Goal: Task Accomplishment & Management: Complete application form

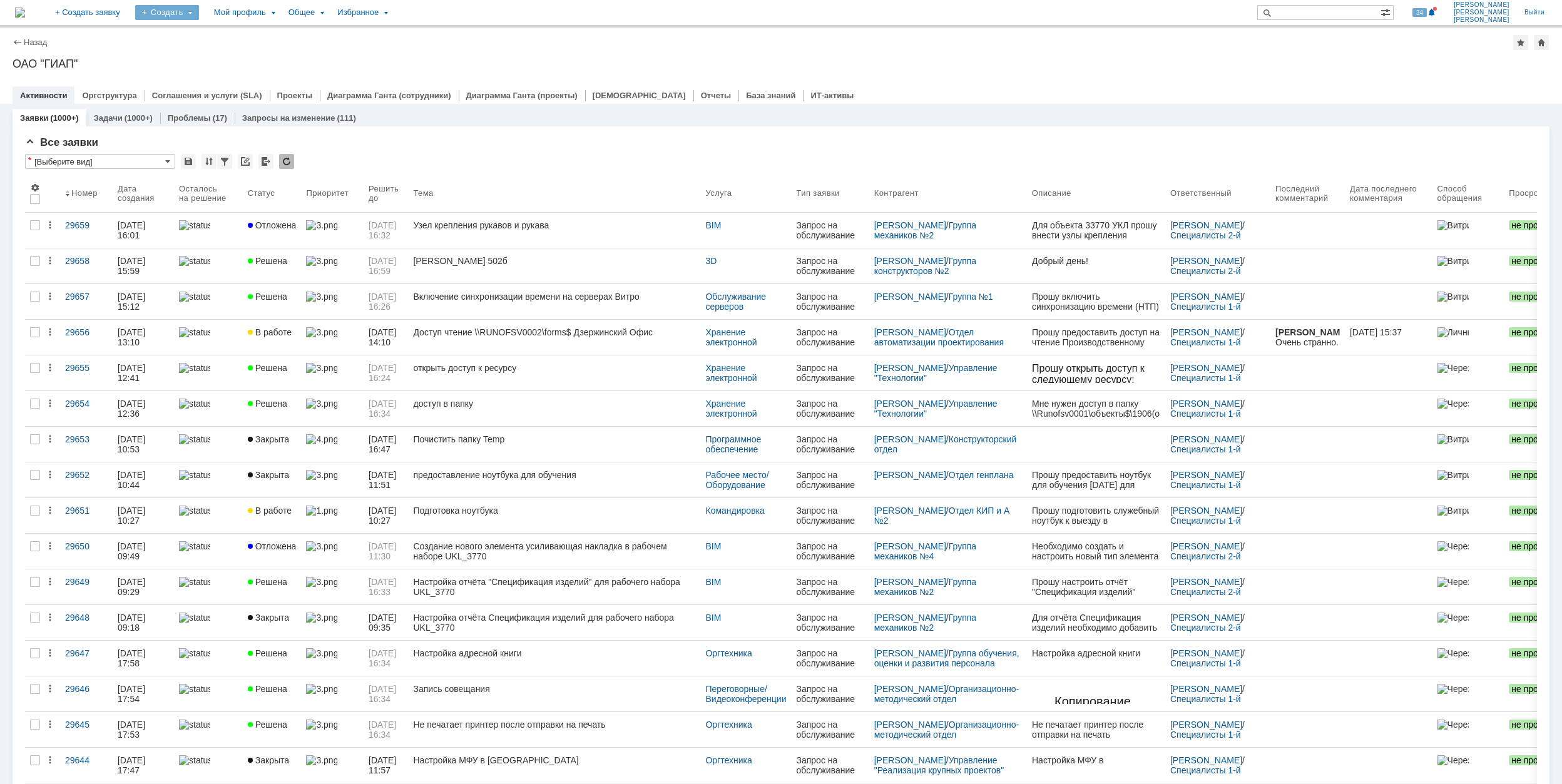
click at [199, 15] on div "Создать" at bounding box center [167, 12] width 64 height 15
click at [233, 72] on link "Заявка" at bounding box center [185, 77] width 95 height 15
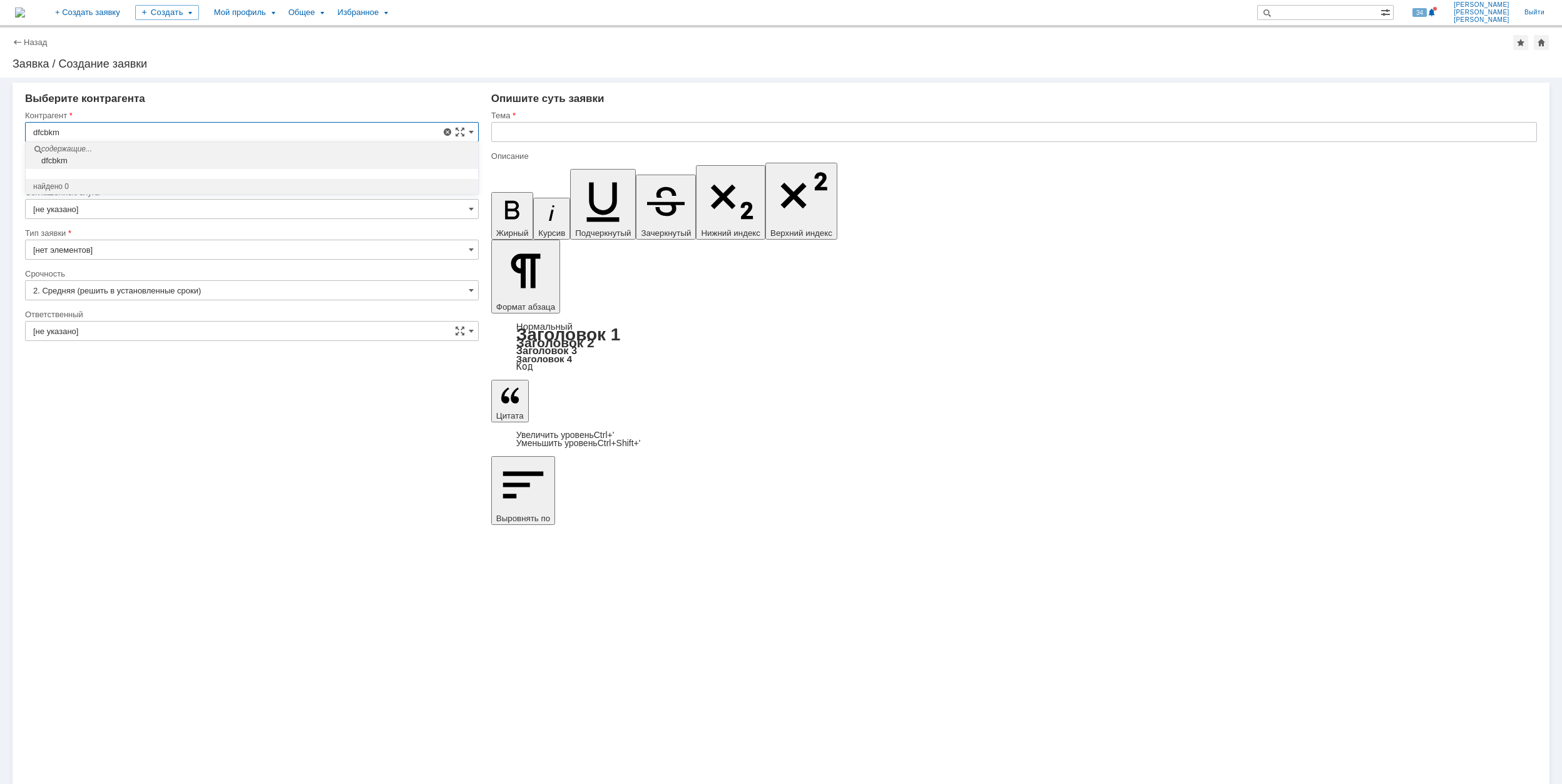
drag, startPoint x: 110, startPoint y: 127, endPoint x: 8, endPoint y: 127, distance: 102.0
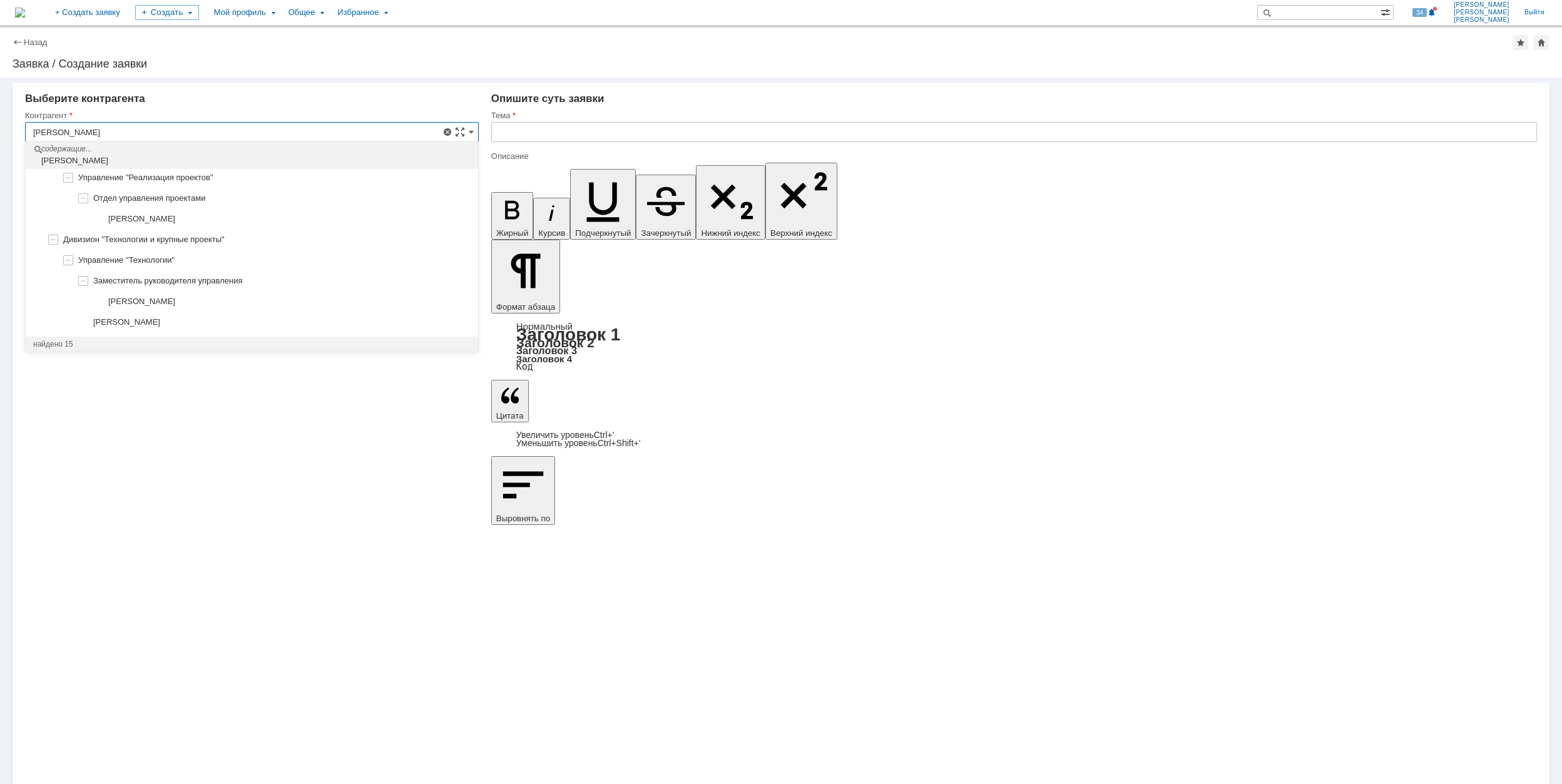
scroll to position [739, 0]
click at [275, 260] on div "[PERSON_NAME]" at bounding box center [282, 259] width 377 height 10
type input "[PERSON_NAME]"
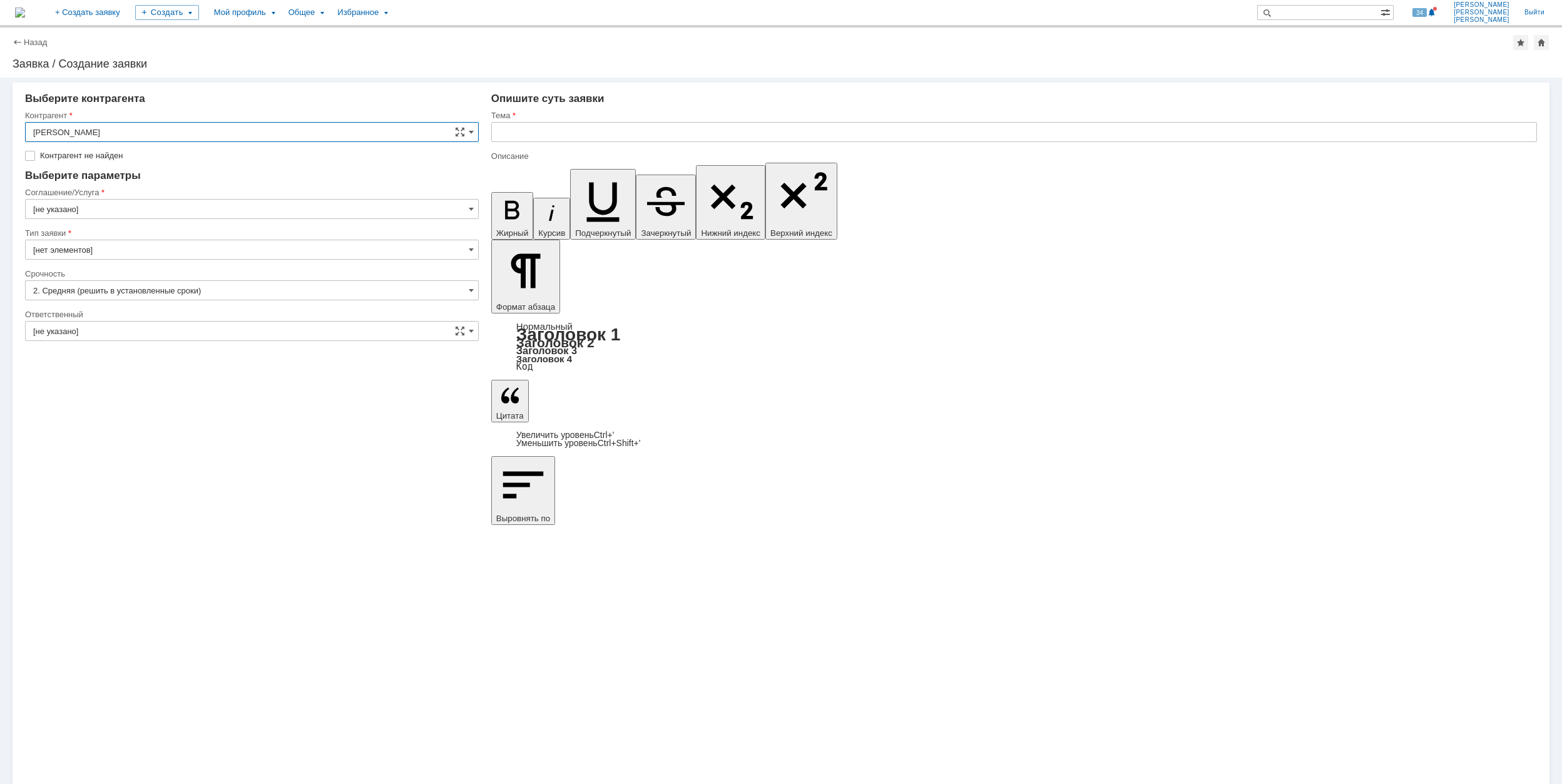
type input "[GEOGRAPHIC_DATA]"
click at [144, 186] on input "[GEOGRAPHIC_DATA]" at bounding box center [252, 190] width 454 height 20
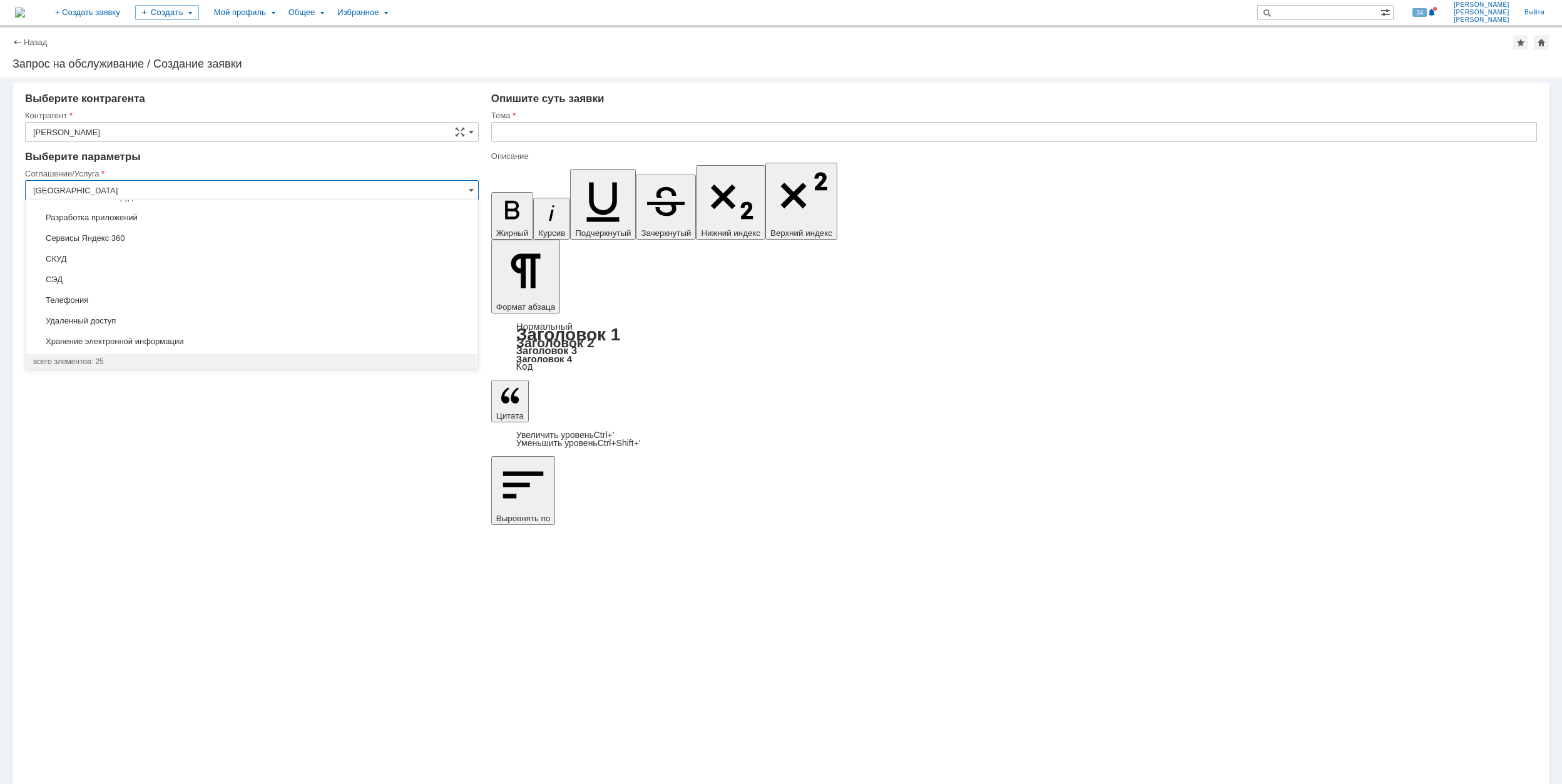
scroll to position [393, 0]
click at [258, 312] on div "Хранение электронной информации" at bounding box center [251, 321] width 453 height 20
type input "Хранение электронной информации"
click at [104, 267] on input "[не указано]" at bounding box center [252, 272] width 454 height 20
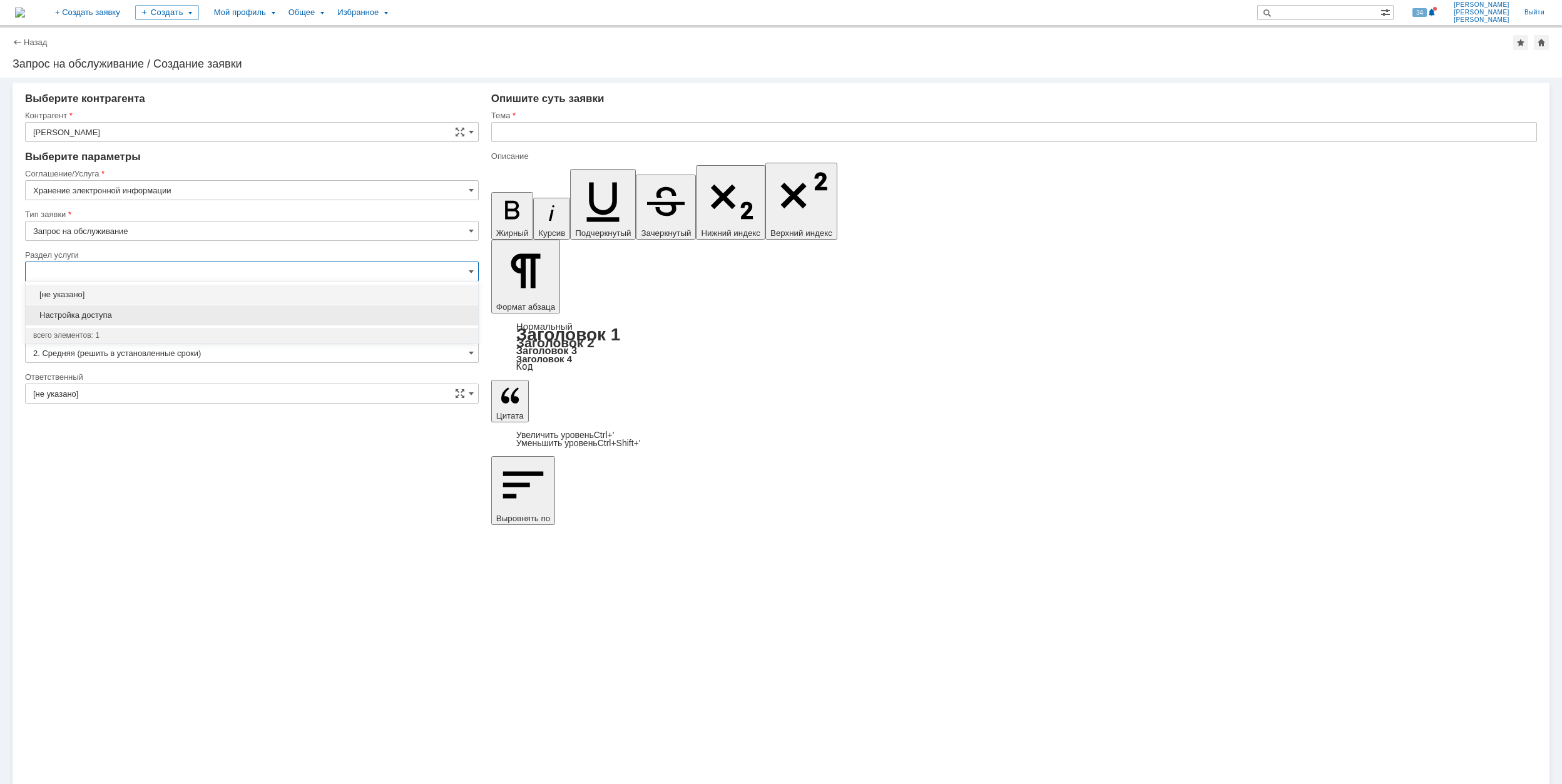
click at [169, 308] on div "Настройка доступа" at bounding box center [251, 315] width 453 height 20
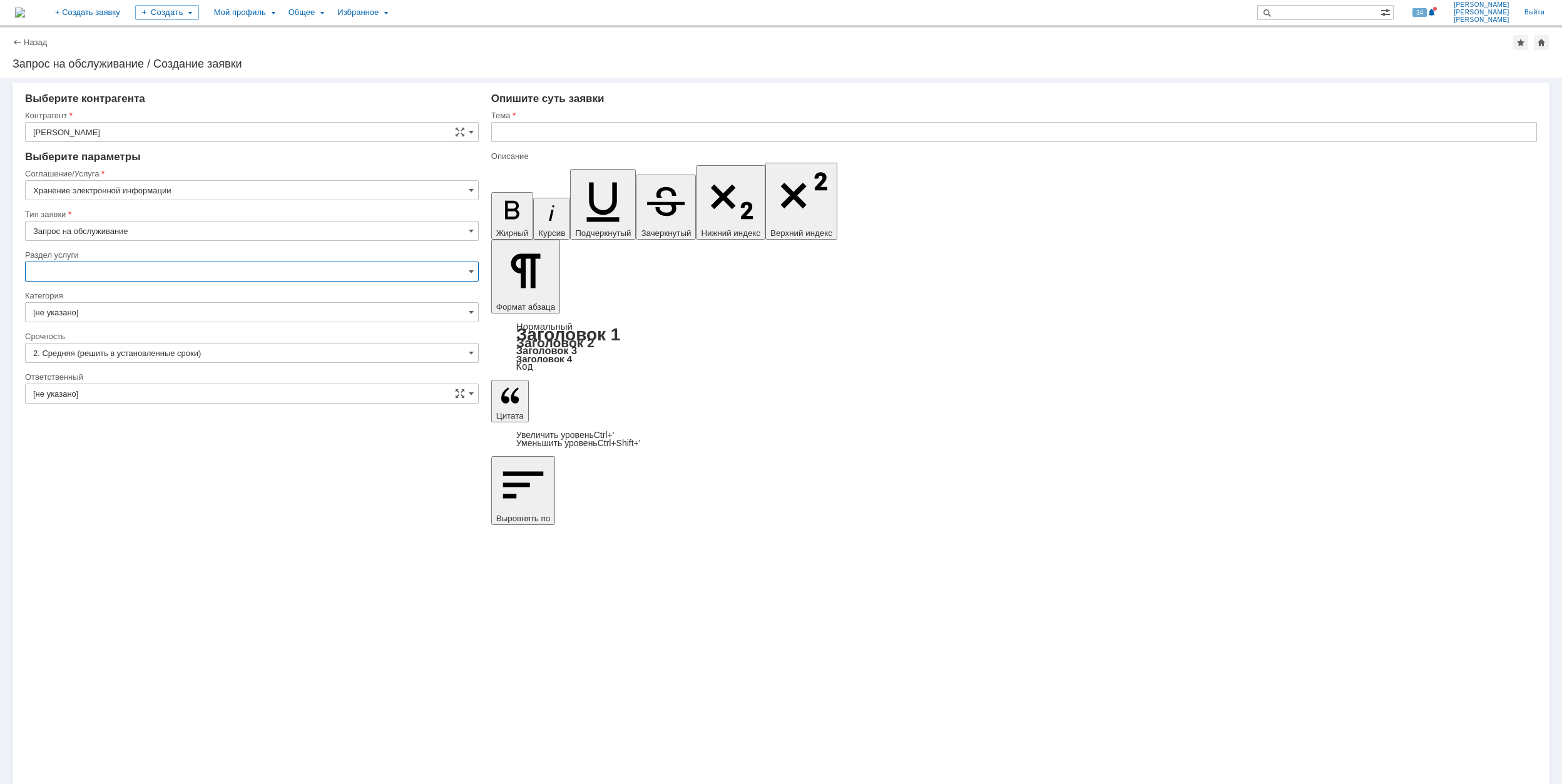
type input "Настройка доступа"
click at [144, 318] on input "[не указано]" at bounding box center [252, 312] width 454 height 20
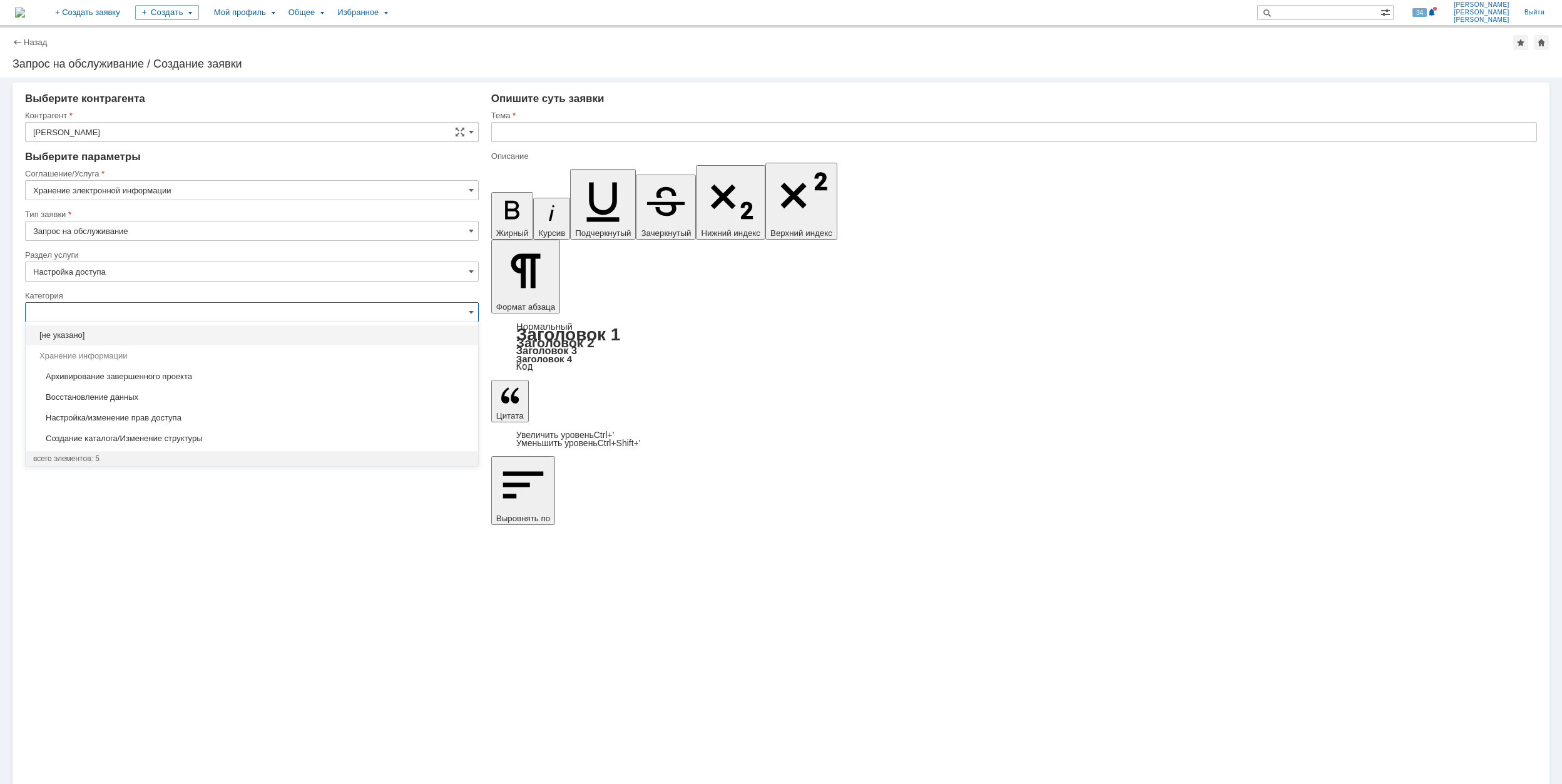
type input "Настройка доступа"
click at [266, 423] on span "Настройка/изменение прав доступа" at bounding box center [251, 418] width 437 height 10
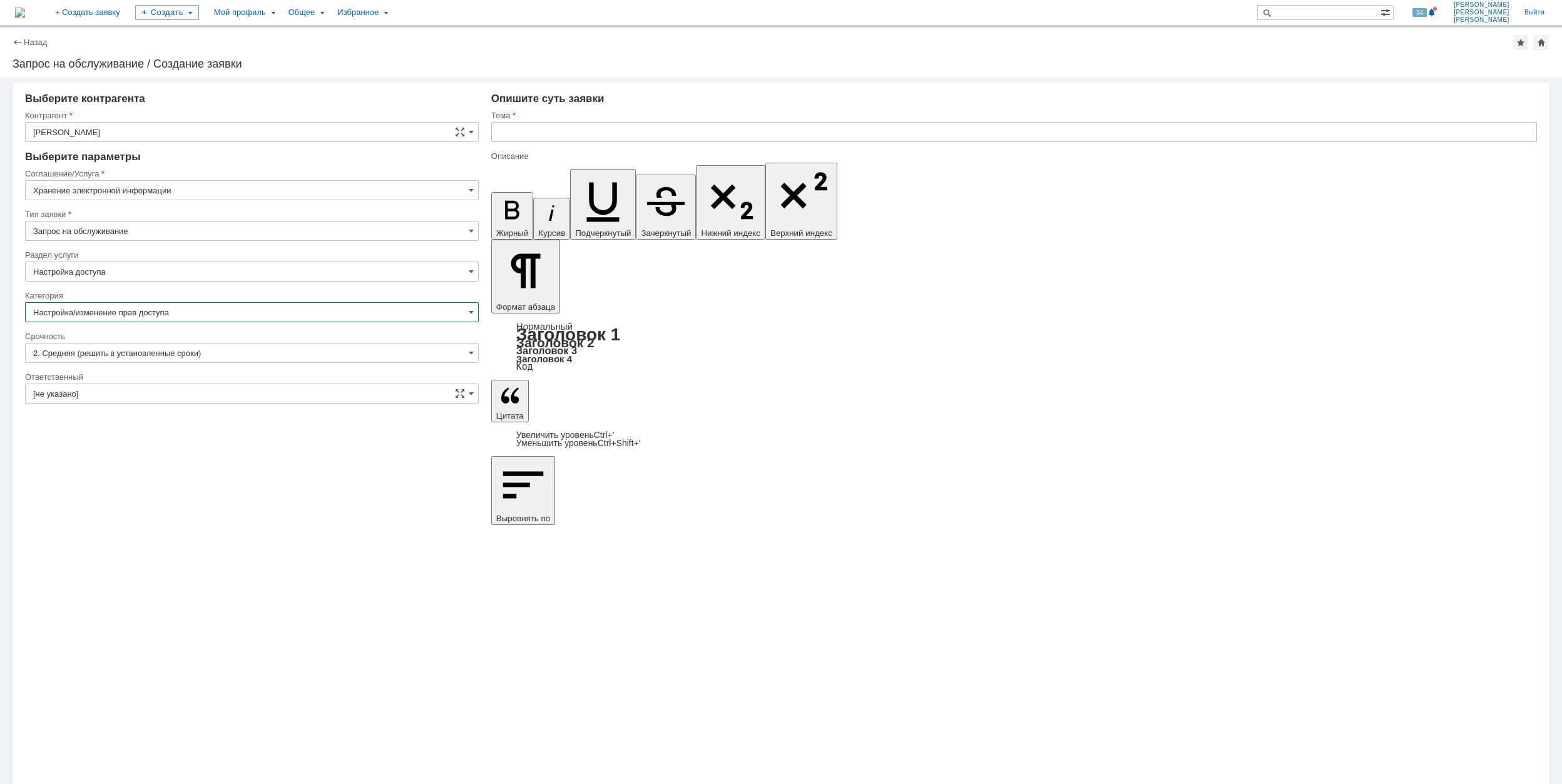
type input "Настройка/изменение прав доступа"
click at [200, 392] on input "[не указано]" at bounding box center [252, 393] width 454 height 20
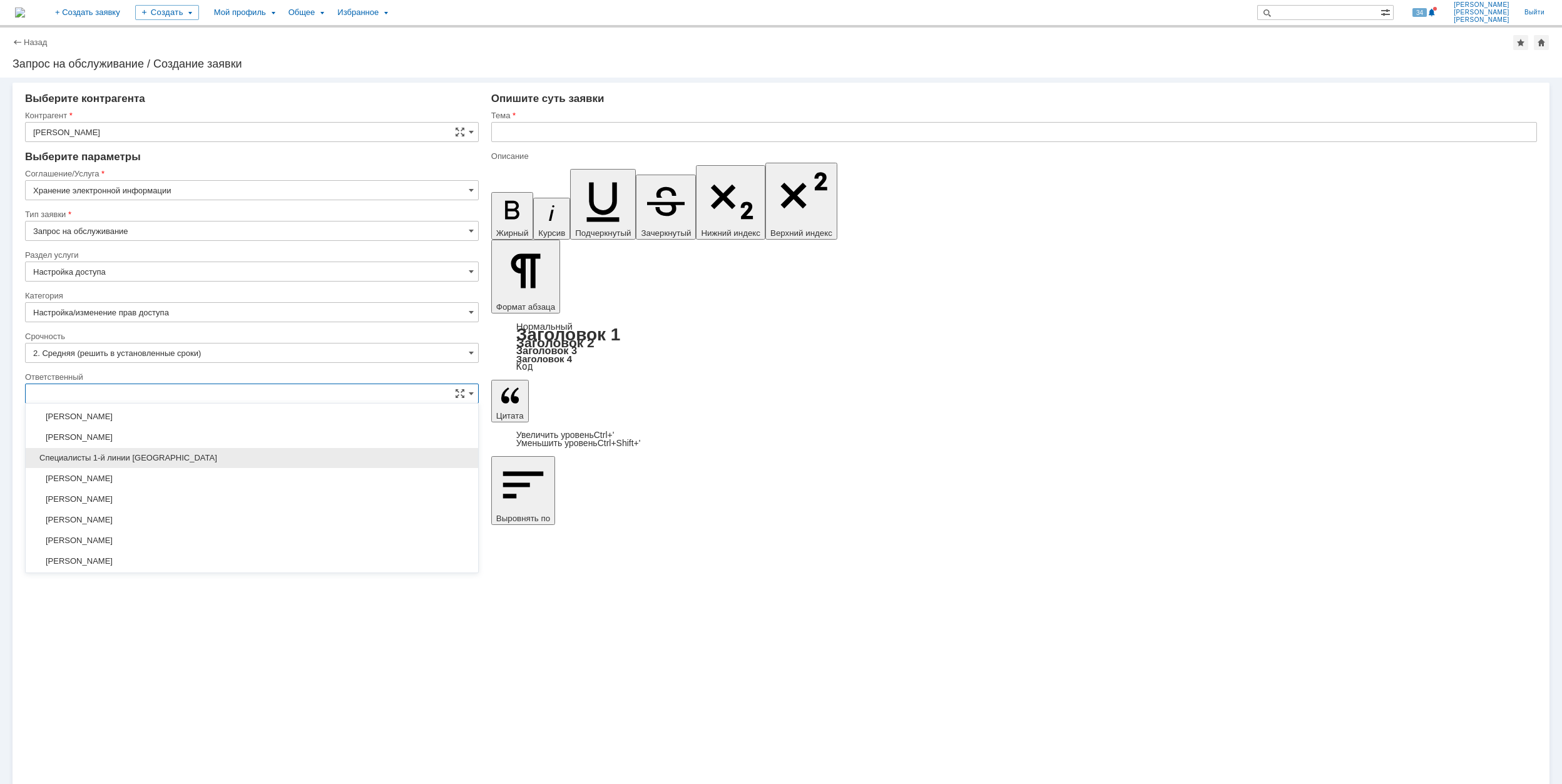
scroll to position [455, 0]
drag, startPoint x: 233, startPoint y: 518, endPoint x: 234, endPoint y: 508, distance: 10.0
click at [234, 518] on div "[PERSON_NAME]" at bounding box center [251, 519] width 453 height 20
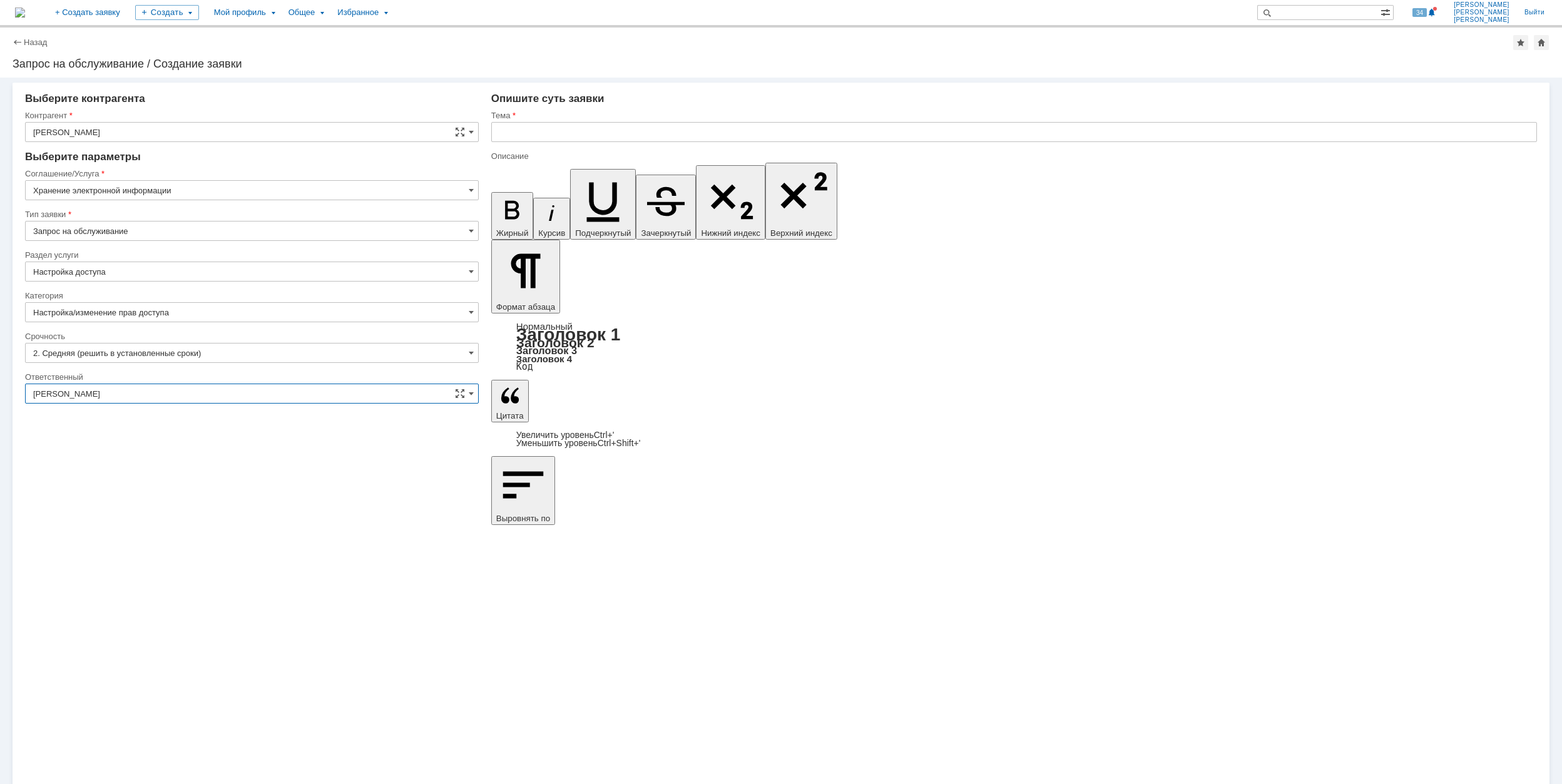
type input "[PERSON_NAME]"
drag, startPoint x: 722, startPoint y: 5518, endPoint x: 546, endPoint y: 5519, distance: 176.0
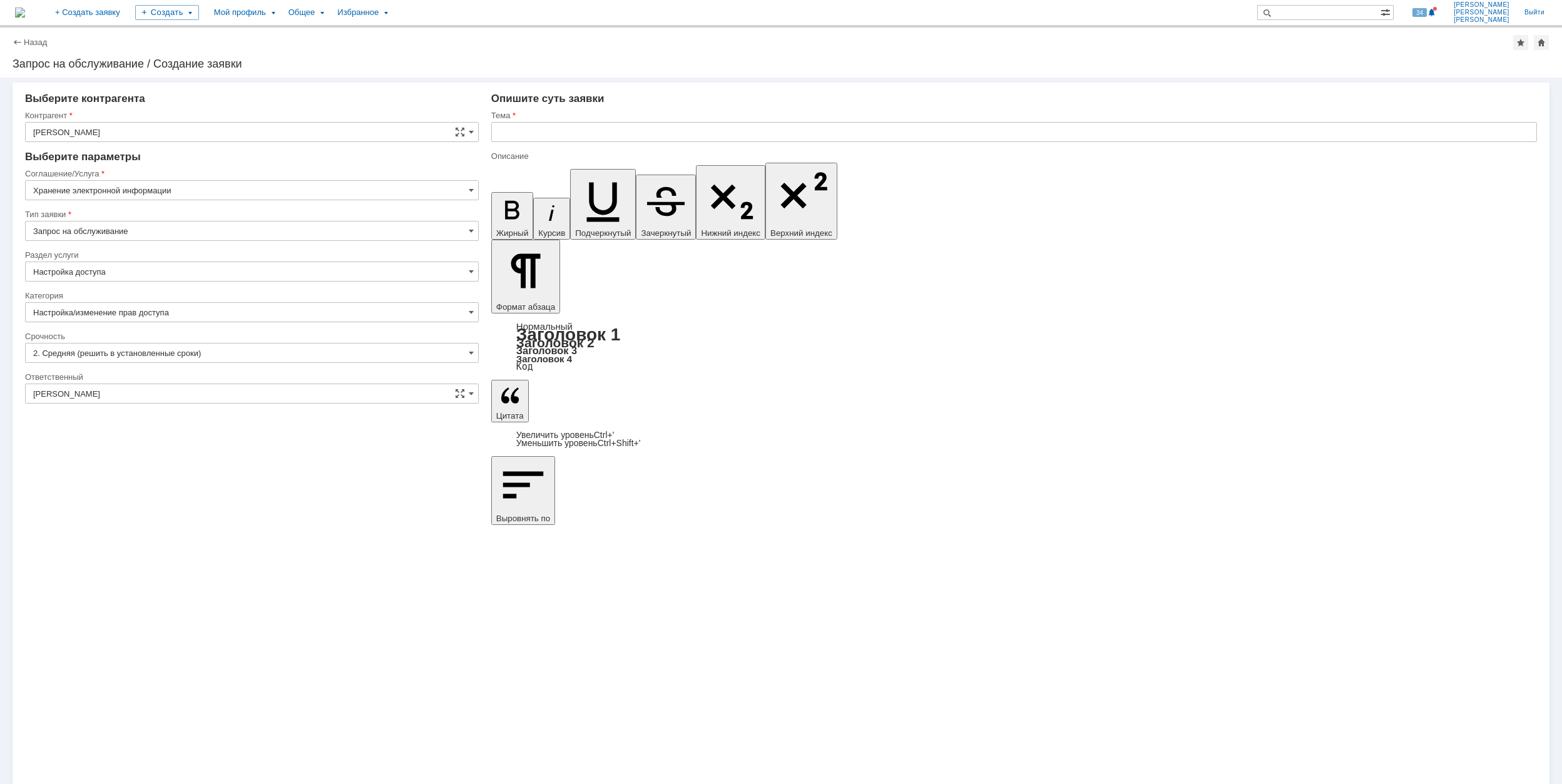
copy div "\\RUMOFSV0001\Ammiak-4_Grodno_Azot$"
click at [584, 128] on input "text" at bounding box center [1014, 132] width 1046 height 20
type input "\\RUMOFSV0001\Ammiak-4_Grodno_Azot$"
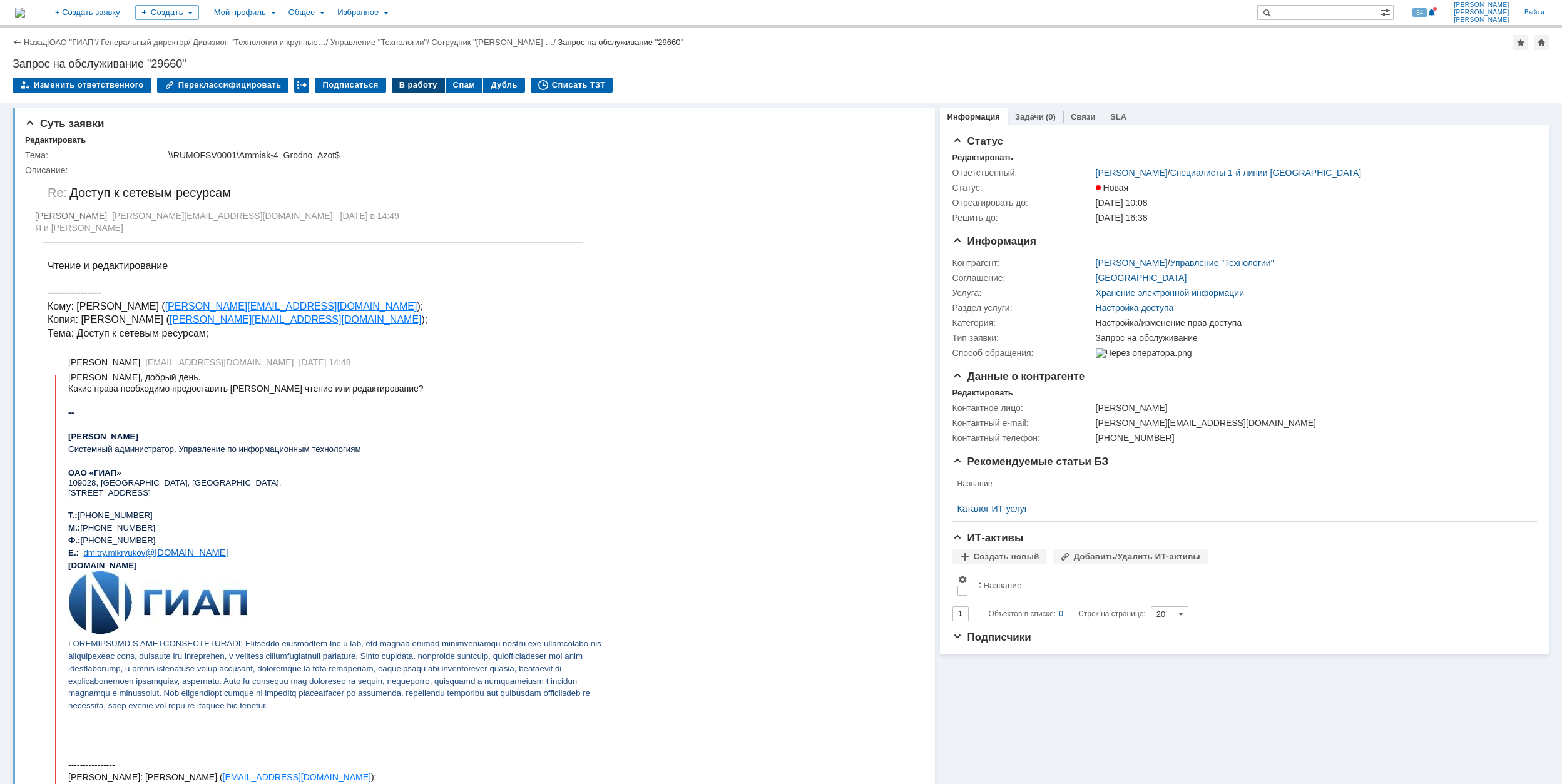
click at [403, 78] on div "В работу" at bounding box center [419, 84] width 53 height 15
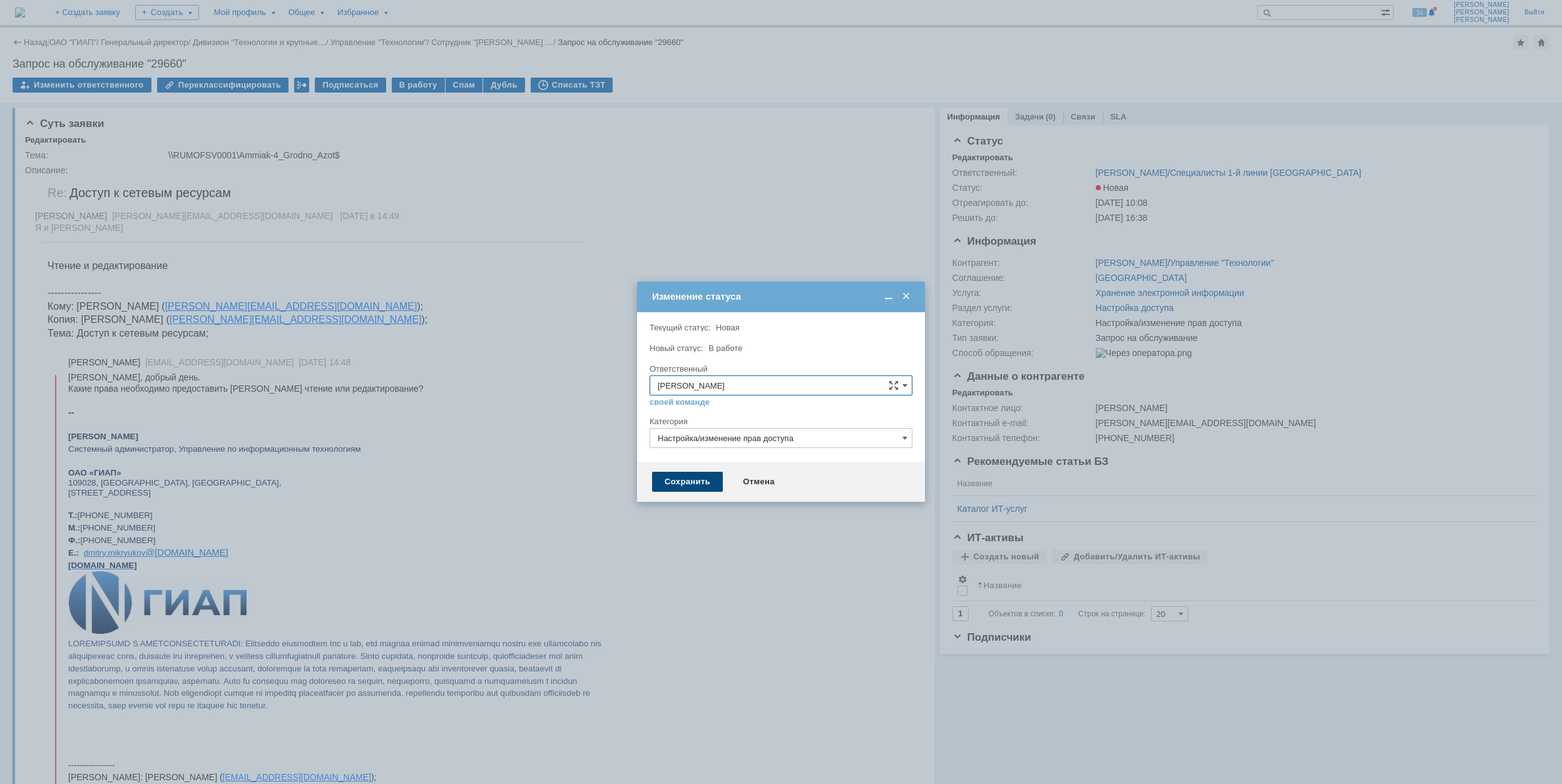
click at [686, 479] on div "Сохранить" at bounding box center [687, 481] width 70 height 20
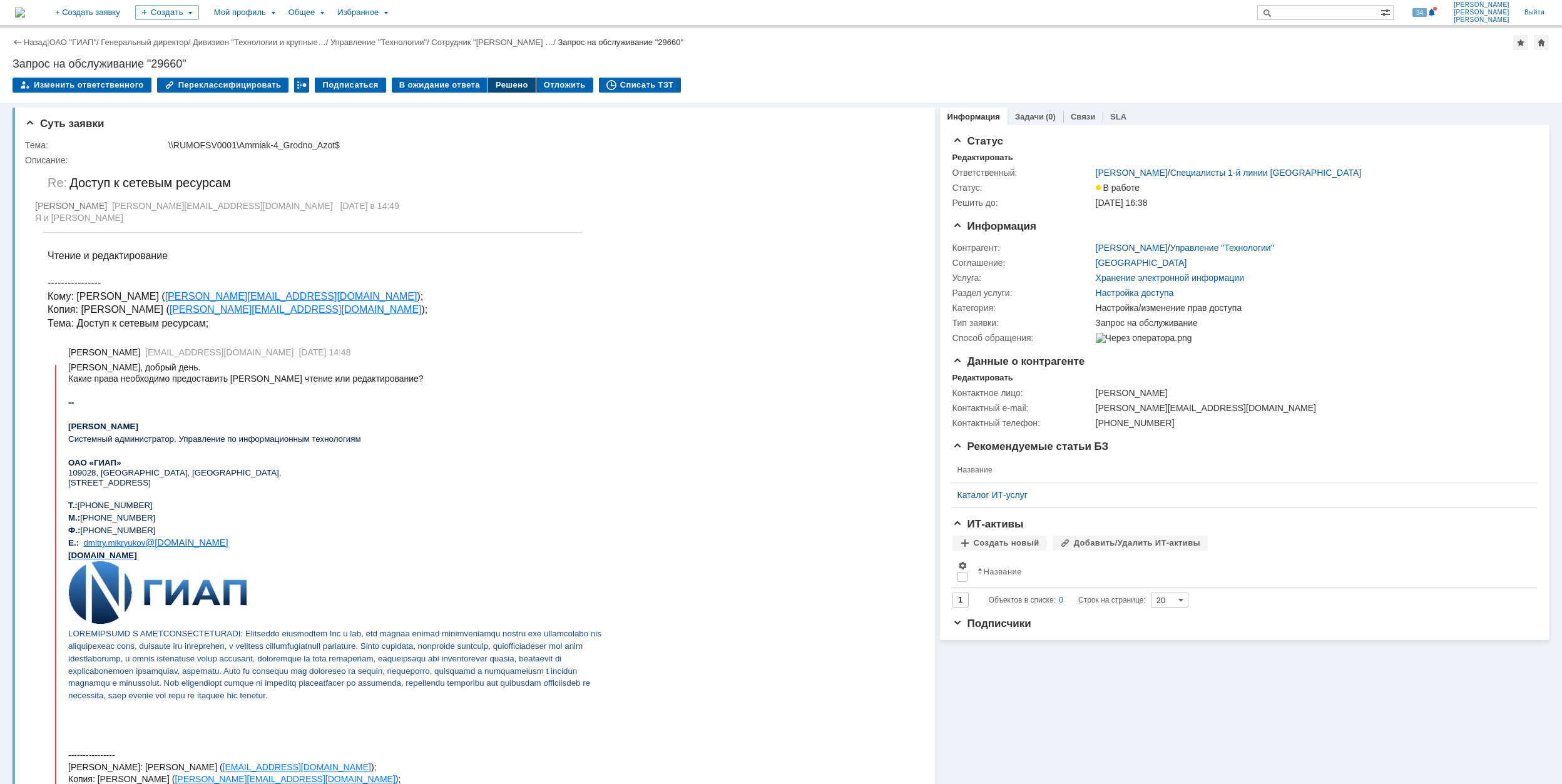
click at [489, 82] on div "Решено" at bounding box center [512, 84] width 48 height 15
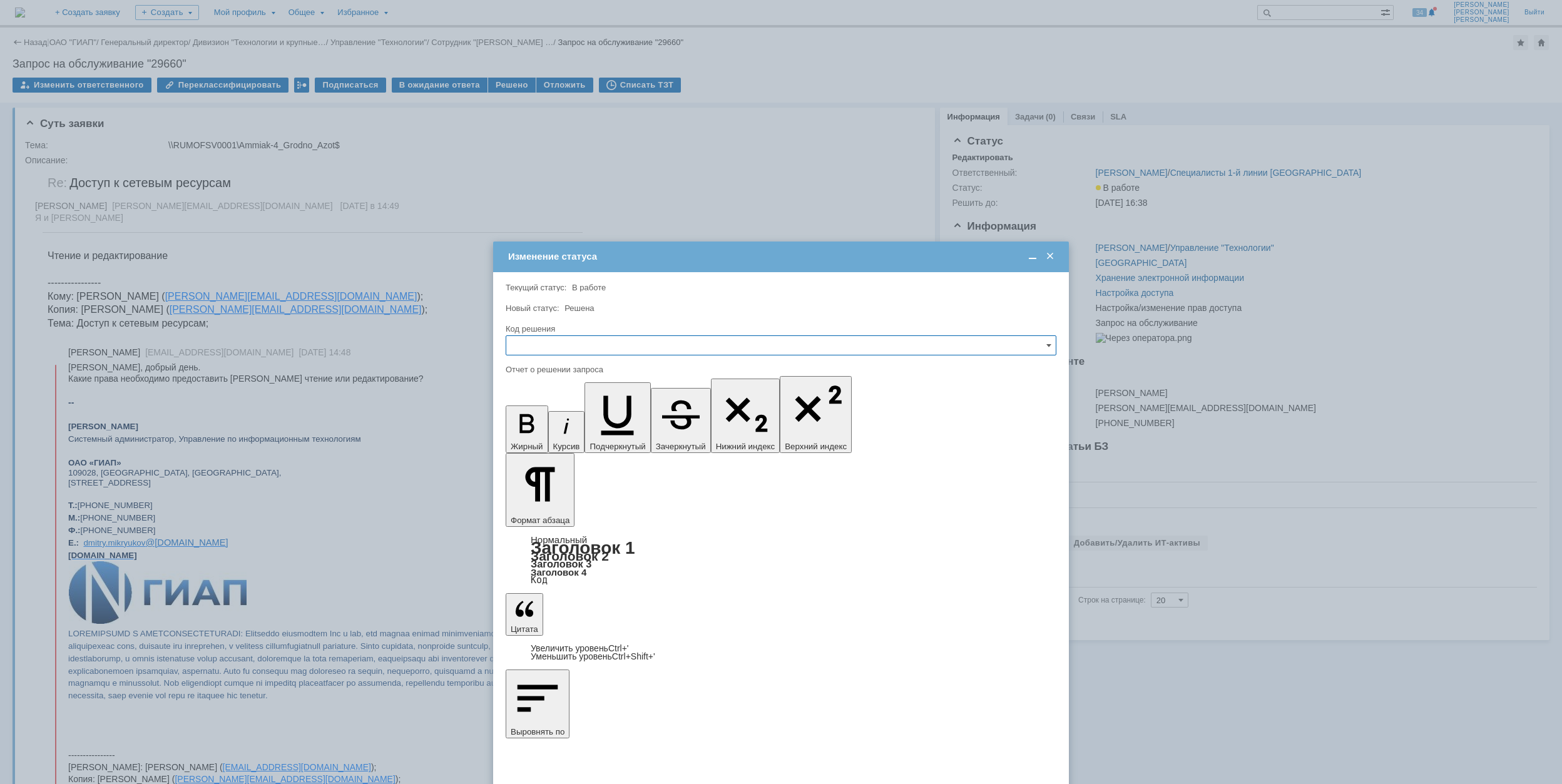
click at [615, 350] on input "text" at bounding box center [781, 346] width 550 height 20
click at [597, 431] on span "Решено" at bounding box center [781, 431] width 534 height 10
type input "Решено"
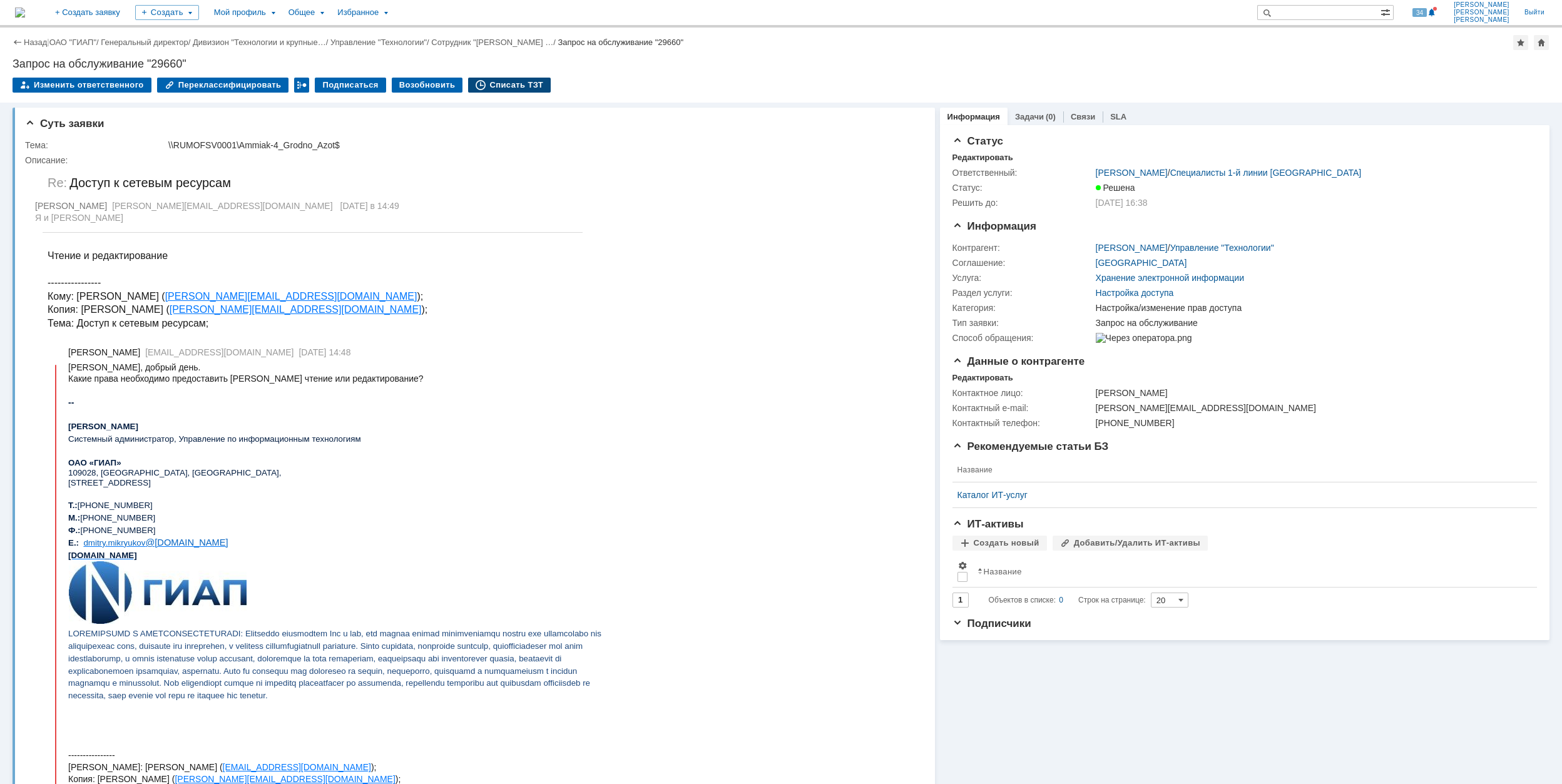
click at [486, 82] on div "Списать ТЗТ" at bounding box center [509, 84] width 82 height 15
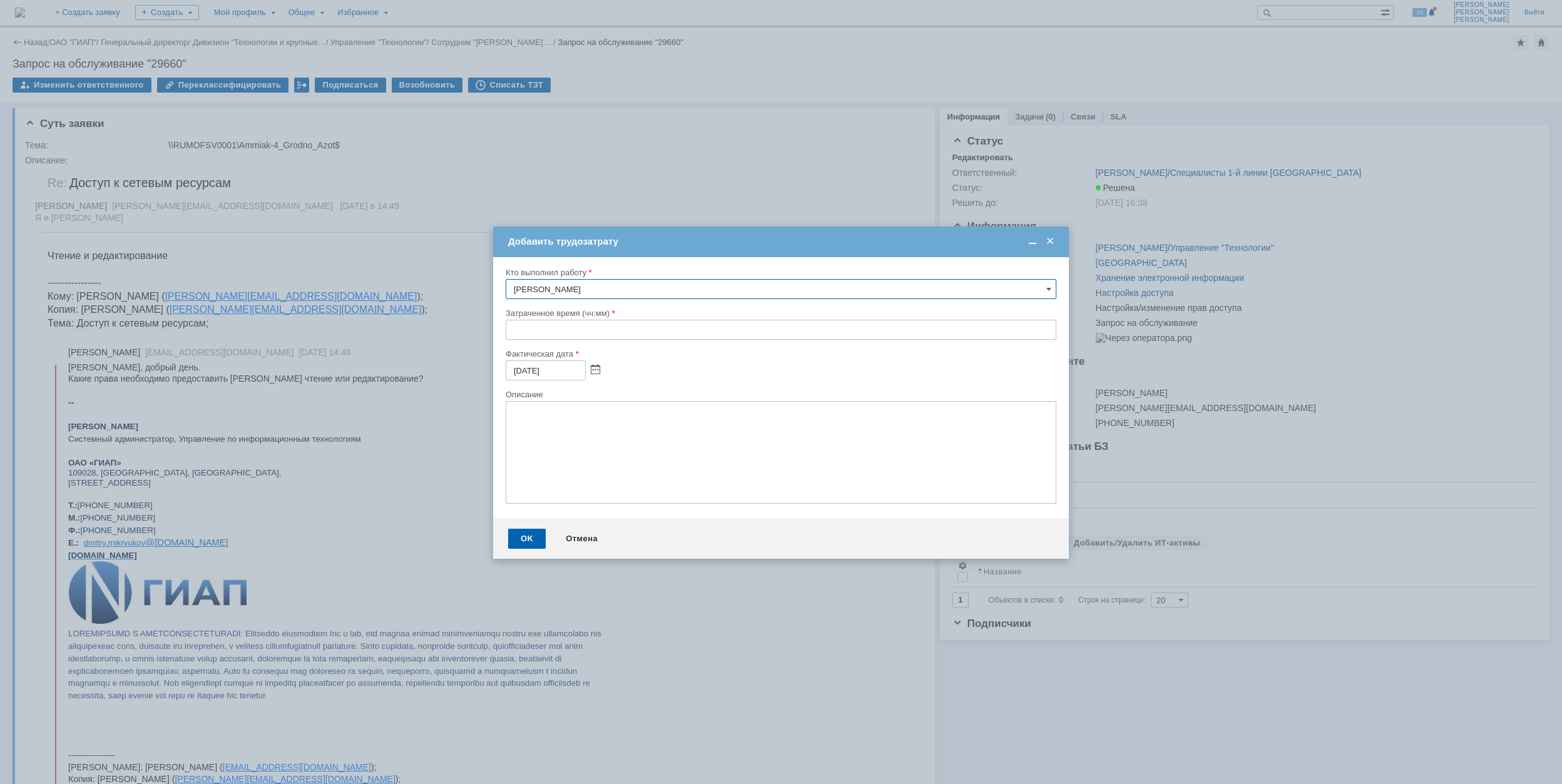
click at [511, 331] on input "text" at bounding box center [781, 329] width 550 height 20
type input "00:30"
click at [526, 538] on div "OK" at bounding box center [527, 538] width 37 height 20
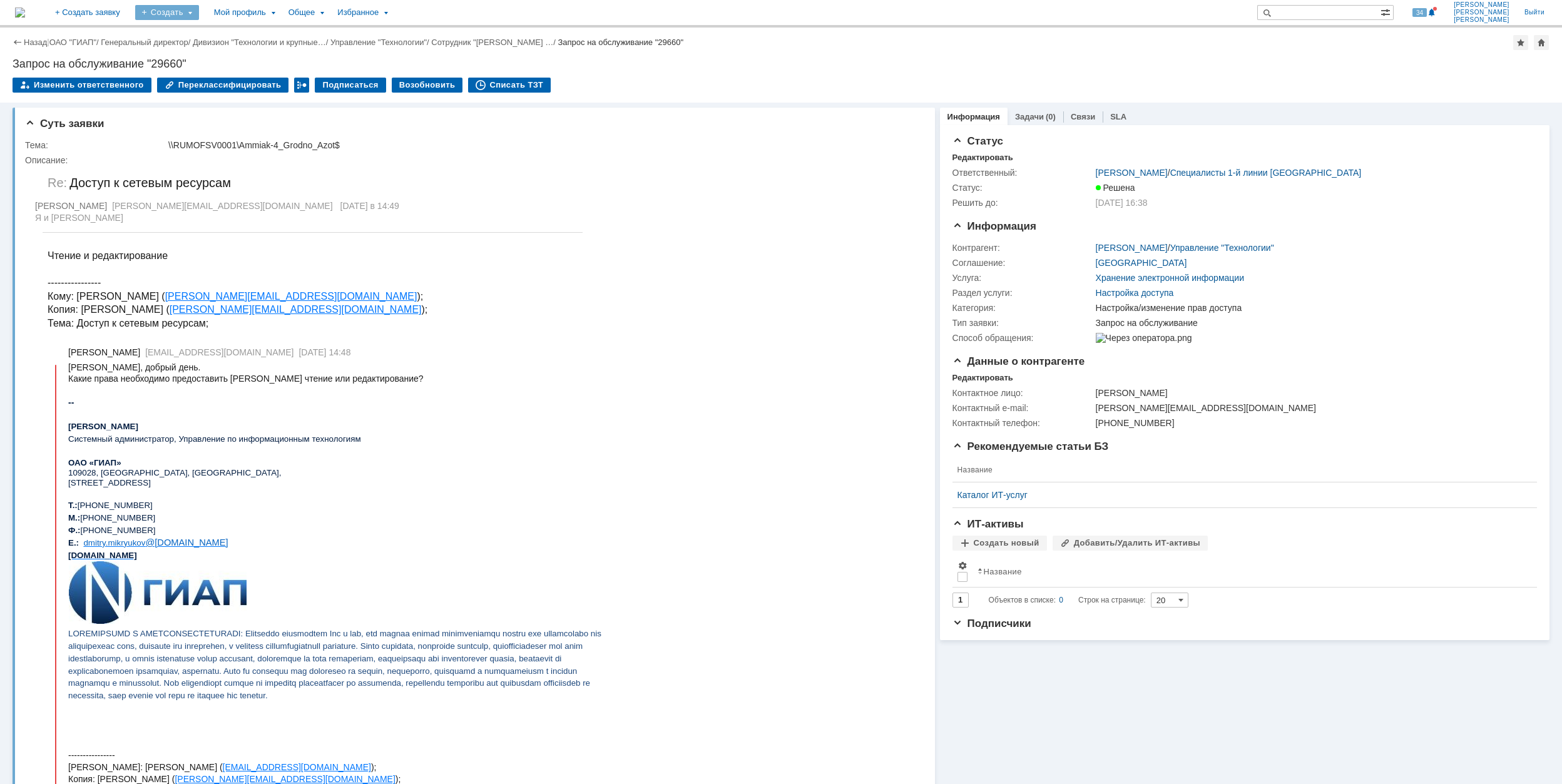
click at [199, 11] on div "Создать" at bounding box center [167, 12] width 64 height 15
click at [233, 76] on link "Заявка" at bounding box center [185, 77] width 95 height 15
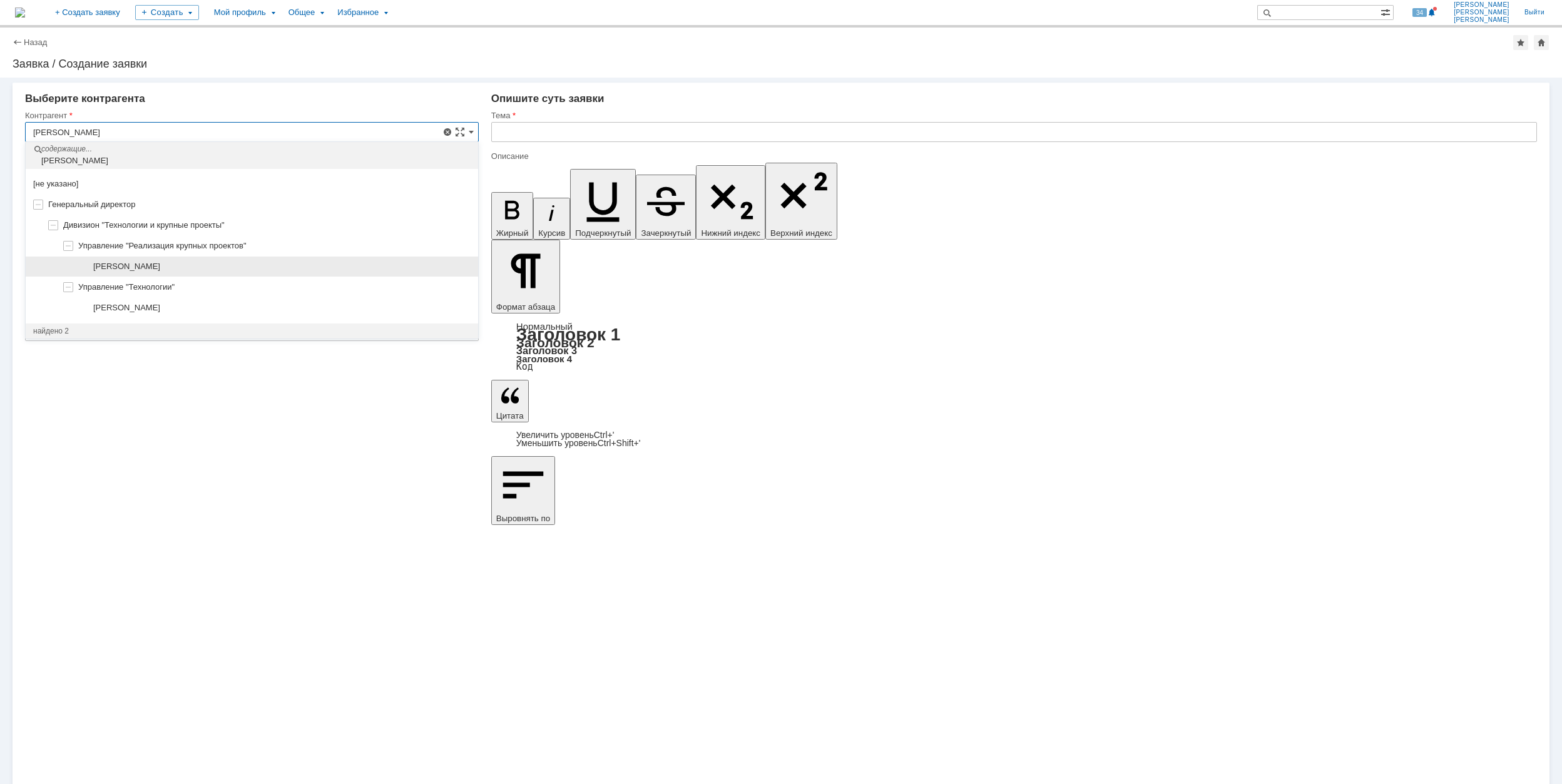
click at [213, 267] on div "[PERSON_NAME]" at bounding box center [282, 267] width 377 height 10
type input "[PERSON_NAME]"
type input "[GEOGRAPHIC_DATA]"
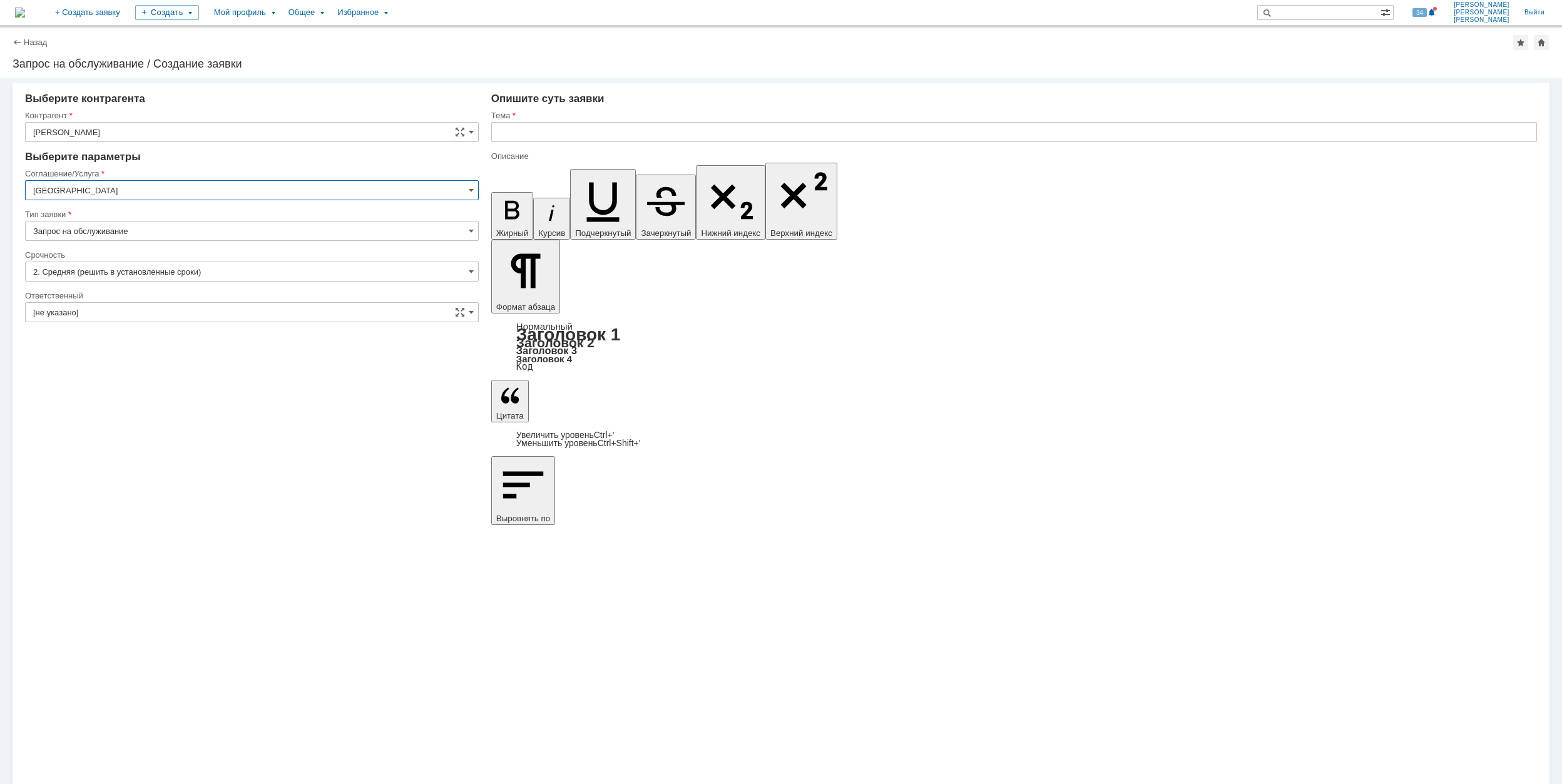
click at [108, 191] on input "[GEOGRAPHIC_DATA]" at bounding box center [252, 190] width 454 height 20
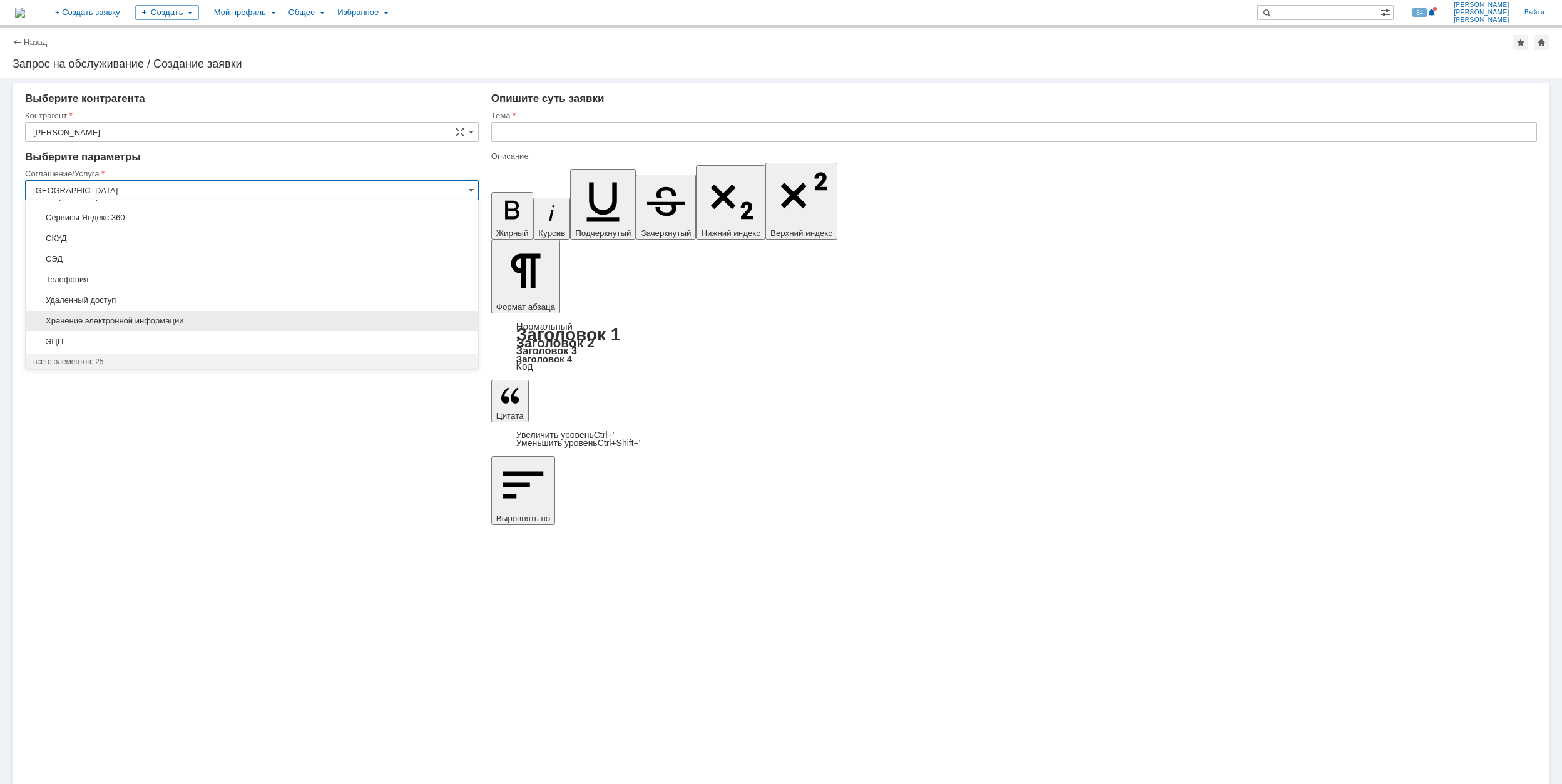
click at [240, 315] on div "Хранение электронной информации" at bounding box center [251, 321] width 453 height 20
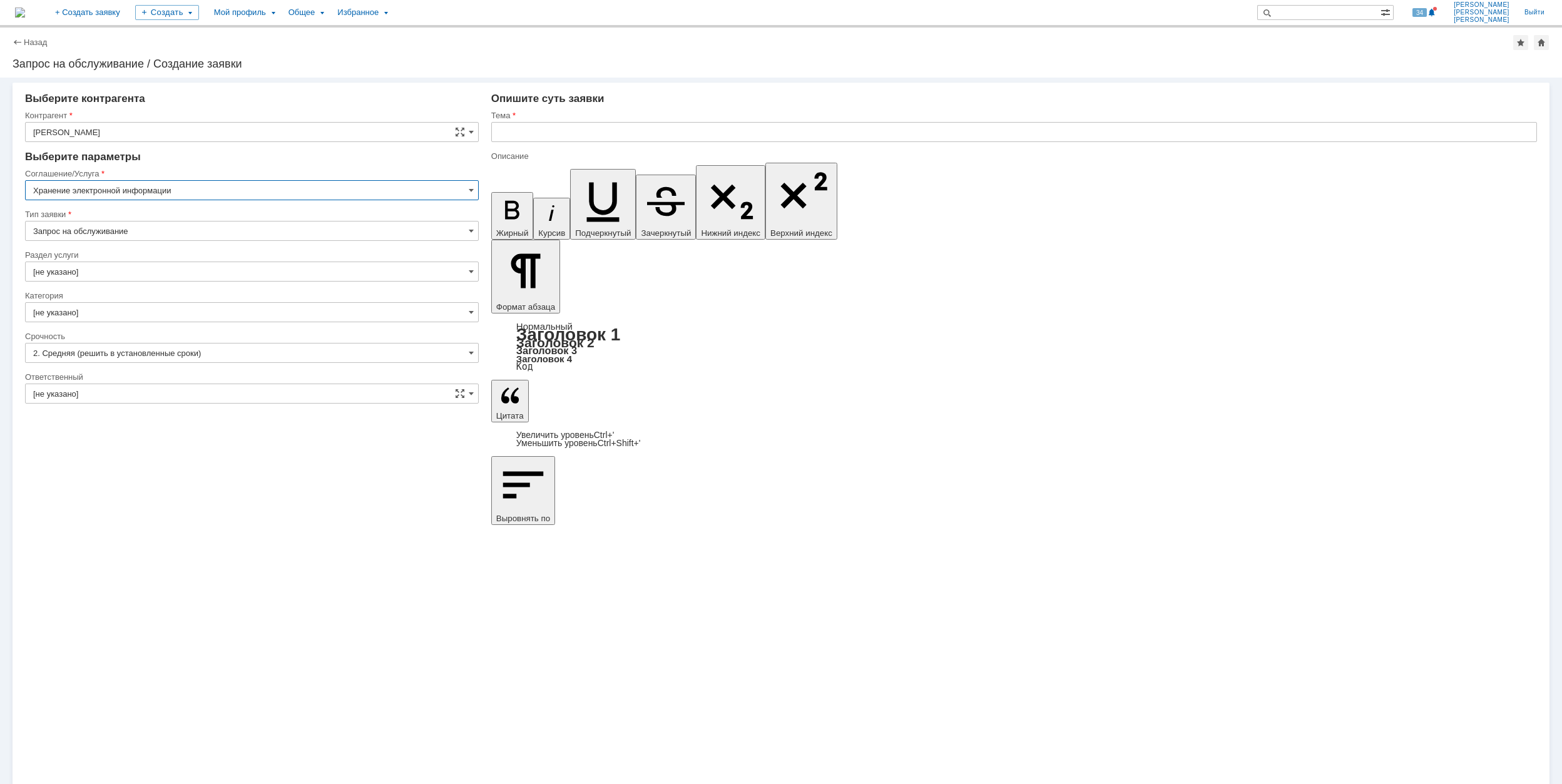
type input "Хранение электронной информации"
click at [127, 277] on input "[не указано]" at bounding box center [252, 272] width 454 height 20
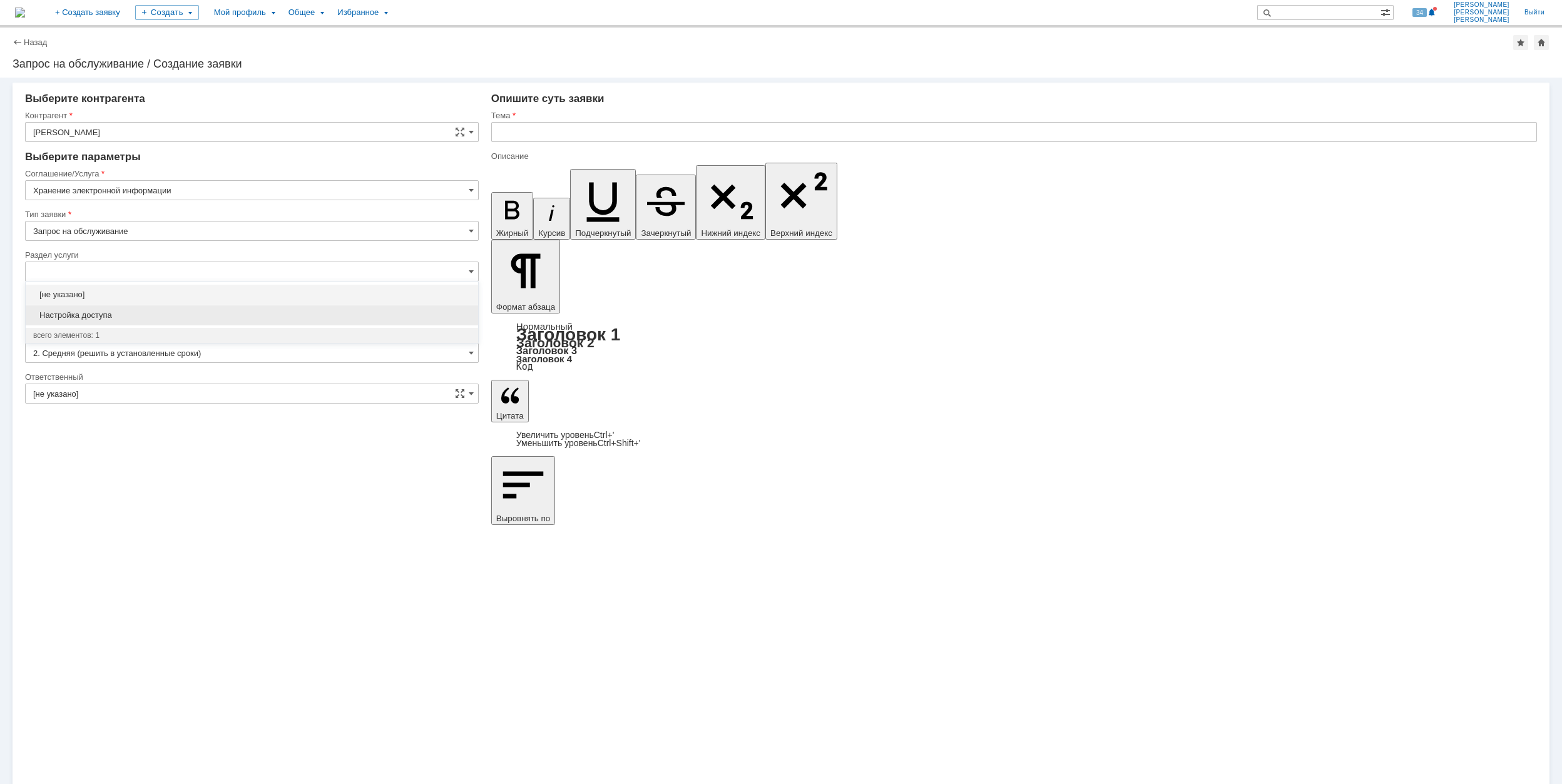
click at [151, 316] on span "Настройка доступа" at bounding box center [251, 315] width 437 height 10
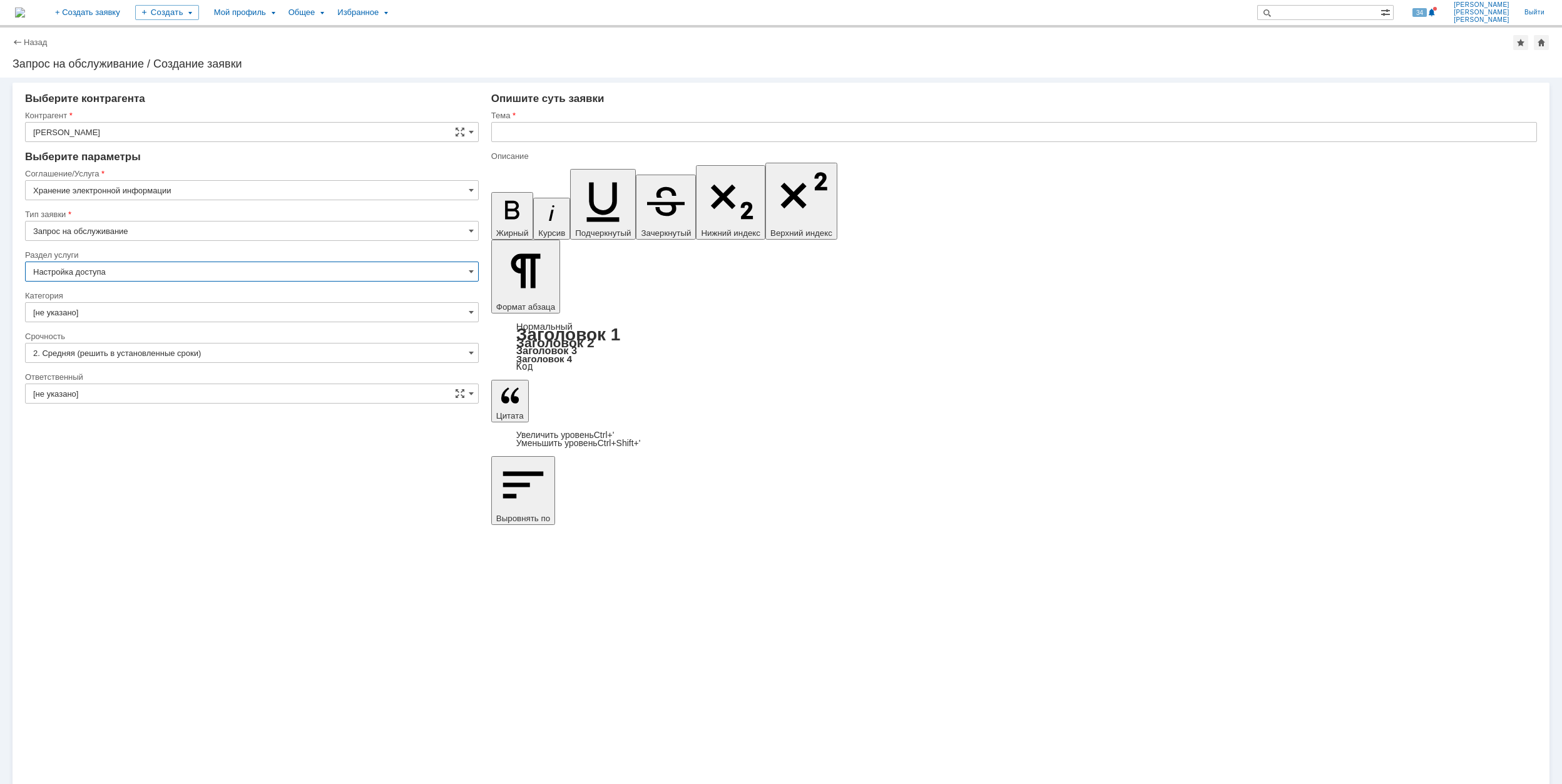
type input "Настройка доступа"
click at [141, 318] on input "[не указано]" at bounding box center [252, 312] width 454 height 20
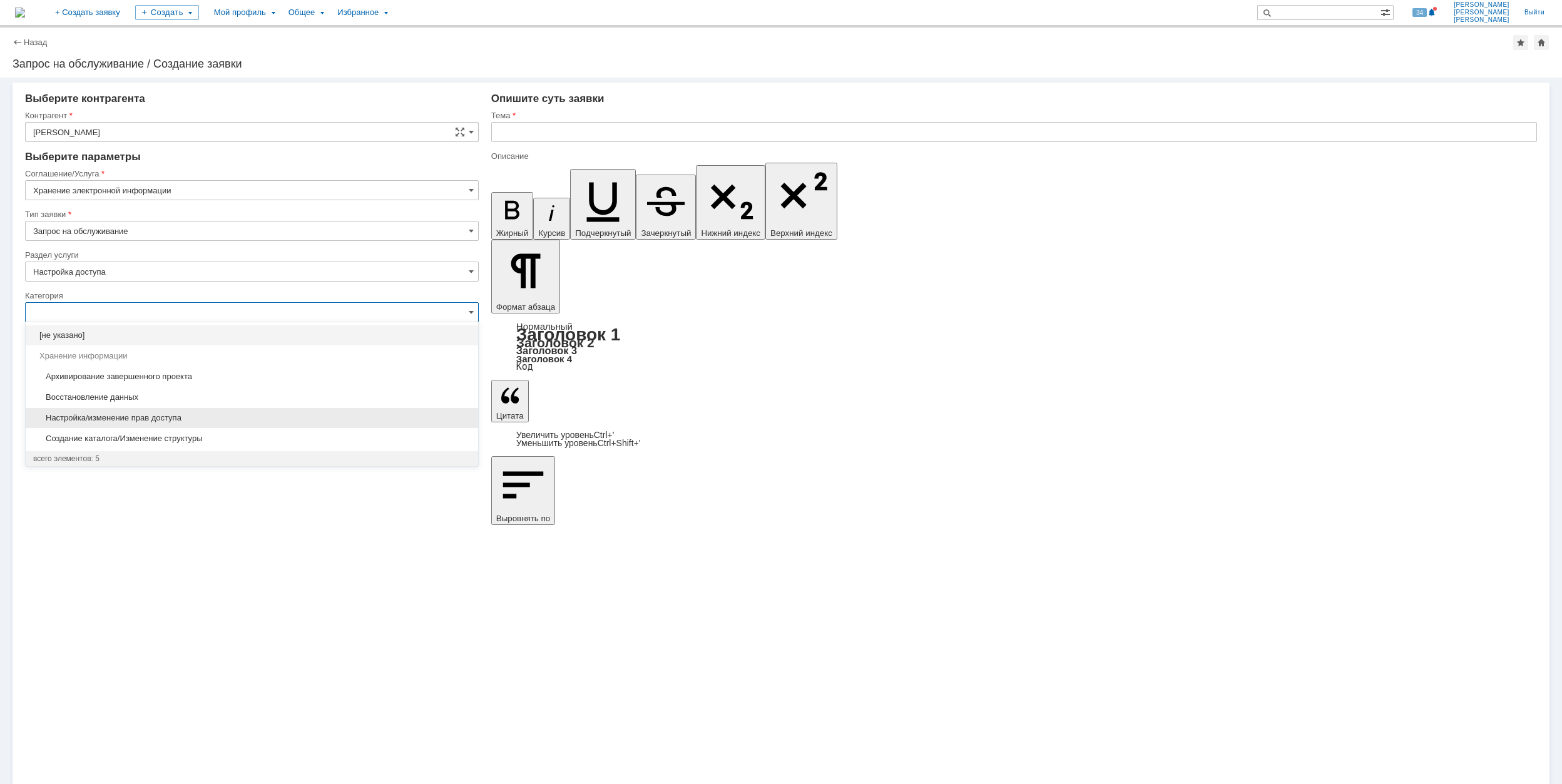
click at [273, 419] on span "Настройка/изменение прав доступа" at bounding box center [251, 418] width 437 height 10
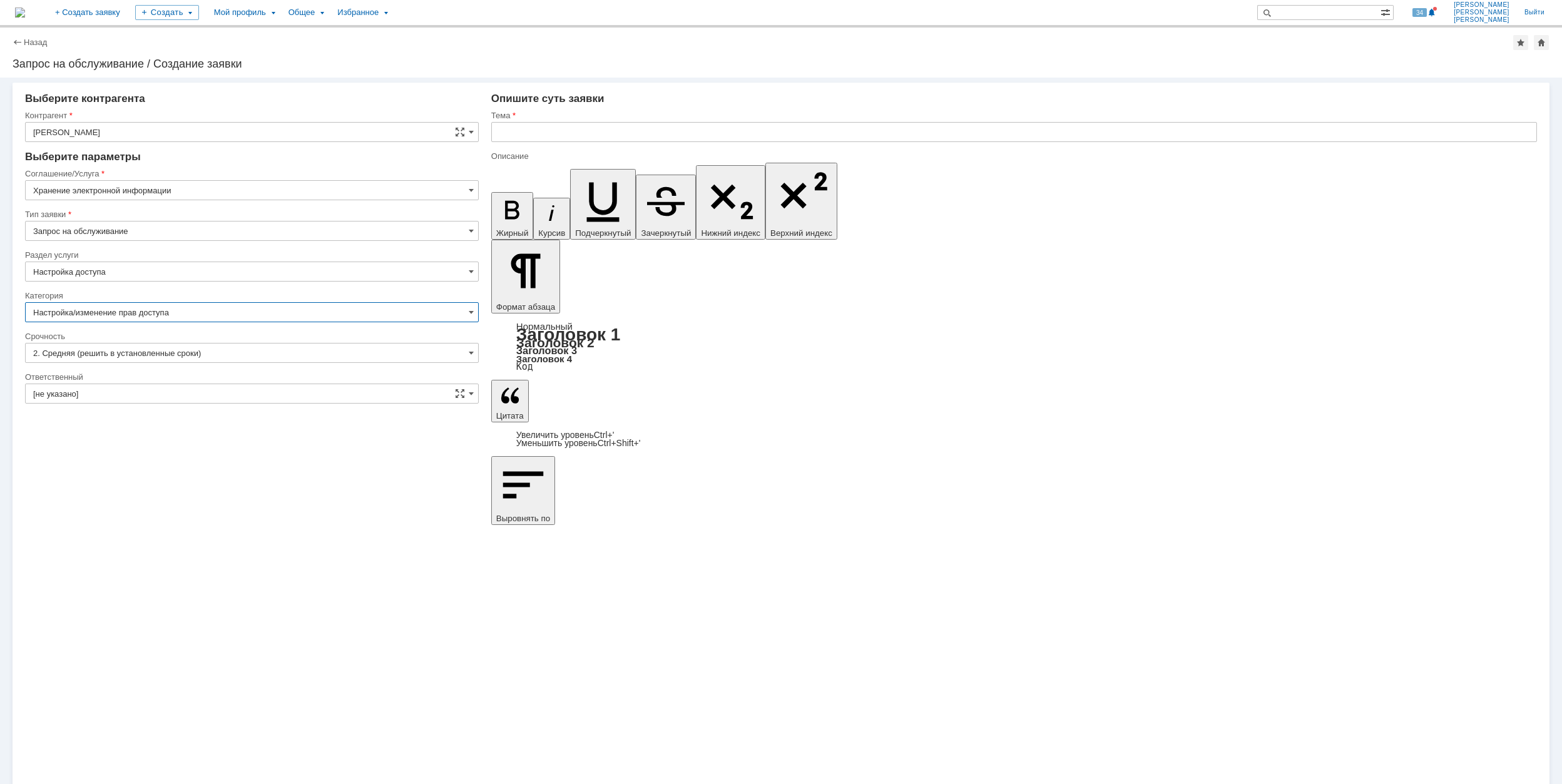
type input "Настройка/изменение прав доступа"
click at [201, 386] on input "[не указано]" at bounding box center [252, 393] width 454 height 20
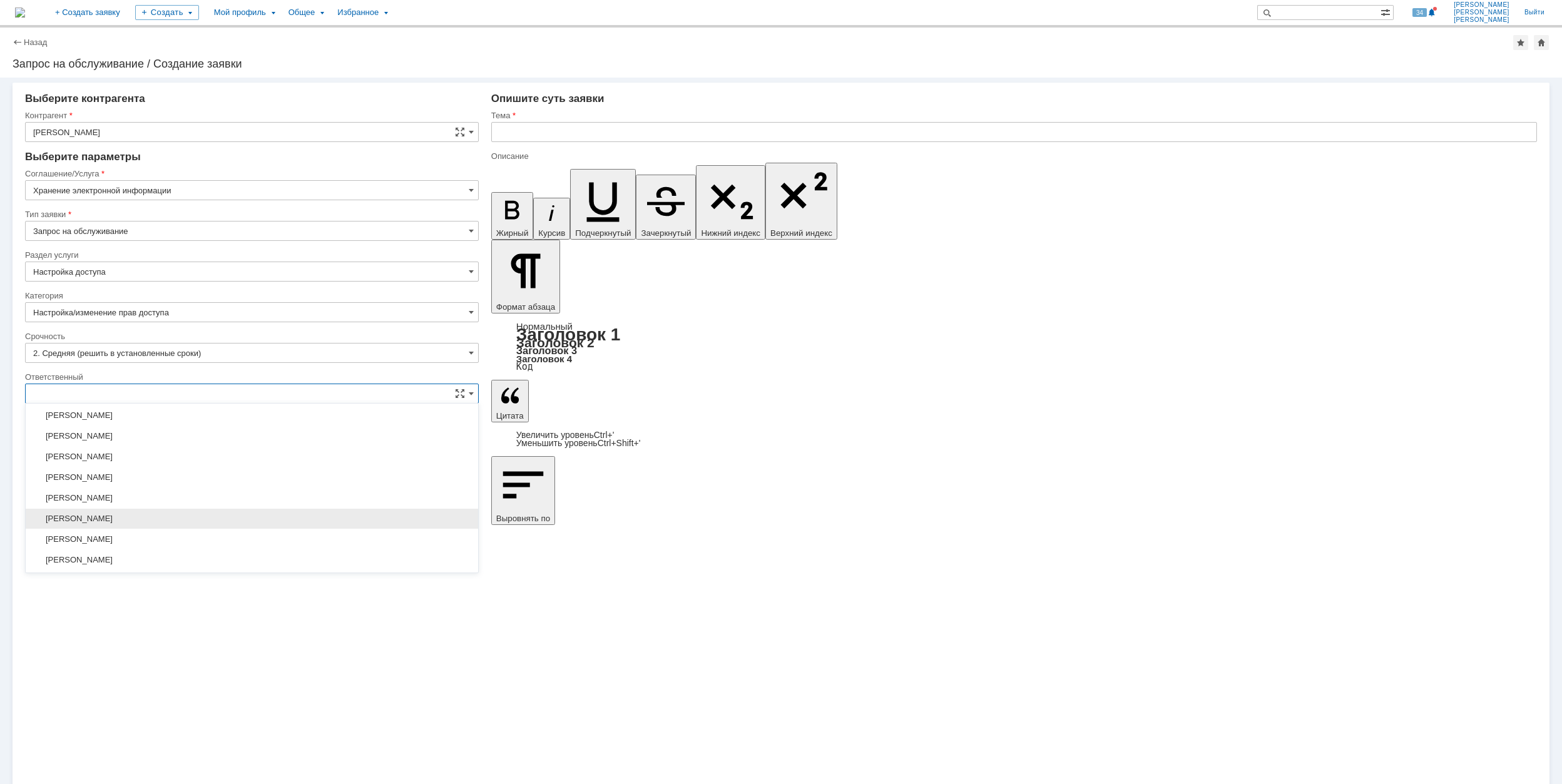
click at [217, 524] on span "[PERSON_NAME]" at bounding box center [251, 519] width 437 height 10
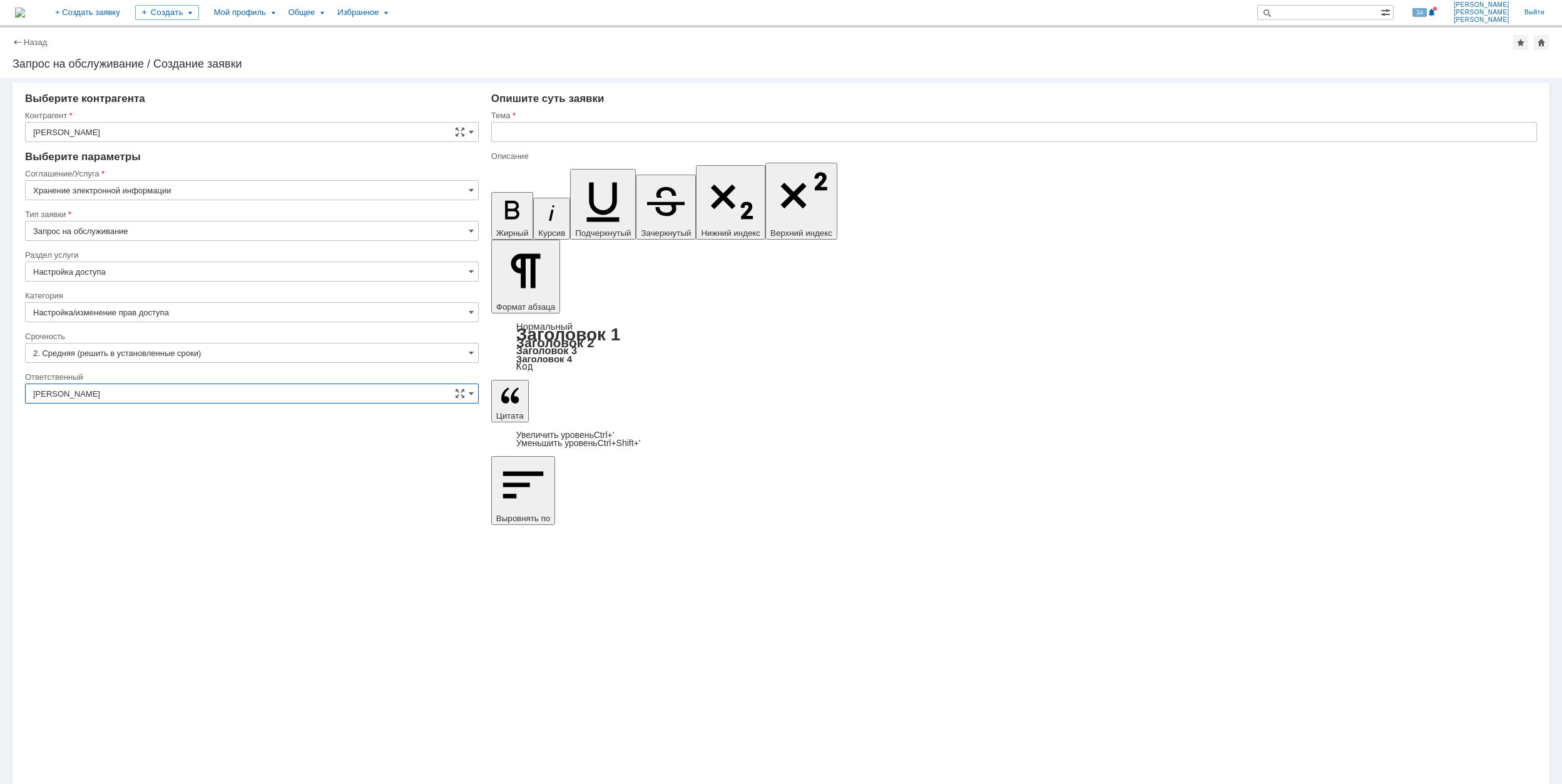
type input "[PERSON_NAME]"
click at [622, 132] on input "text" at bounding box center [1014, 132] width 1046 height 20
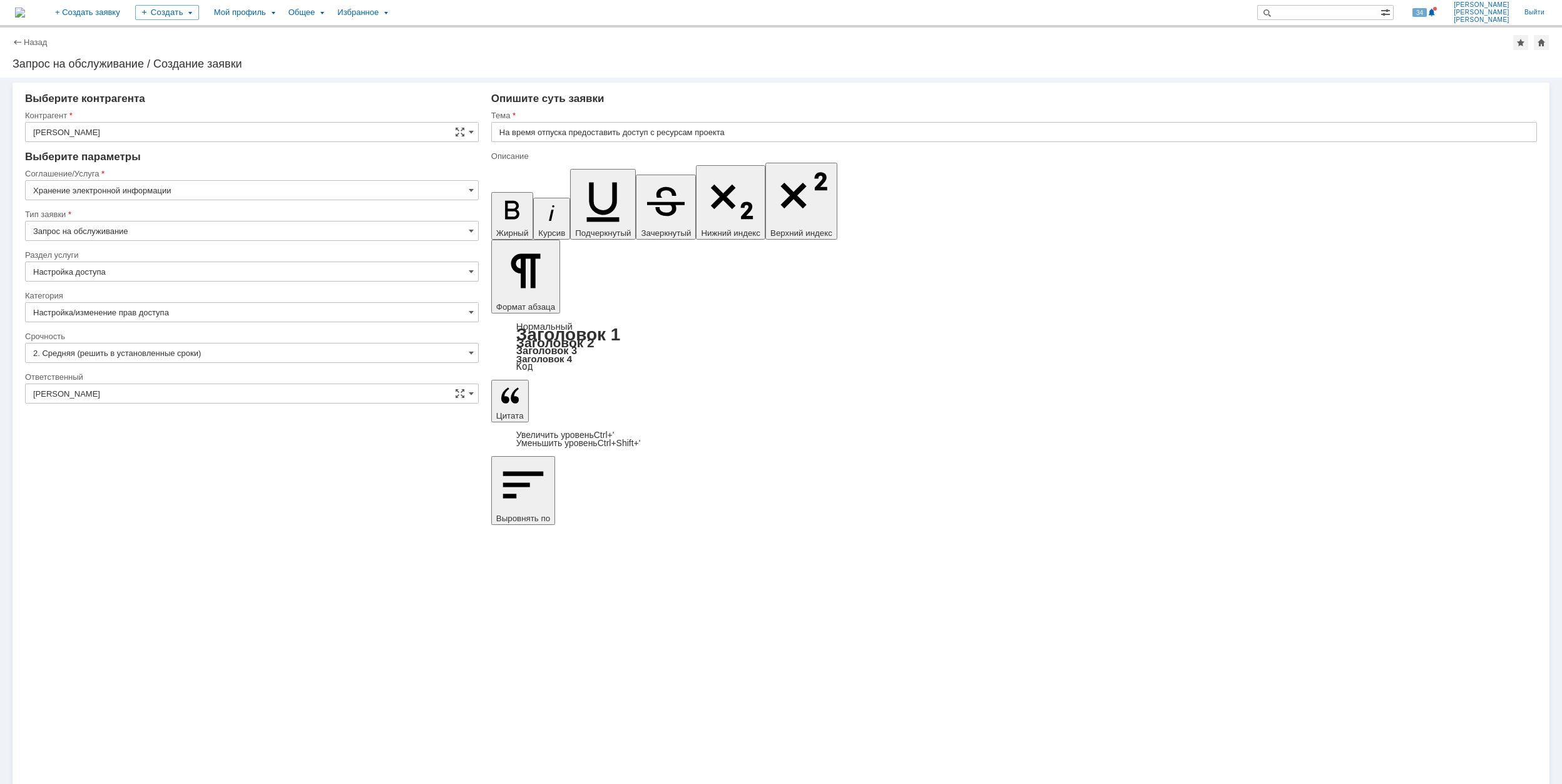
drag, startPoint x: 609, startPoint y: 5632, endPoint x: 589, endPoint y: 5633, distance: 20.0
copy div "1875"
click at [824, 129] on input "На время отпуска предоставить доступ с ресурсам проекта" at bounding box center [1014, 132] width 1046 height 20
click at [824, 134] on input "На время отпуска предоставить доступ с ресурсам проекта" at bounding box center [1014, 132] width 1046 height 20
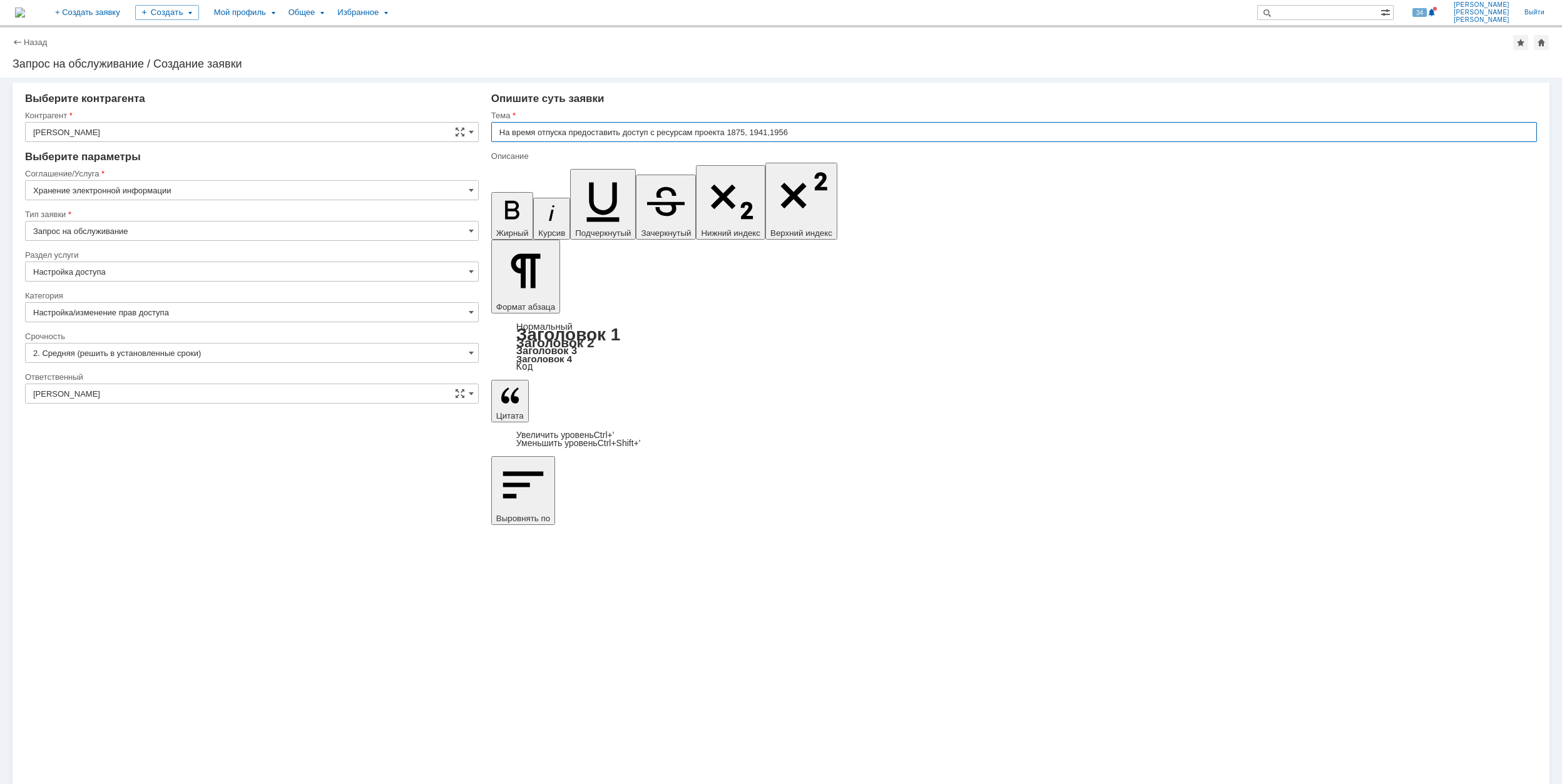
type input "На время отпуска предоставить доступ с ресурсам проекта 1875, 1941,1956"
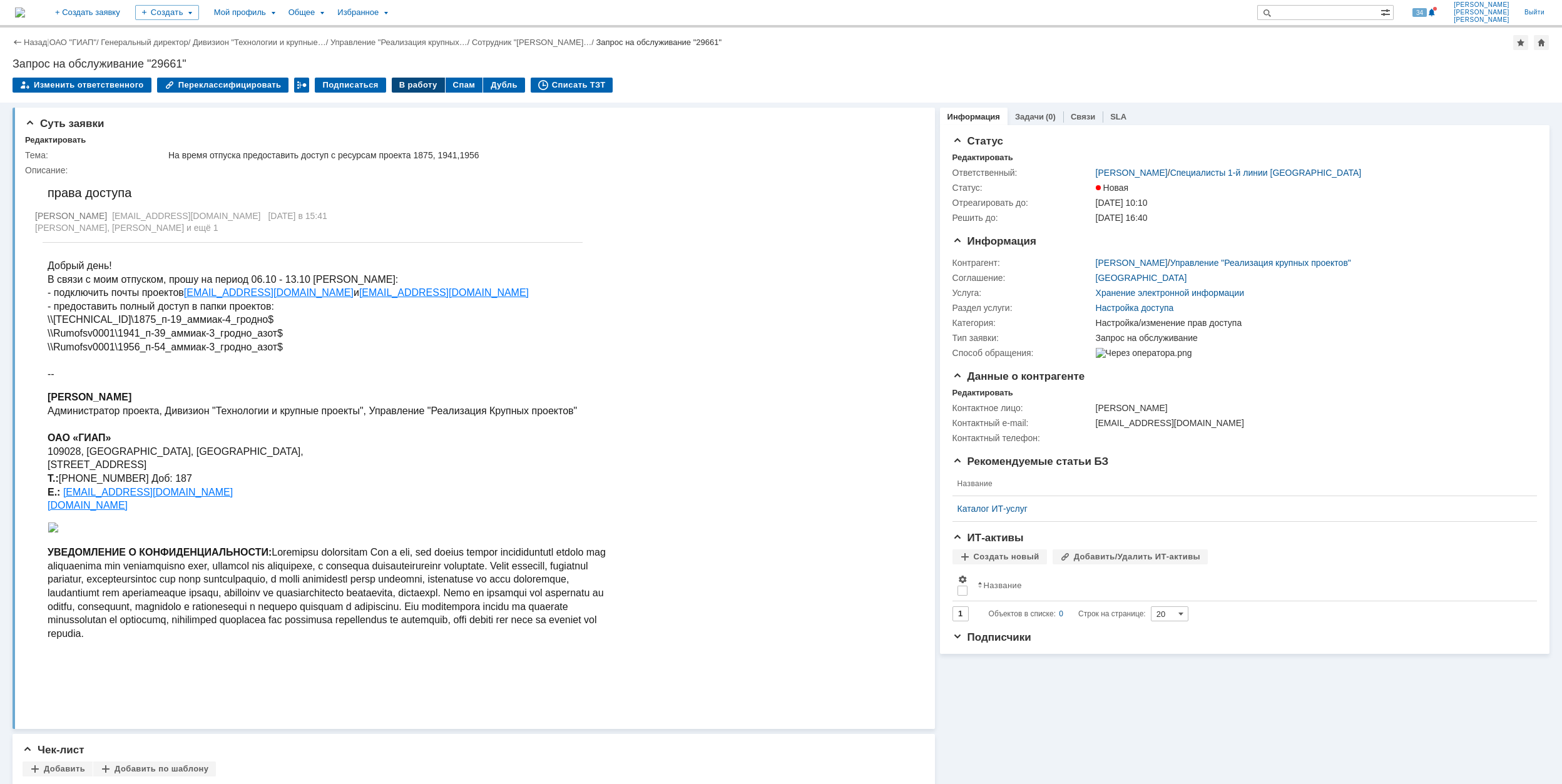
click at [405, 87] on div "В работу" at bounding box center [419, 84] width 53 height 15
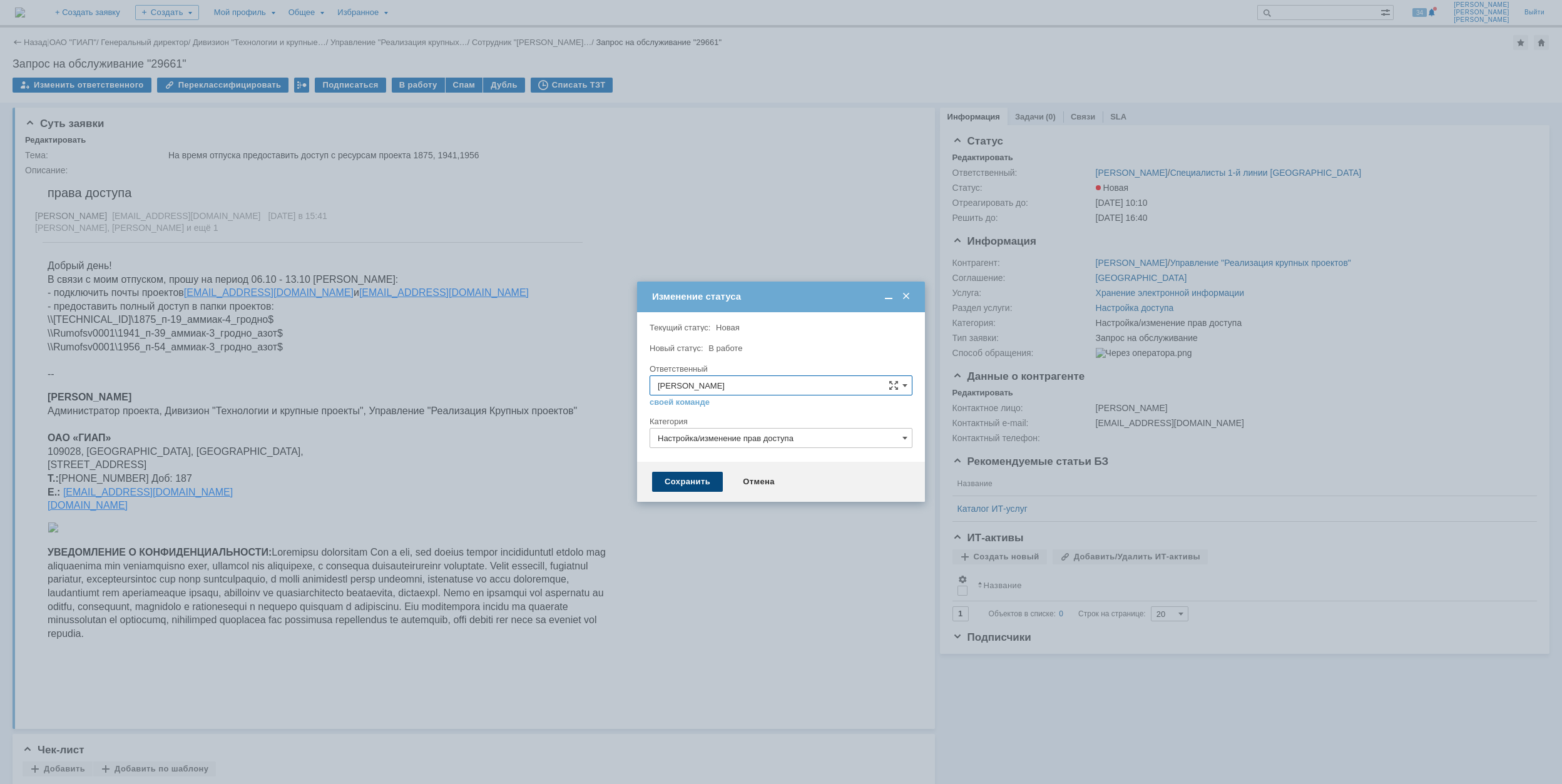
click at [693, 482] on div "Сохранить" at bounding box center [687, 481] width 70 height 20
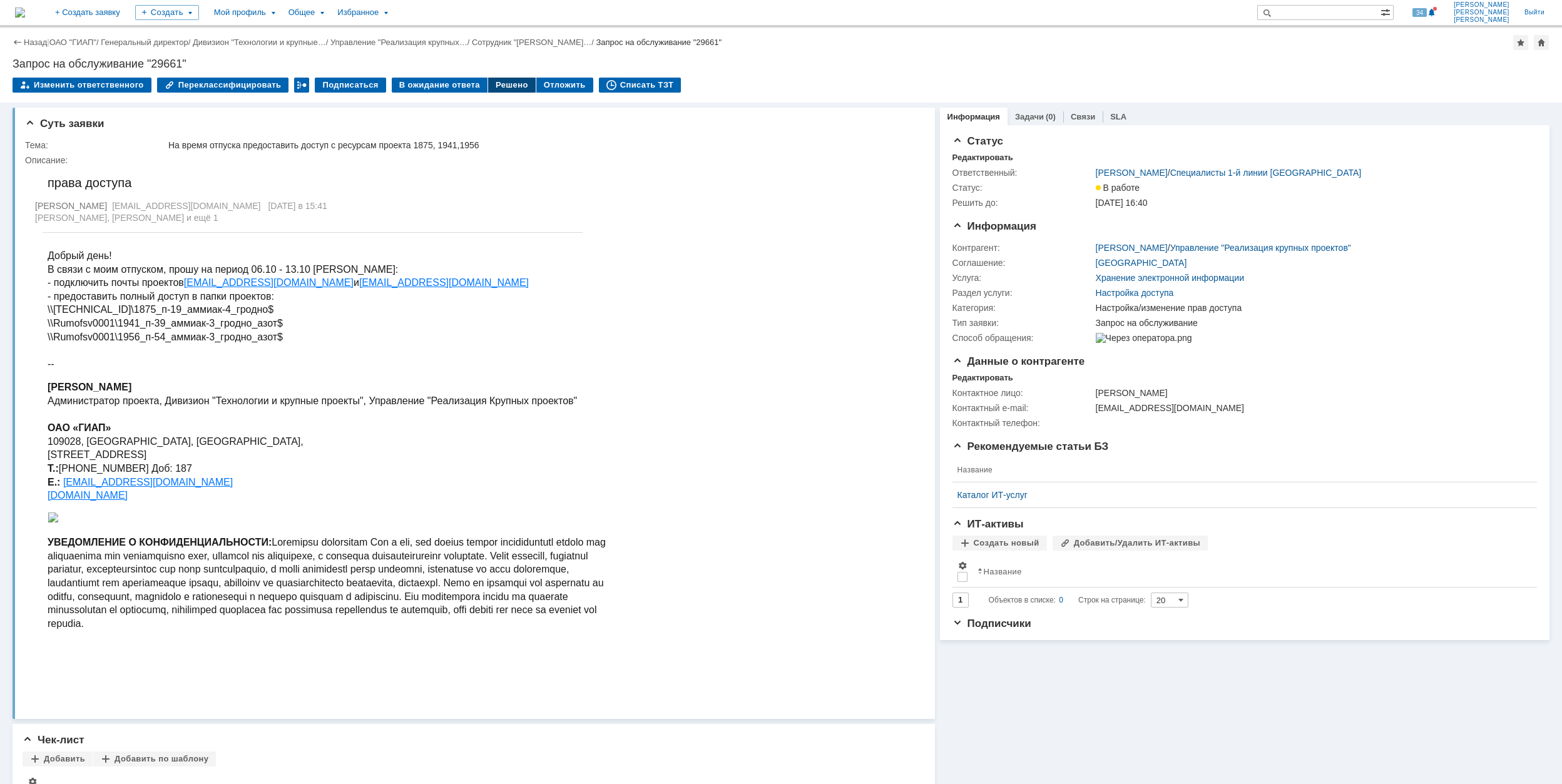
click at [492, 87] on div "Решено" at bounding box center [512, 84] width 48 height 15
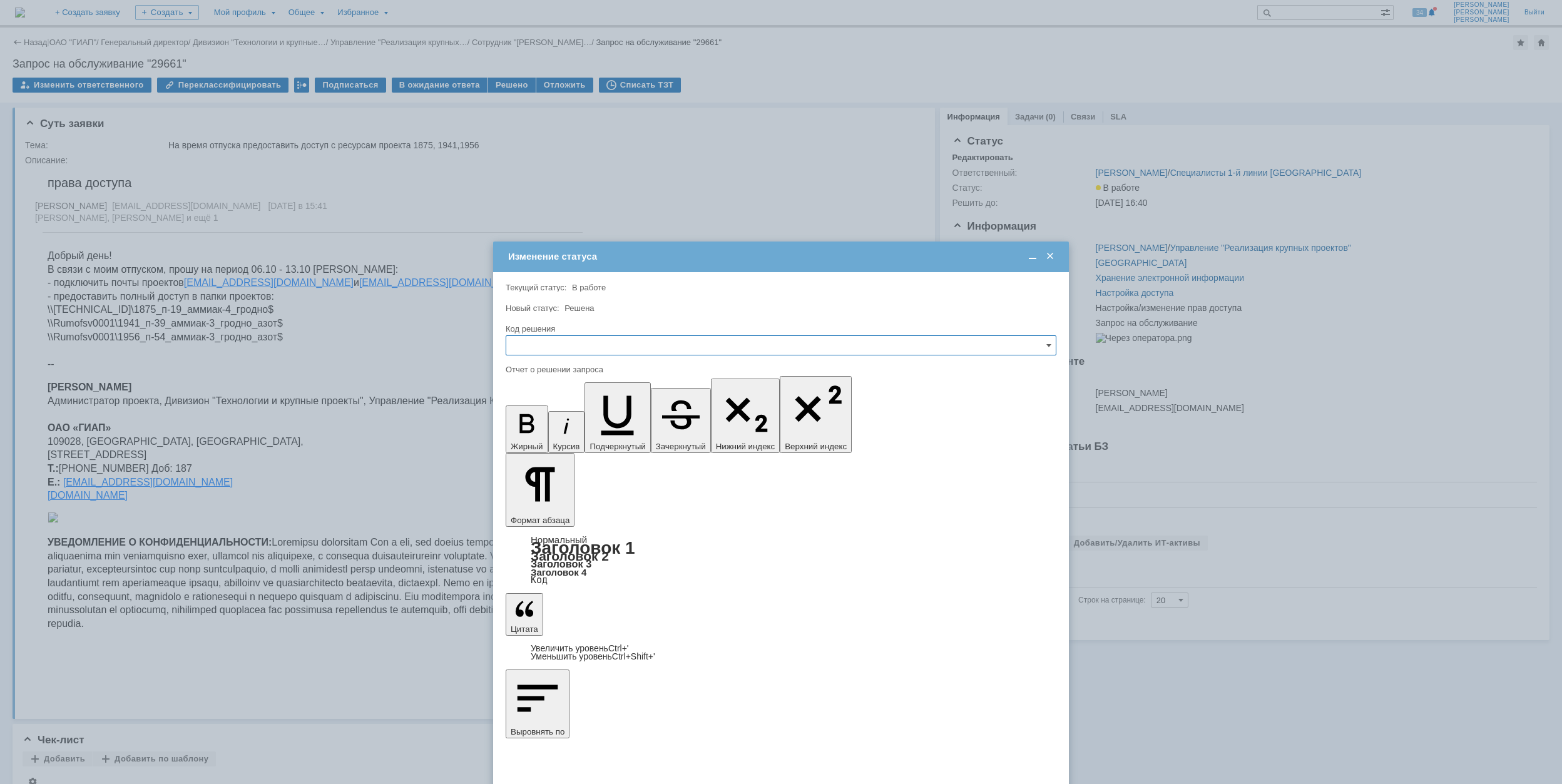
click at [674, 348] on input "text" at bounding box center [781, 346] width 550 height 20
click at [614, 429] on span "Решено" at bounding box center [781, 431] width 534 height 10
type input "Решено"
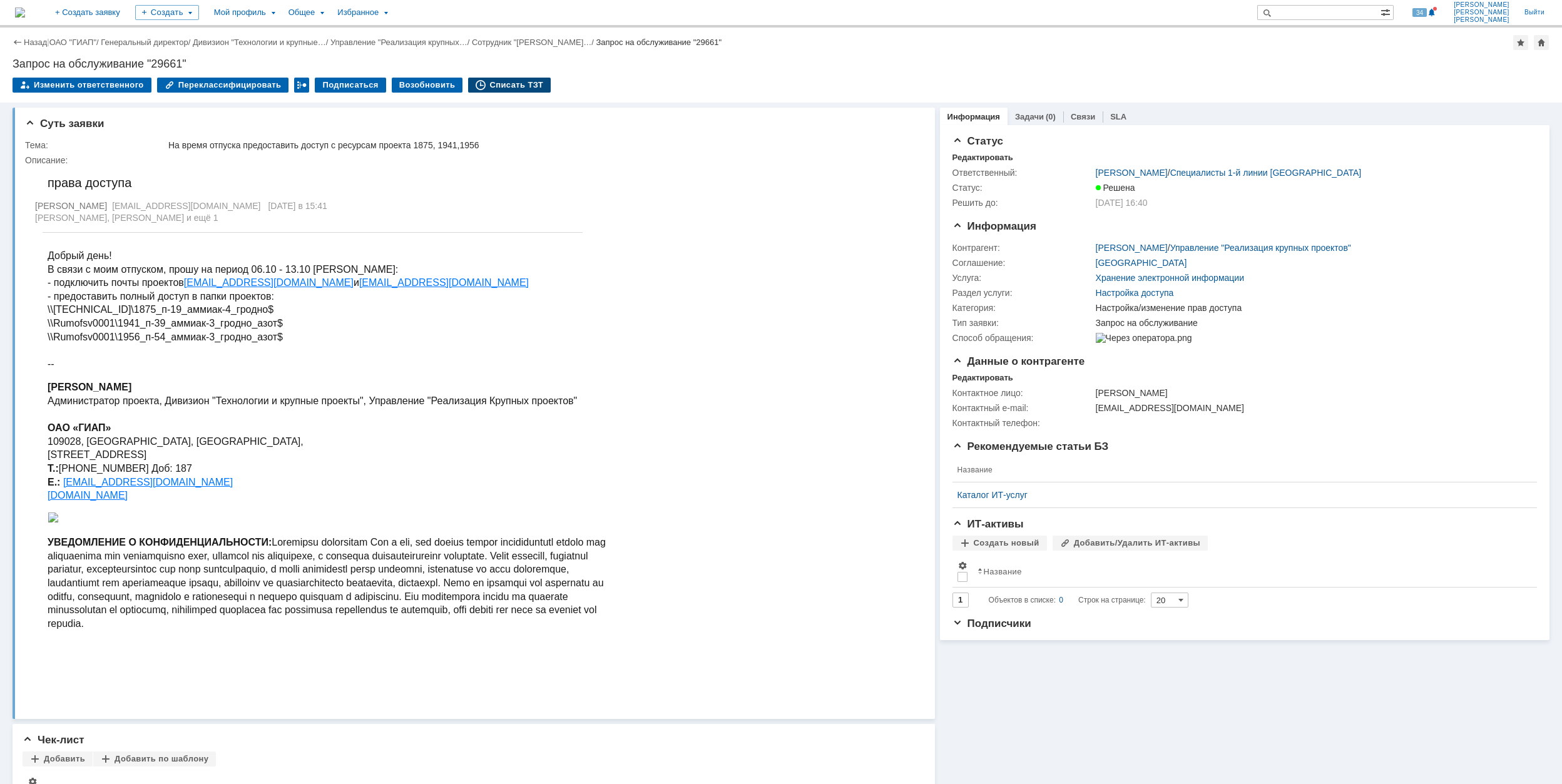
click at [523, 82] on div "Списать ТЗТ" at bounding box center [509, 84] width 82 height 15
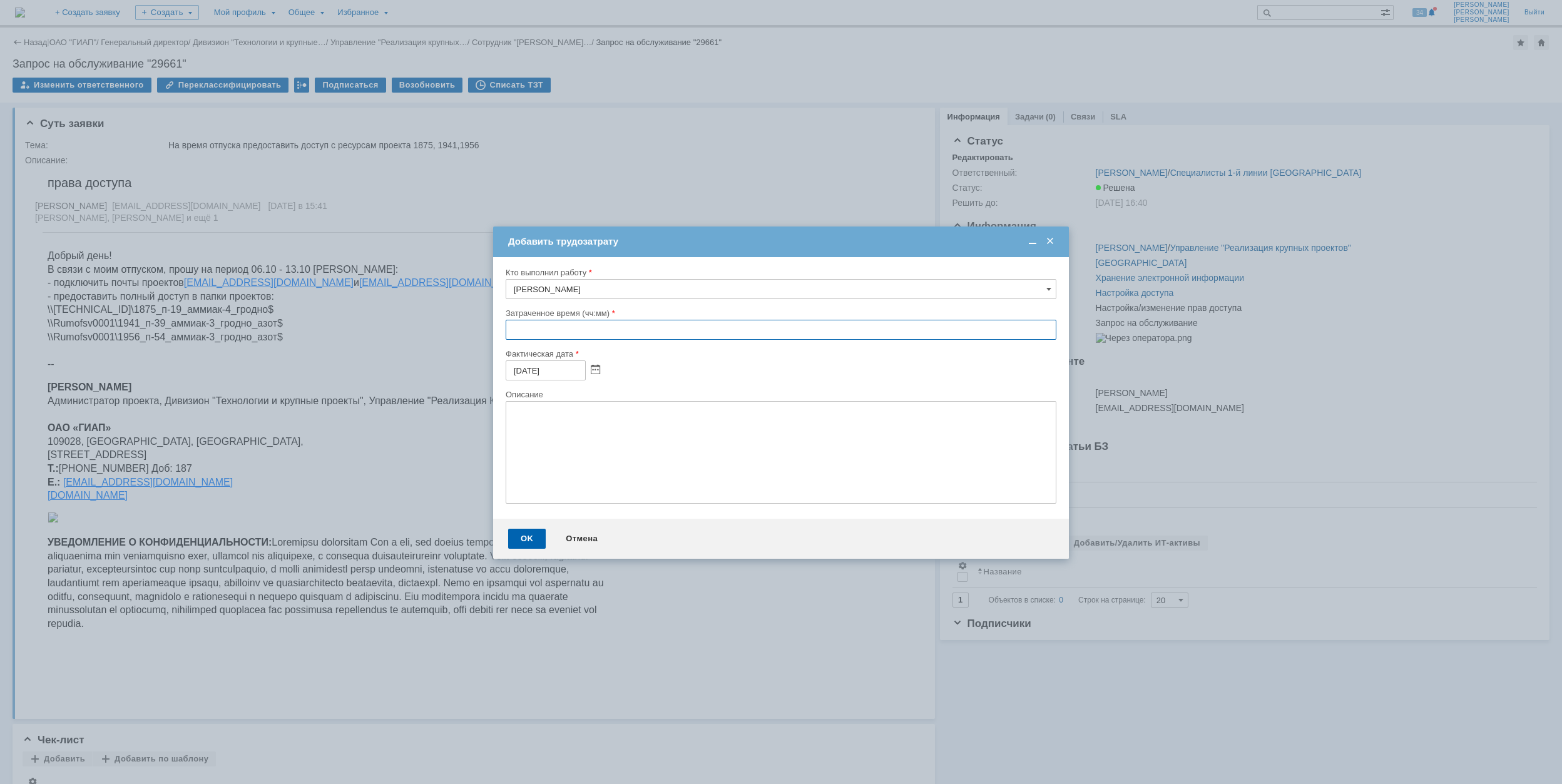
click at [508, 333] on input "text" at bounding box center [781, 329] width 550 height 20
type input "00:30"
click at [522, 529] on div "OK" at bounding box center [527, 538] width 37 height 20
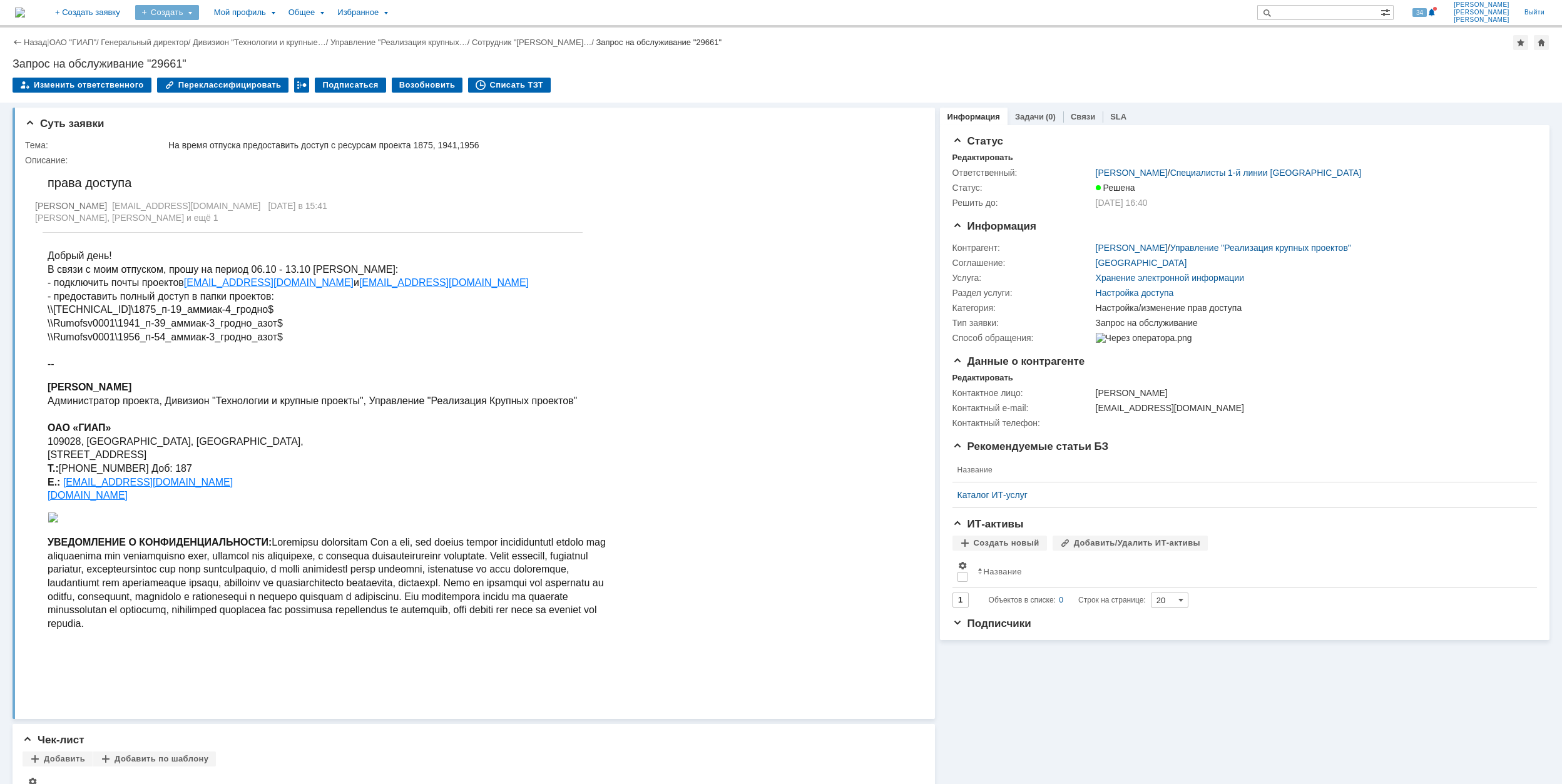
click at [199, 14] on div "Создать" at bounding box center [167, 12] width 64 height 15
click at [233, 84] on link "Заявка" at bounding box center [185, 77] width 95 height 15
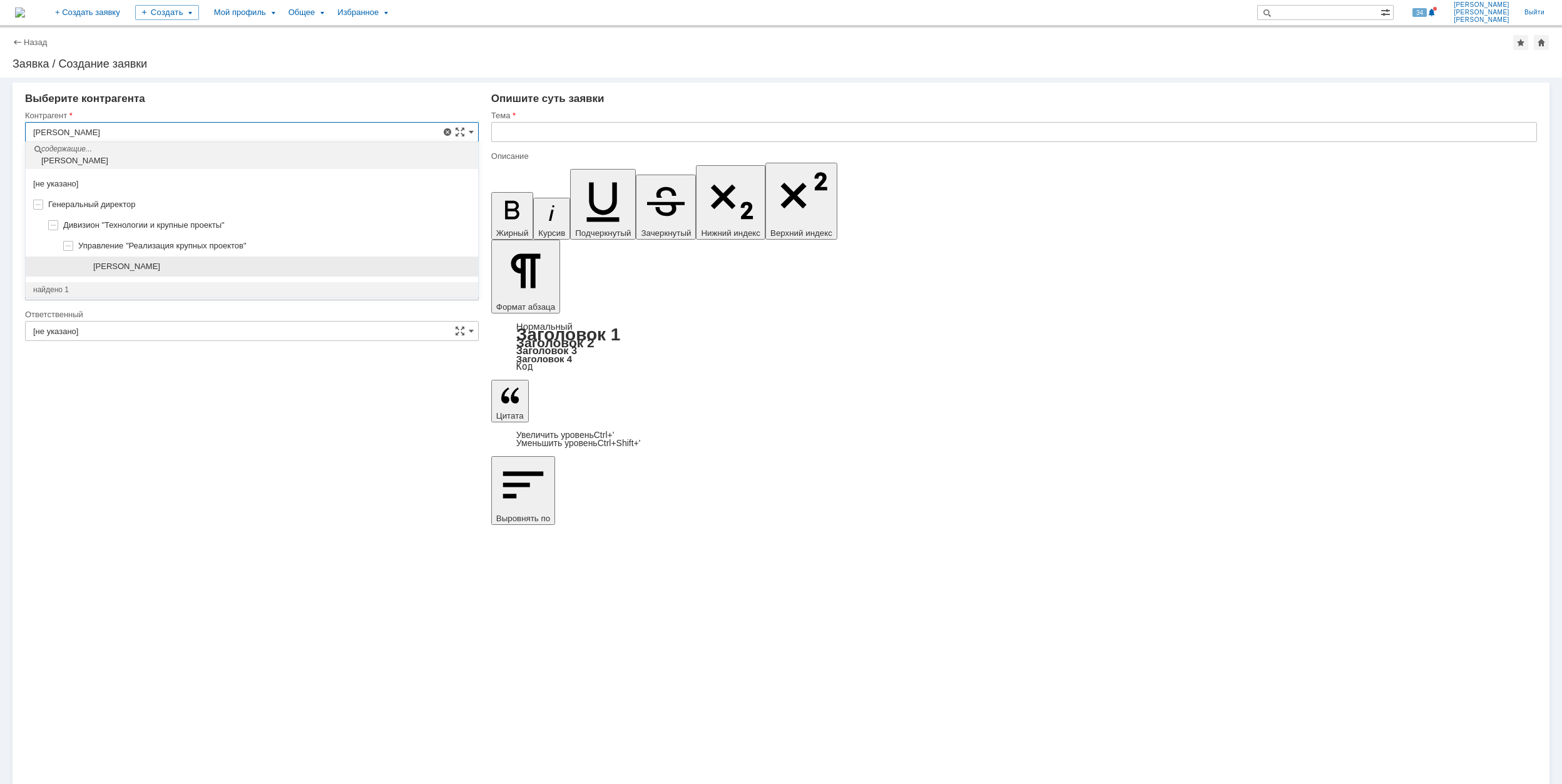
click at [279, 268] on div "[PERSON_NAME]" at bounding box center [282, 267] width 377 height 10
type input "[PERSON_NAME]"
type input "[GEOGRAPHIC_DATA]"
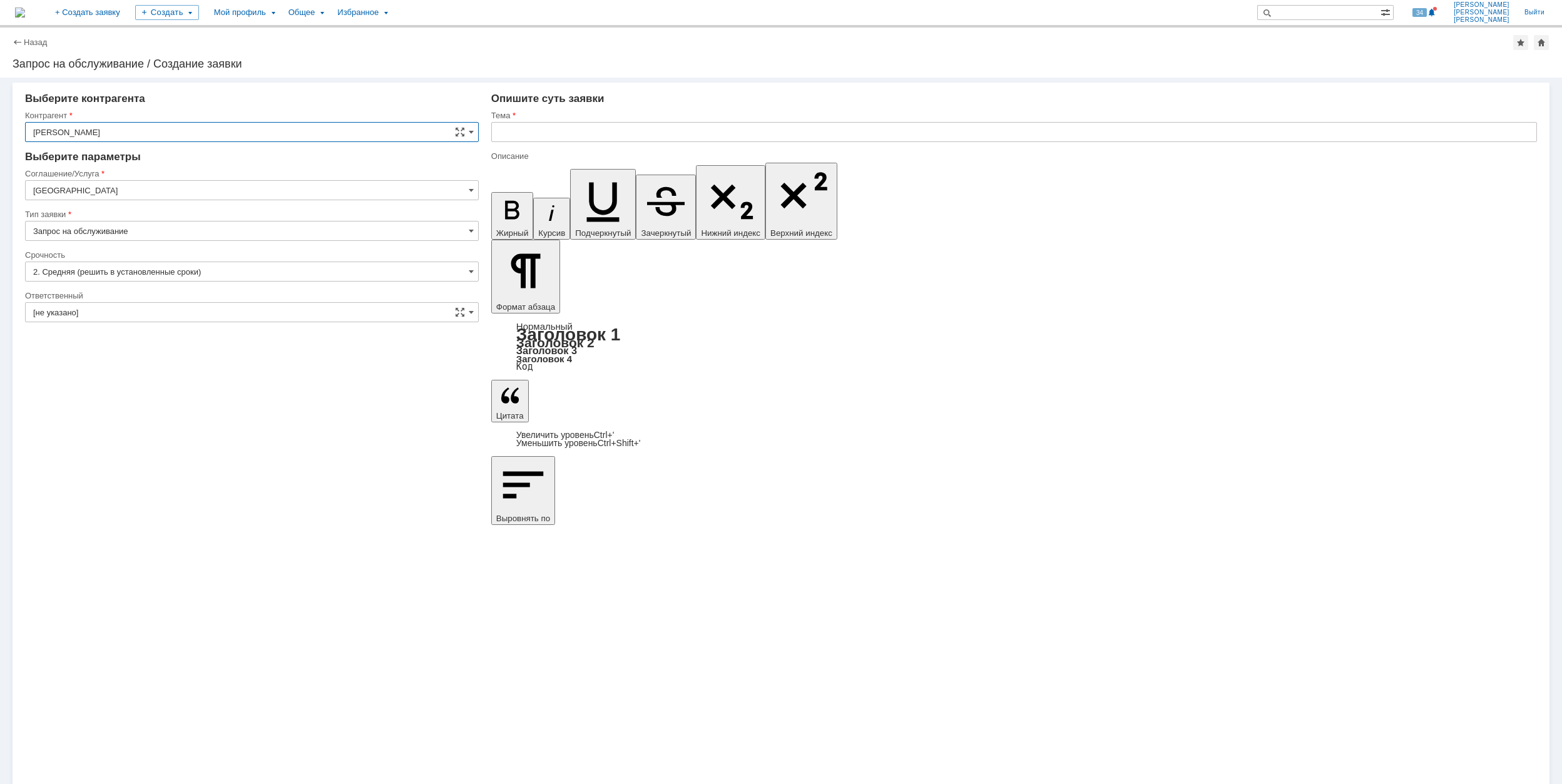
click at [158, 195] on input "[GEOGRAPHIC_DATA]" at bounding box center [252, 190] width 454 height 20
click at [223, 342] on span "Хранение электронной информации" at bounding box center [251, 337] width 437 height 10
type input "Хранение электронной информации"
drag, startPoint x: 115, startPoint y: 265, endPoint x: 116, endPoint y: 278, distance: 13.0
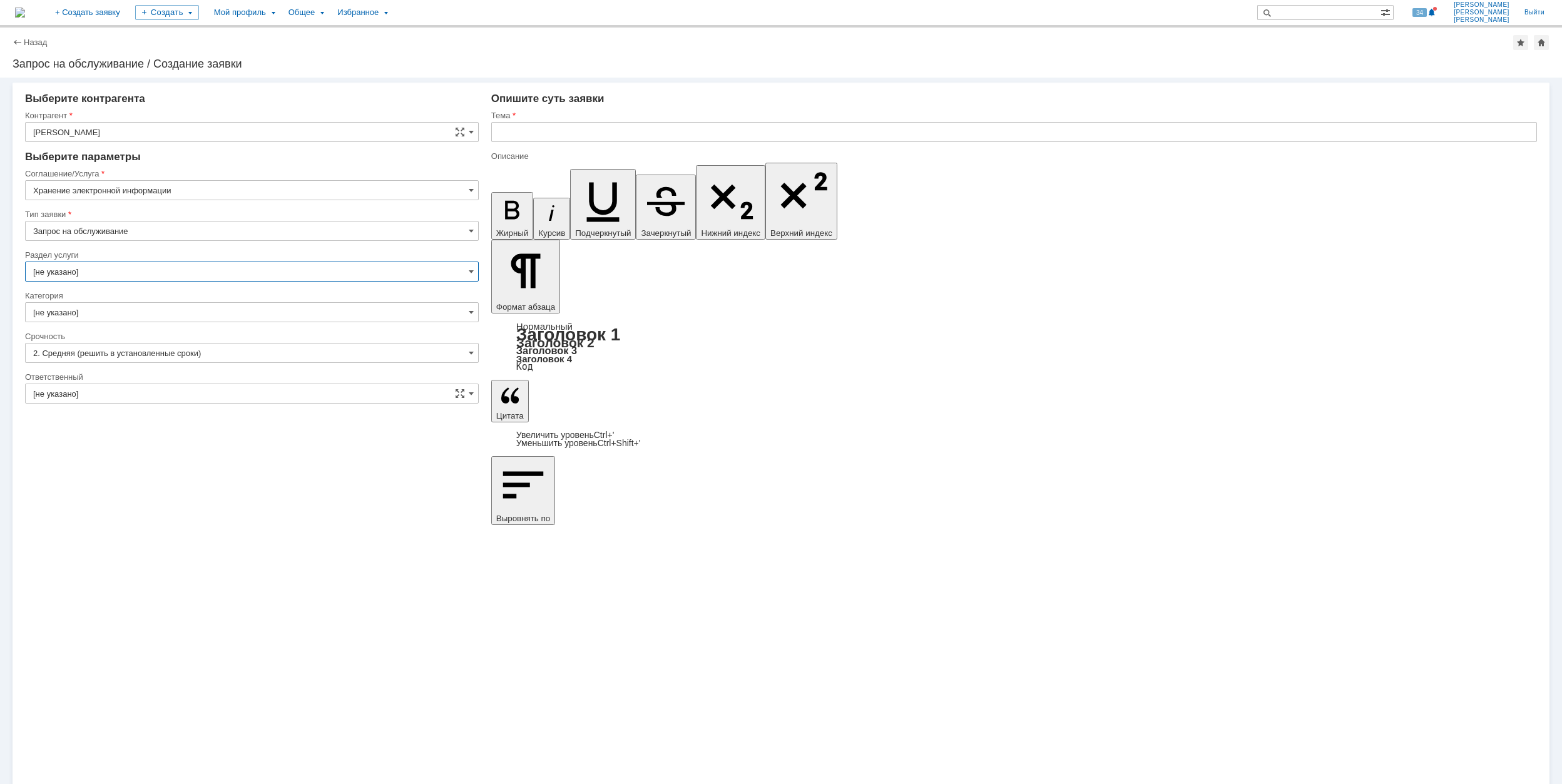
click at [115, 266] on input "[не указано]" at bounding box center [252, 272] width 454 height 20
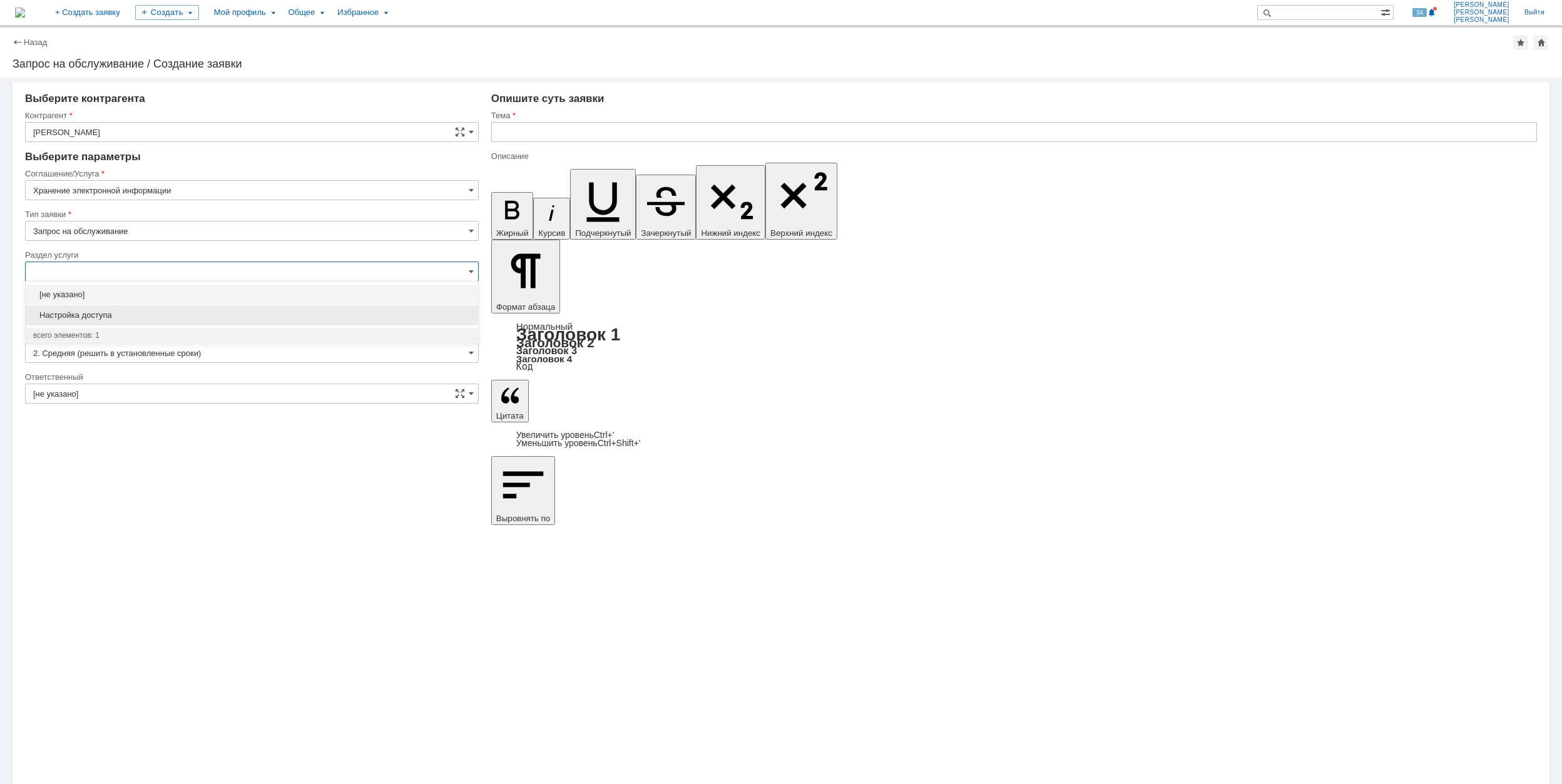
click at [159, 320] on span "Настройка доступа" at bounding box center [251, 315] width 437 height 10
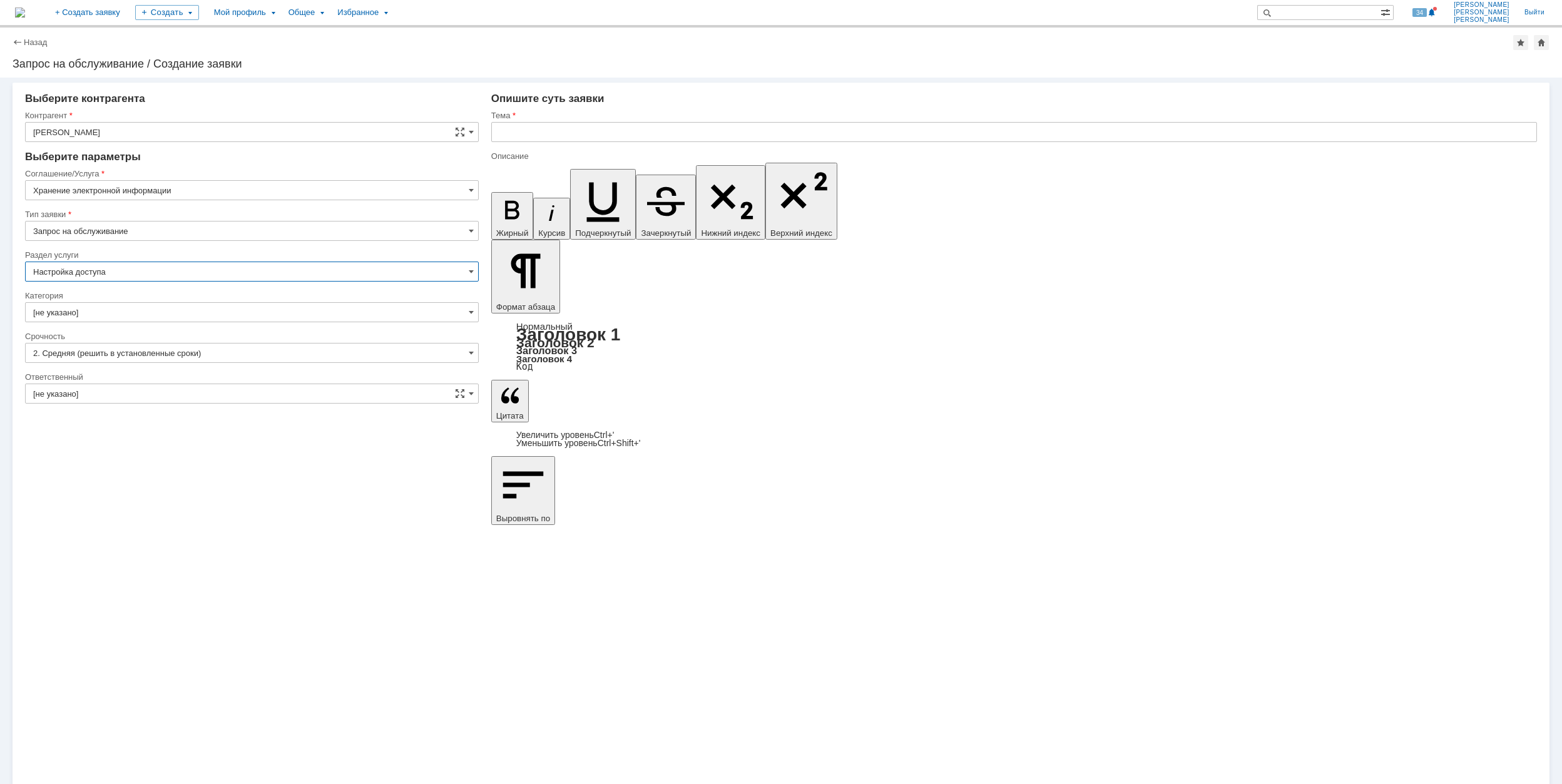
type input "Настройка доступа"
click at [158, 318] on input "[не указано]" at bounding box center [252, 312] width 454 height 20
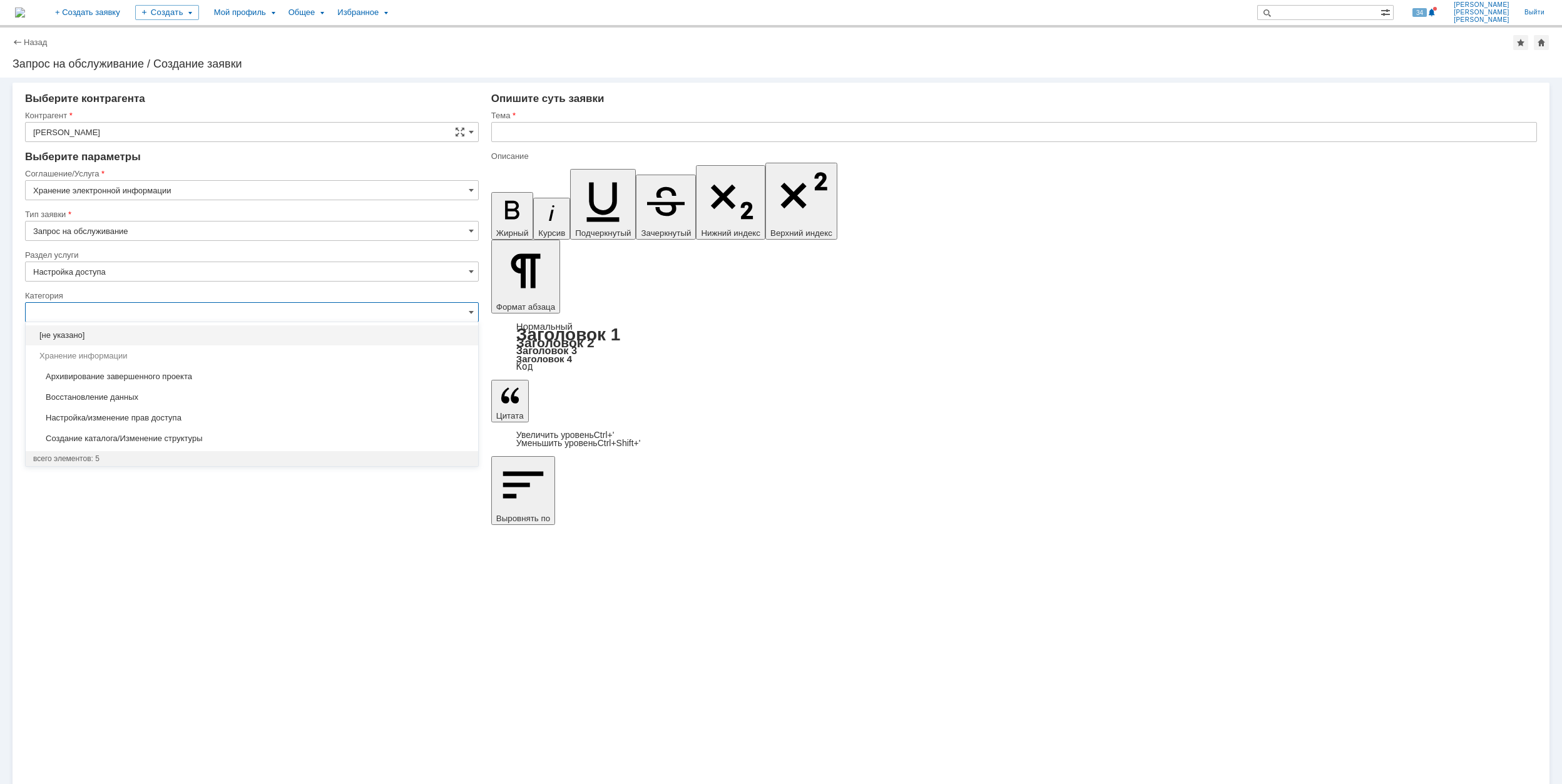
drag, startPoint x: 289, startPoint y: 419, endPoint x: 268, endPoint y: 409, distance: 23.3
click at [289, 419] on span "Настройка/изменение прав доступа" at bounding box center [251, 418] width 437 height 10
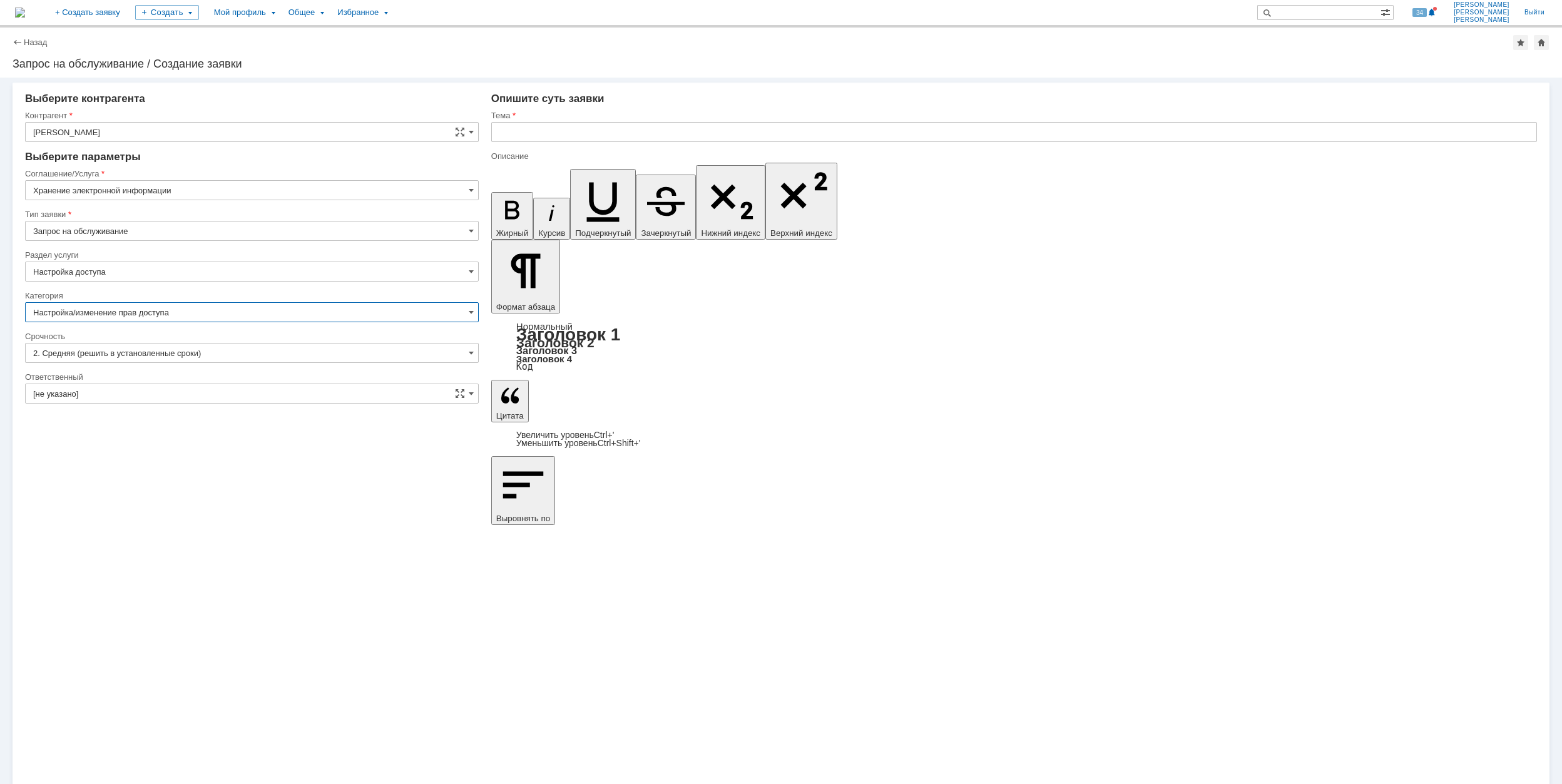
type input "Настройка/изменение прав доступа"
click at [189, 384] on input "[не указано]" at bounding box center [252, 393] width 454 height 20
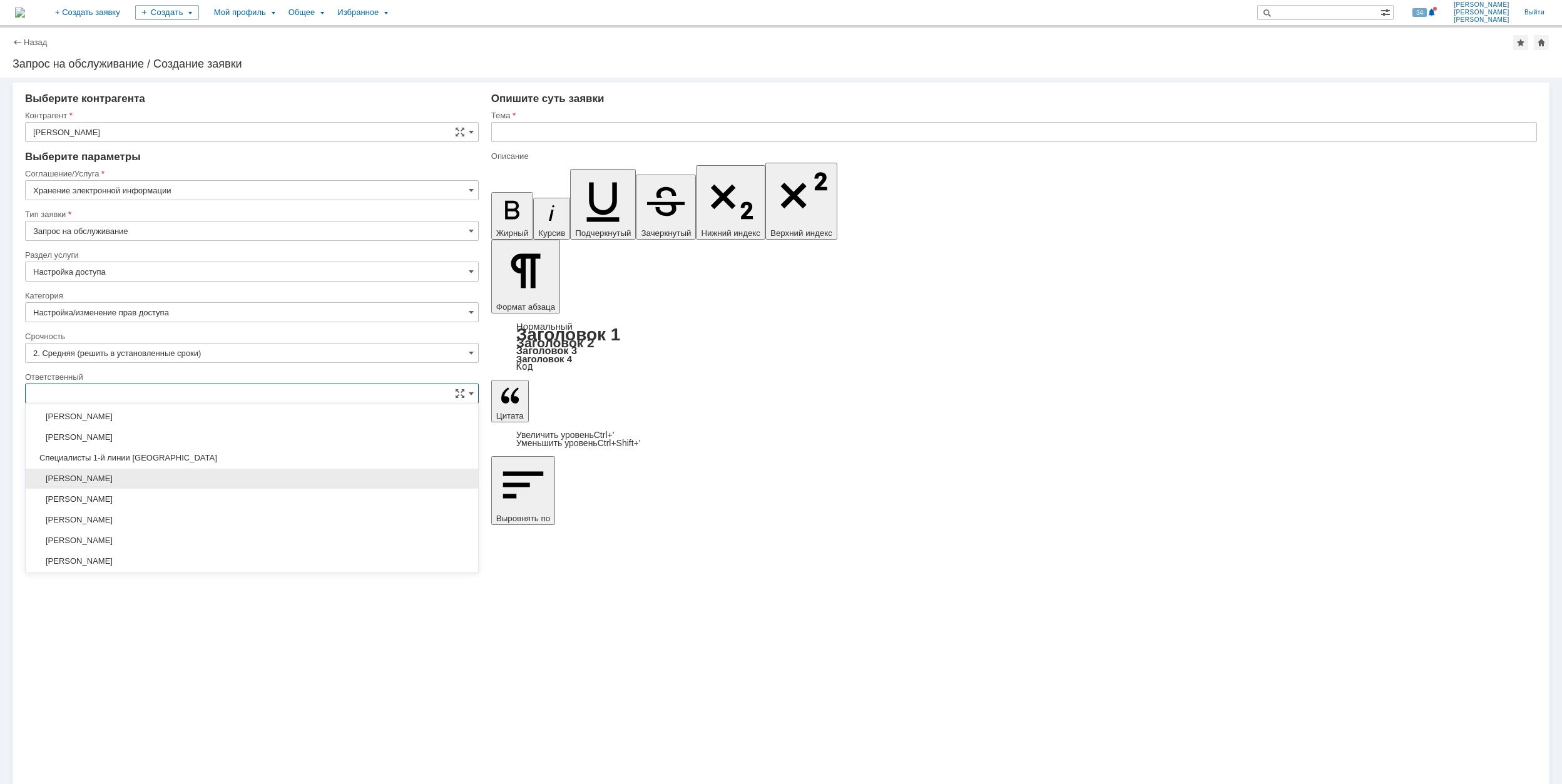
scroll to position [455, 0]
click at [199, 517] on div "[PERSON_NAME]" at bounding box center [251, 519] width 453 height 20
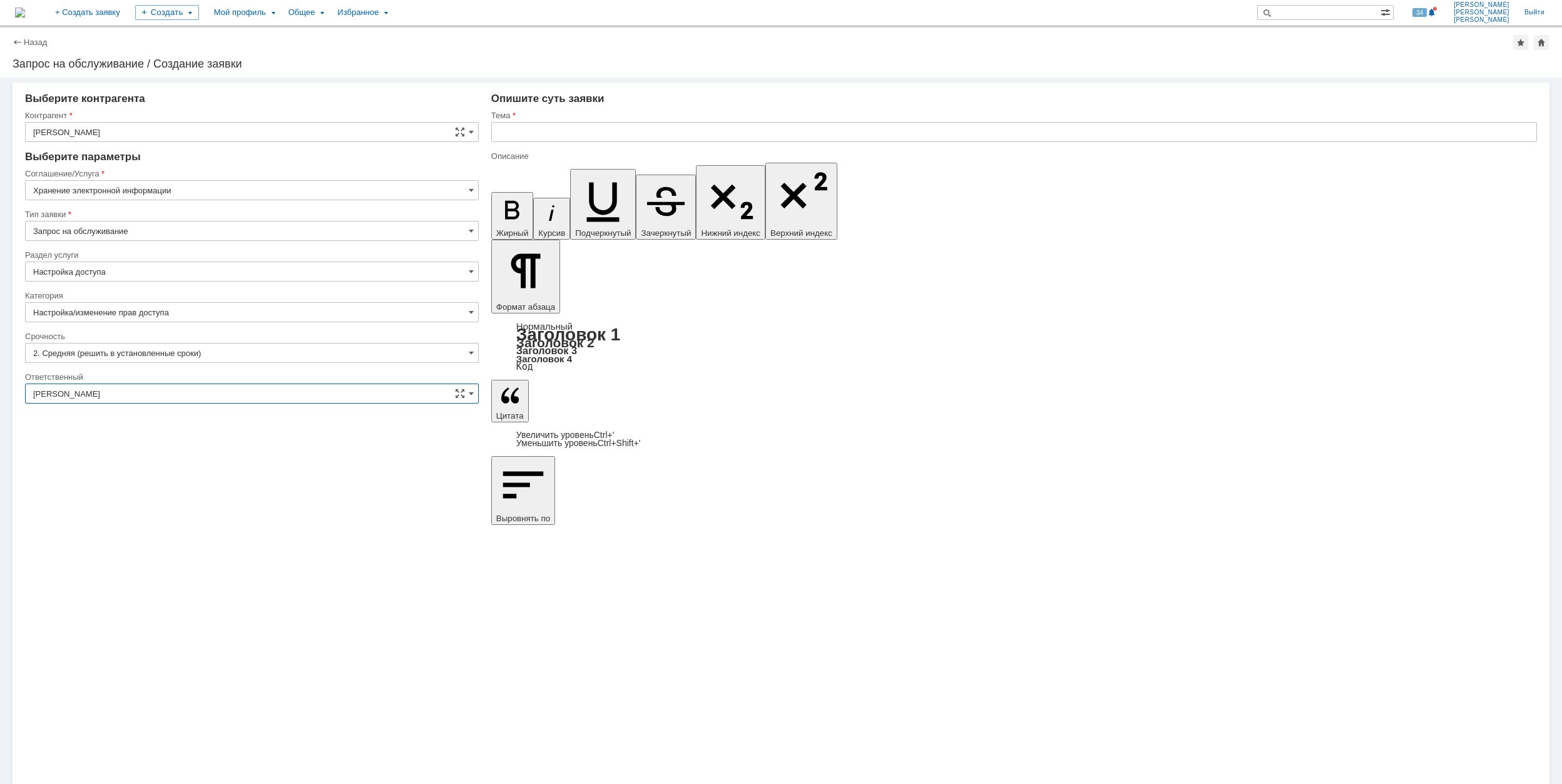
type input "[PERSON_NAME]"
click at [524, 124] on input "text" at bounding box center [1014, 132] width 1046 height 20
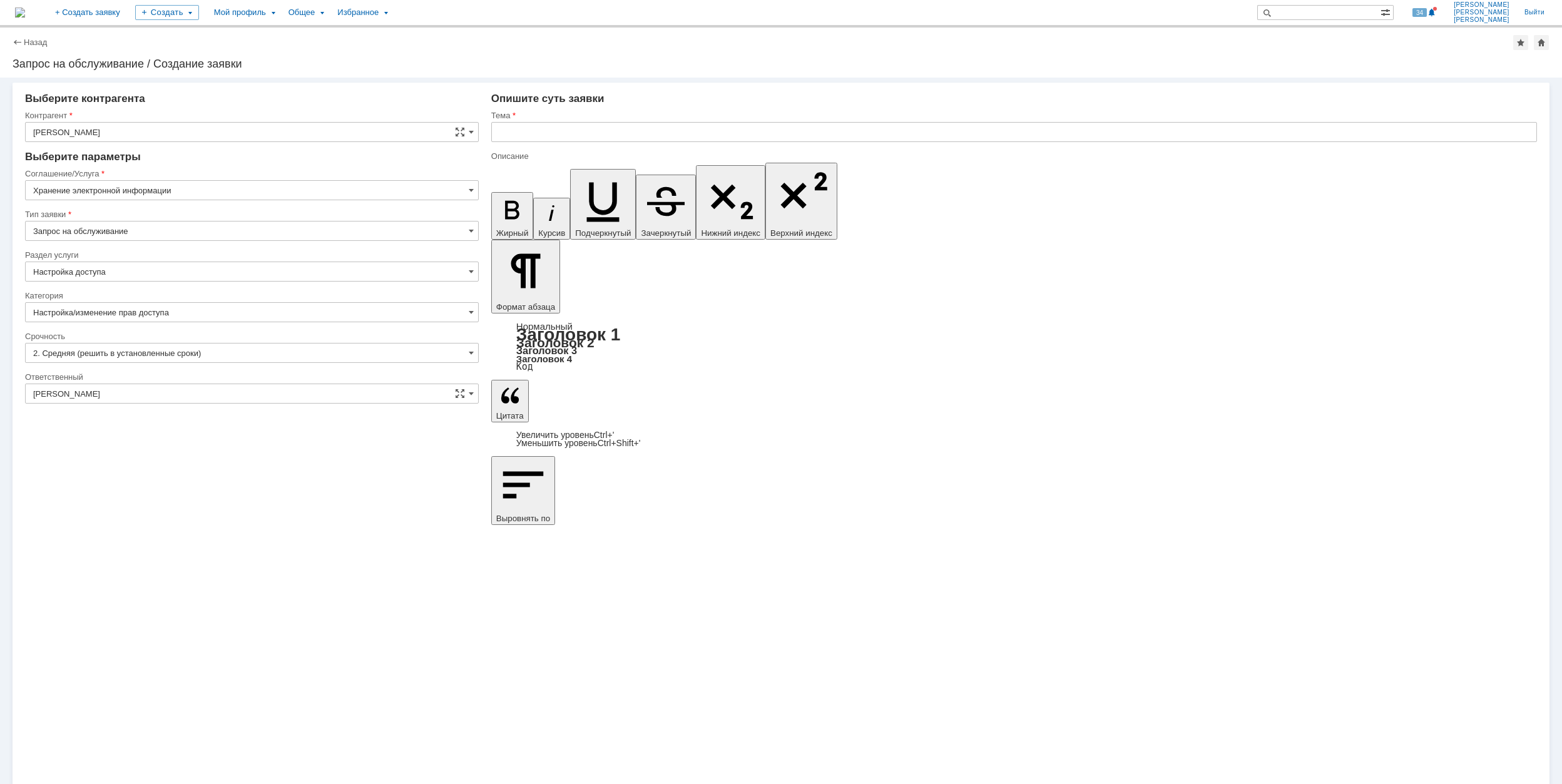
drag, startPoint x: 709, startPoint y: 5621, endPoint x: 1150, endPoint y: 5618, distance: 441.0
copy div "\\Rumofsv0001\1875_п-19_аммиак-4_гродно$\ЭД для пуско-наладки и комплексных исп…"
click at [759, 134] on input "text" at bounding box center [1014, 132] width 1046 height 20
type input "\\Rumofsv0001\1875_п-19_аммиак-4_гродно$\ЭД для пуско-наладки и комплексных исп…"
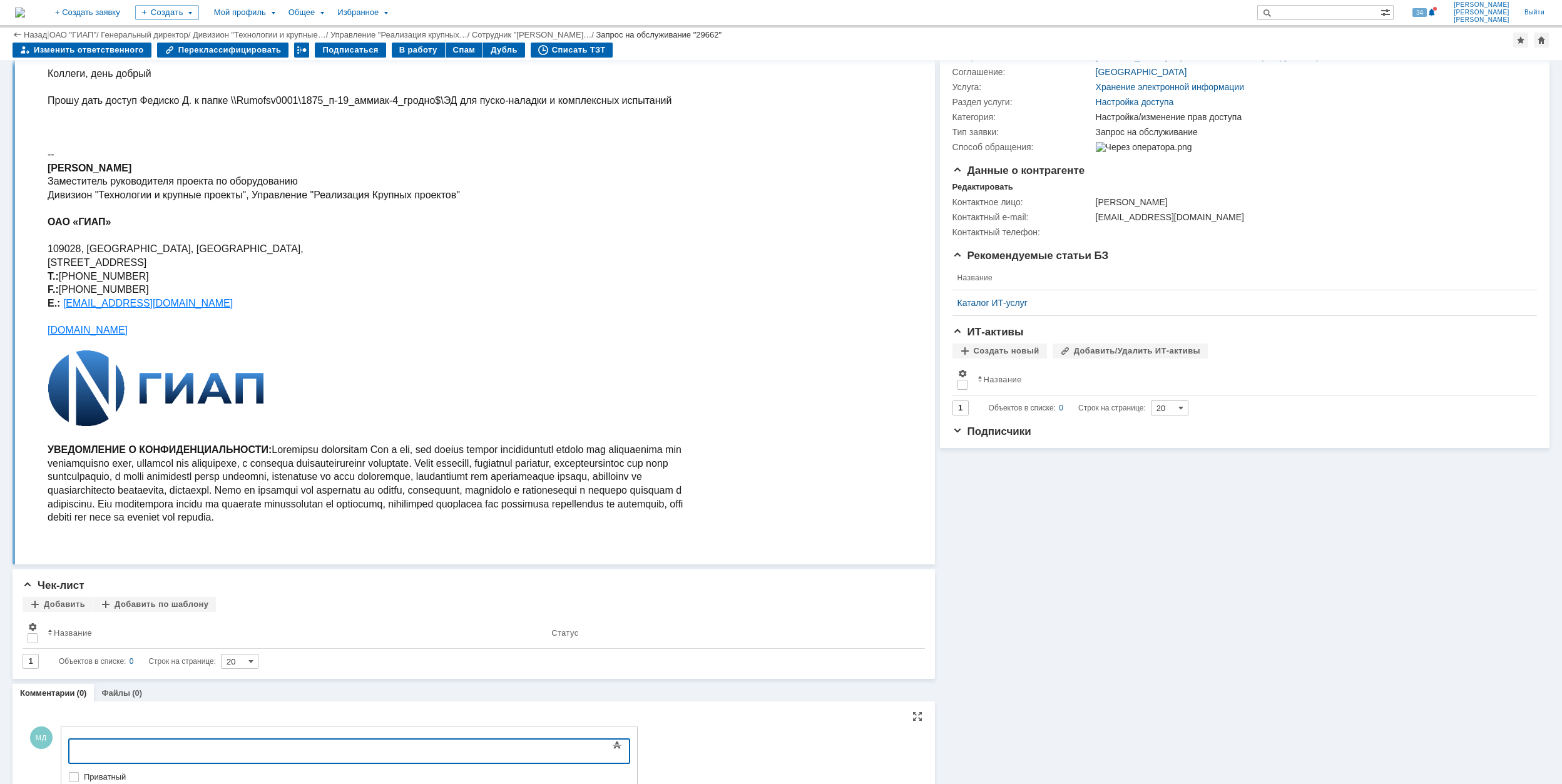
scroll to position [229, 0]
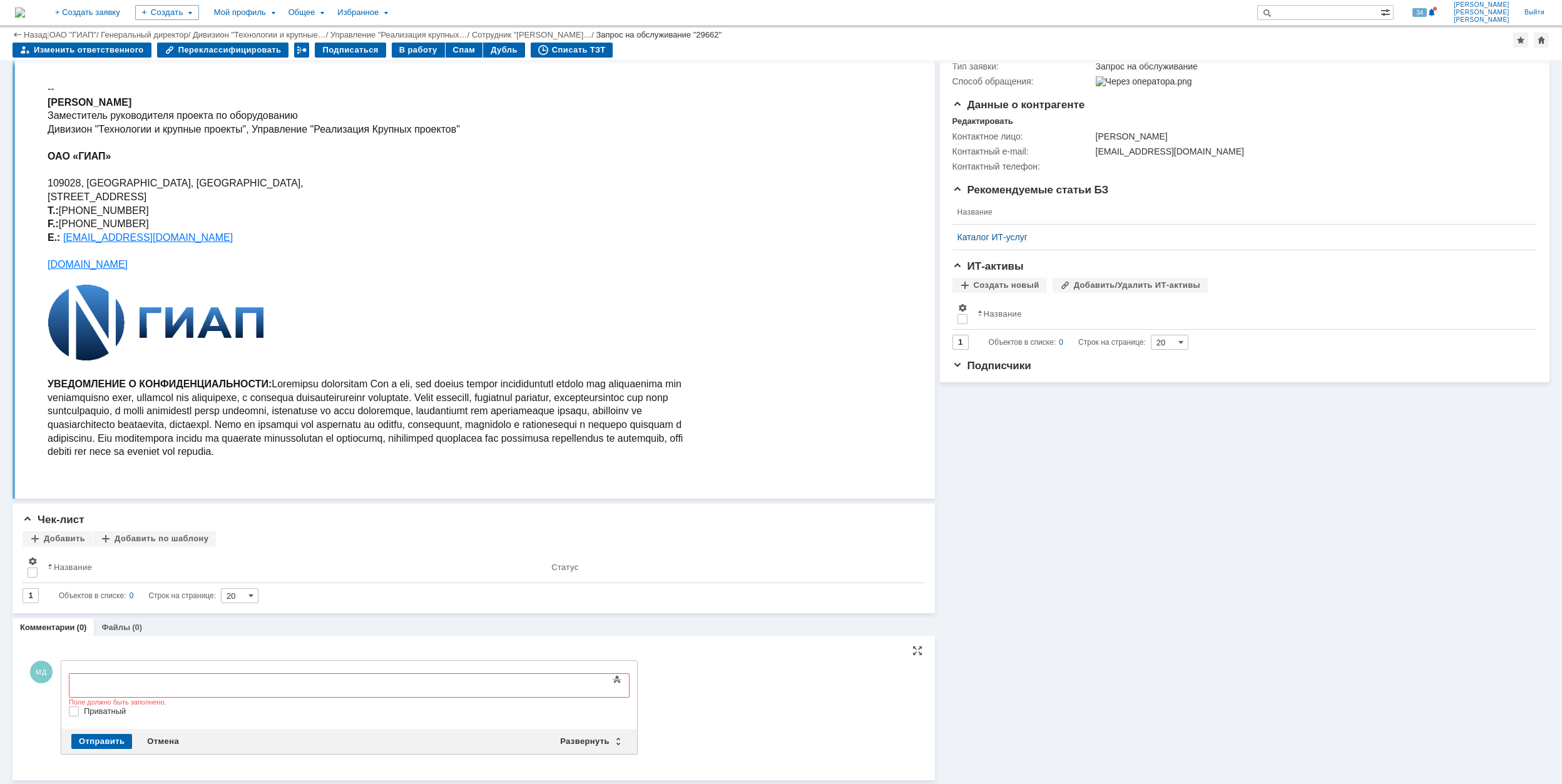
click at [785, 662] on div "Добавить комментарий МД Добавление комментария Внимание! Основные параметры Тек…" at bounding box center [474, 707] width 897 height 125
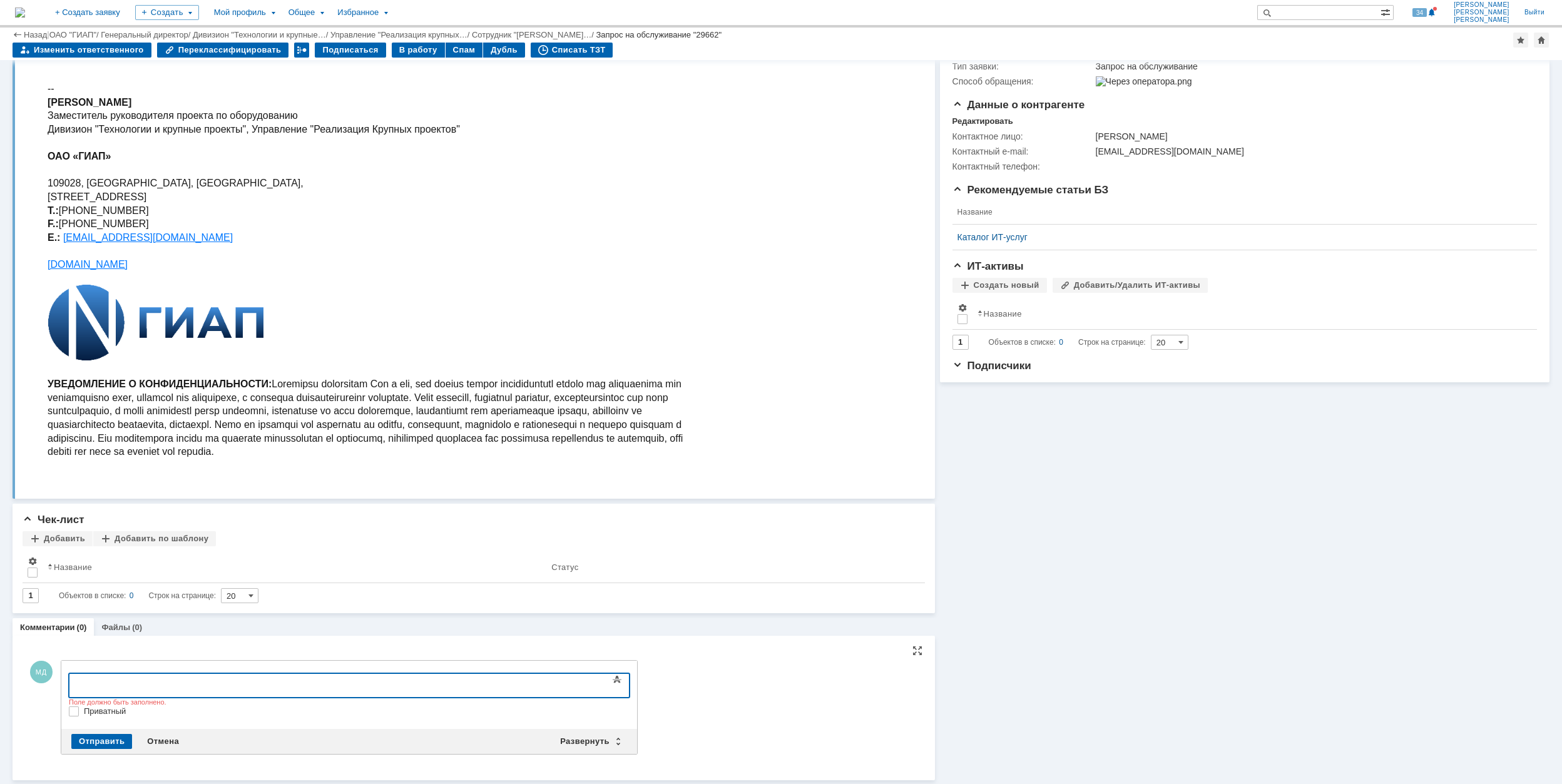
click at [260, 680] on div "​" at bounding box center [170, 684] width 177 height 10
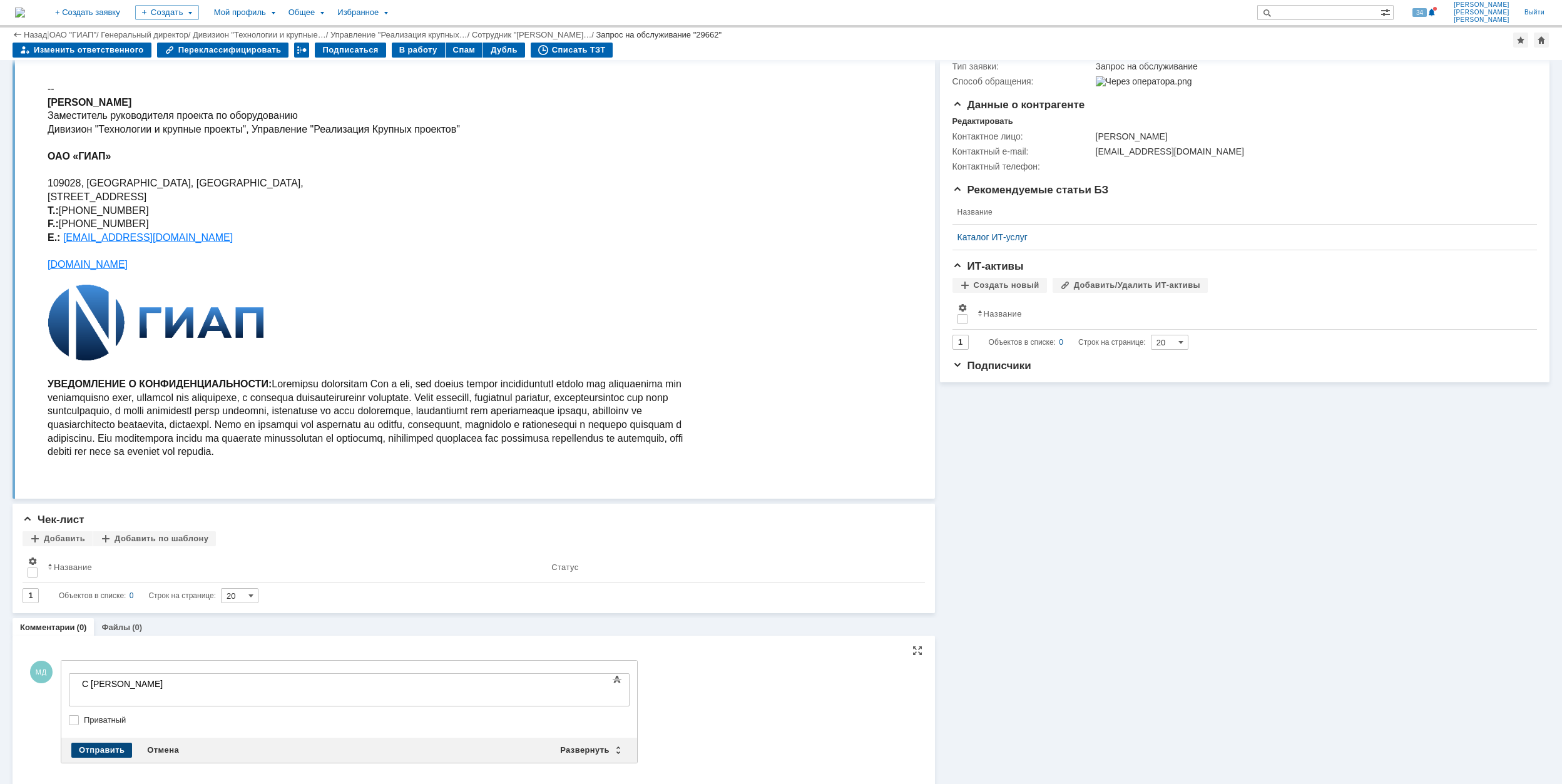
click at [106, 747] on div "Отправить" at bounding box center [101, 750] width 61 height 15
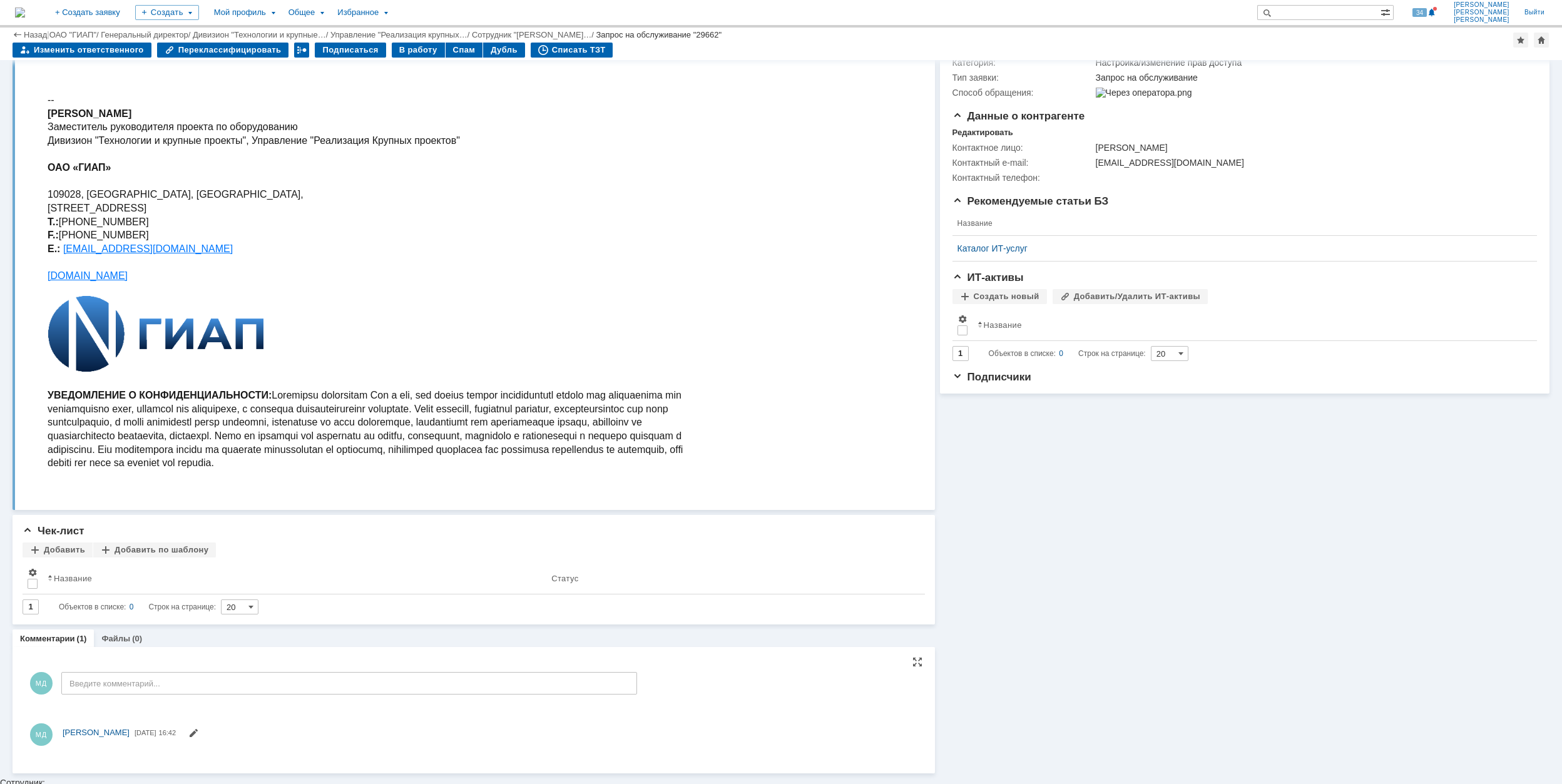
scroll to position [0, 0]
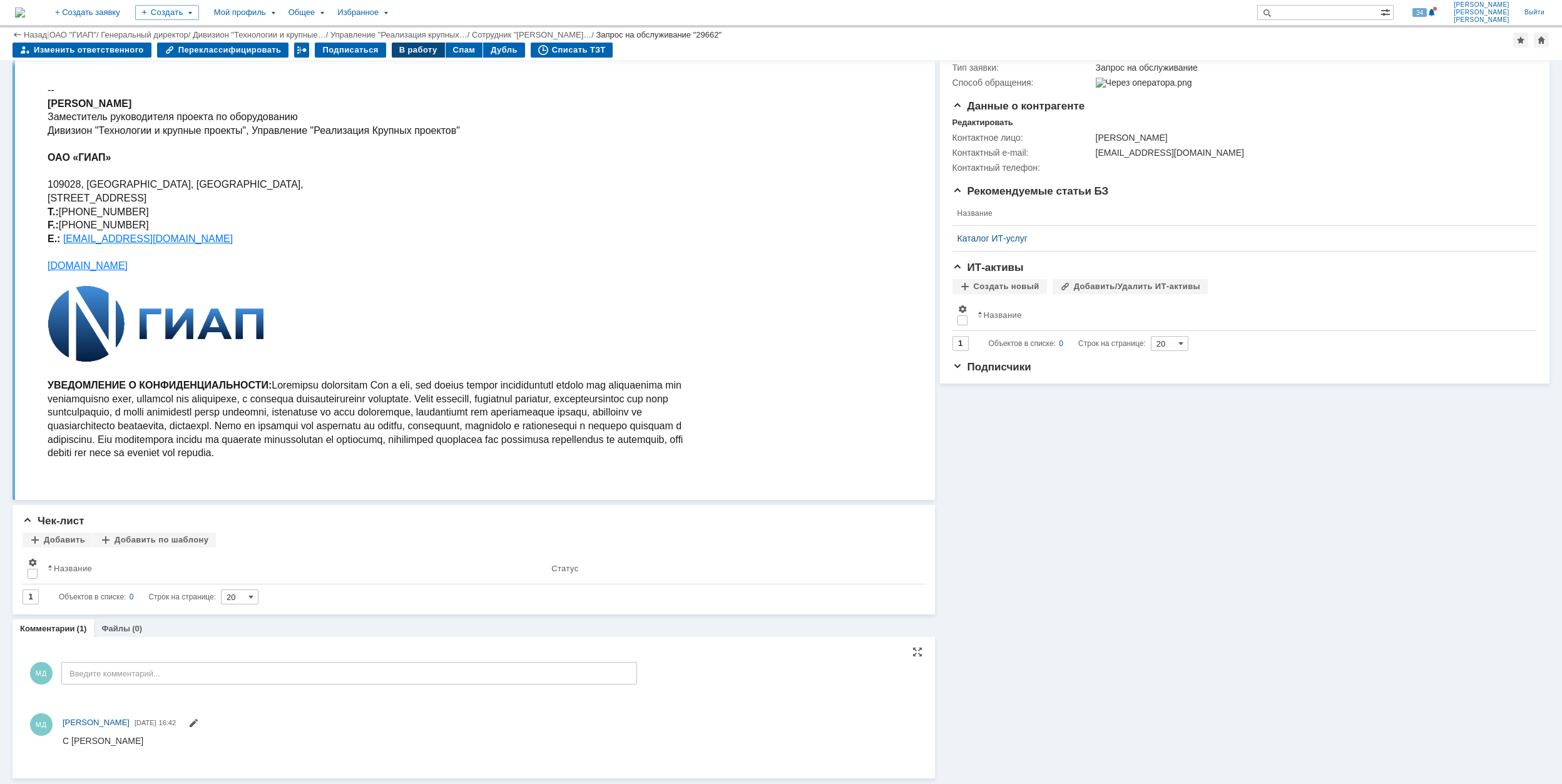
click at [410, 51] on div "В работу" at bounding box center [419, 49] width 53 height 15
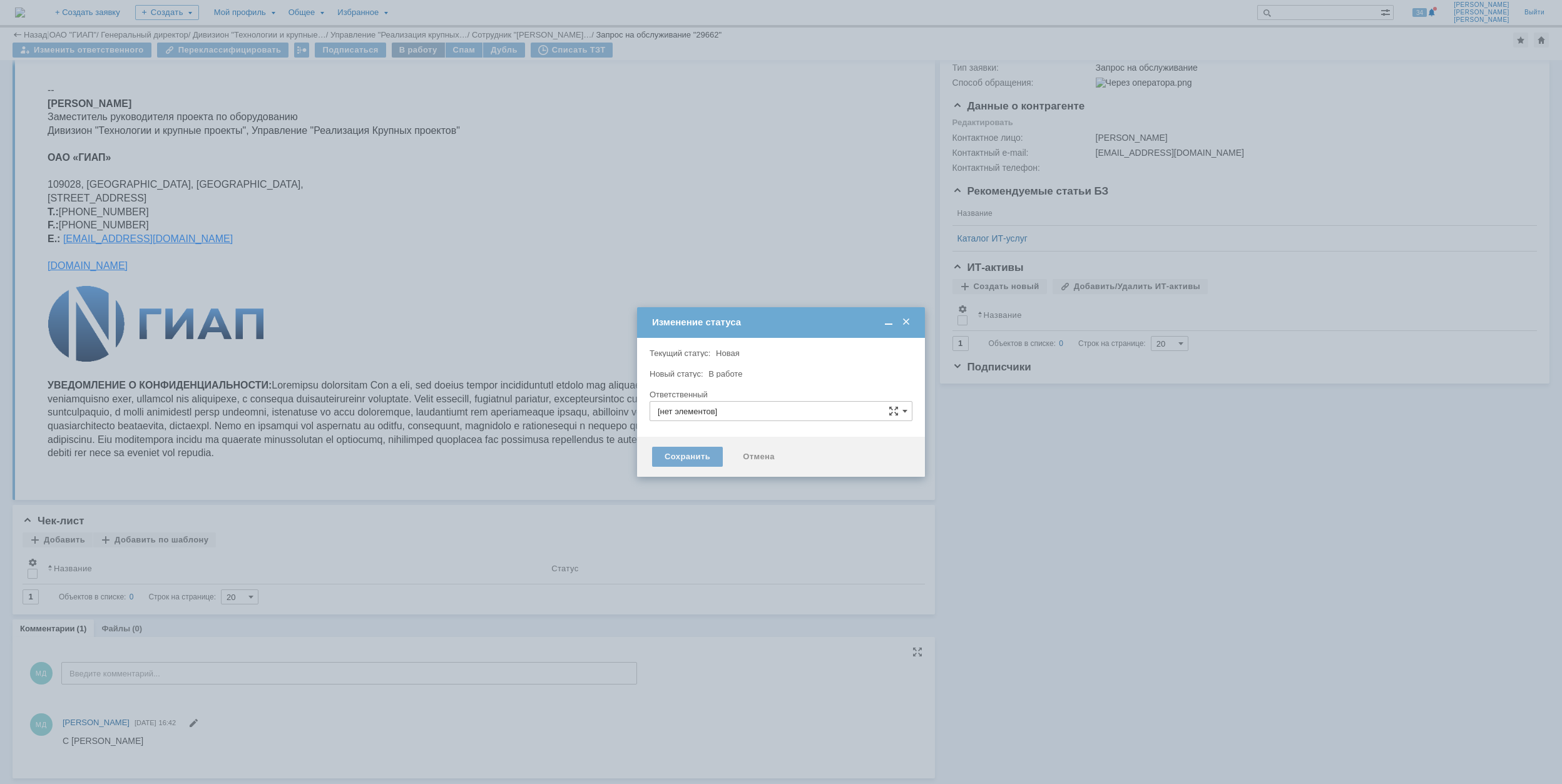
type input "[PERSON_NAME]"
type input "Настройка/изменение прав доступа"
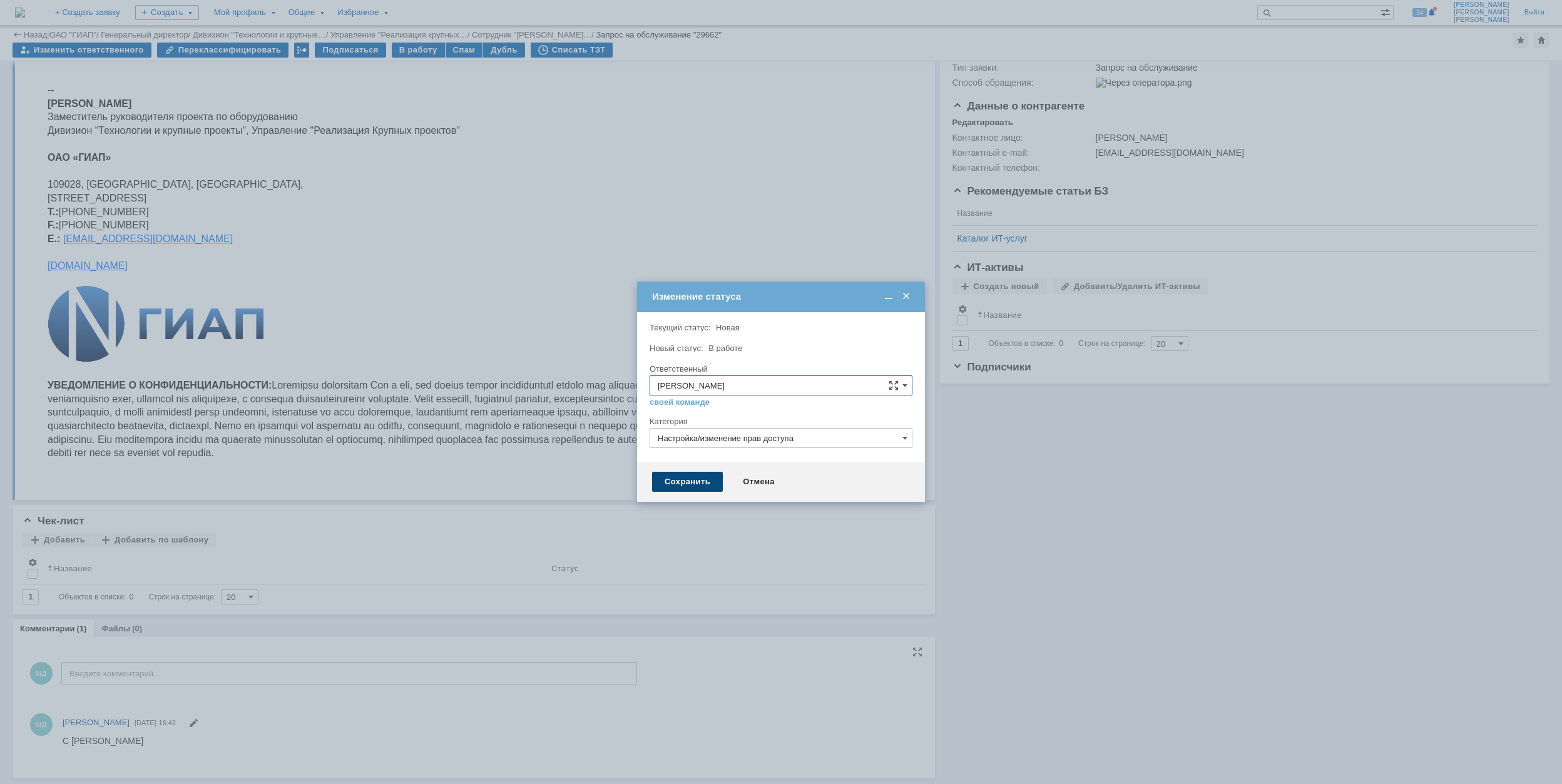
click at [711, 481] on div "Сохранить" at bounding box center [687, 481] width 70 height 20
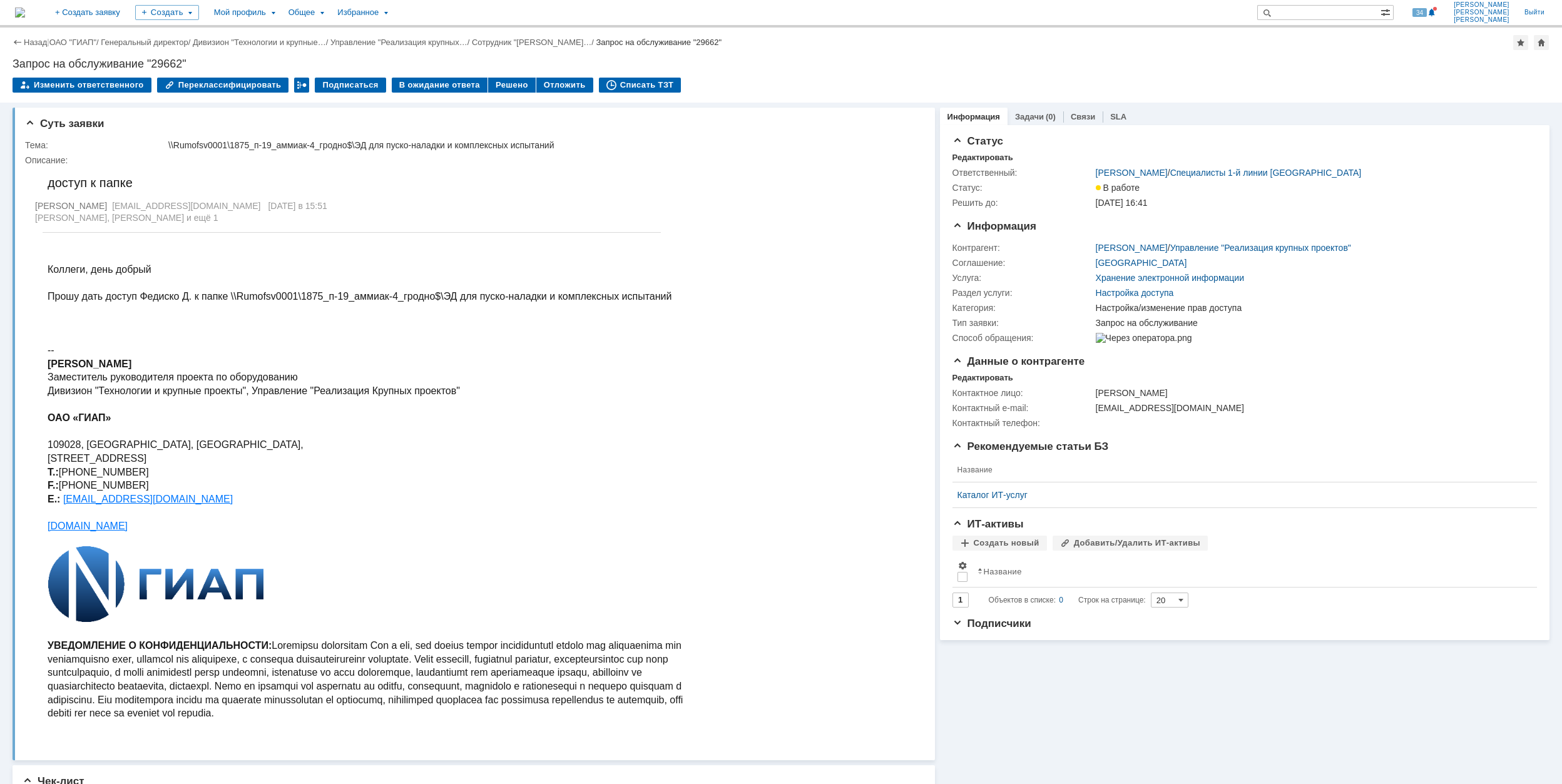
click at [499, 93] on td "Решено" at bounding box center [512, 85] width 48 height 16
click at [498, 91] on div "Решено" at bounding box center [512, 84] width 48 height 15
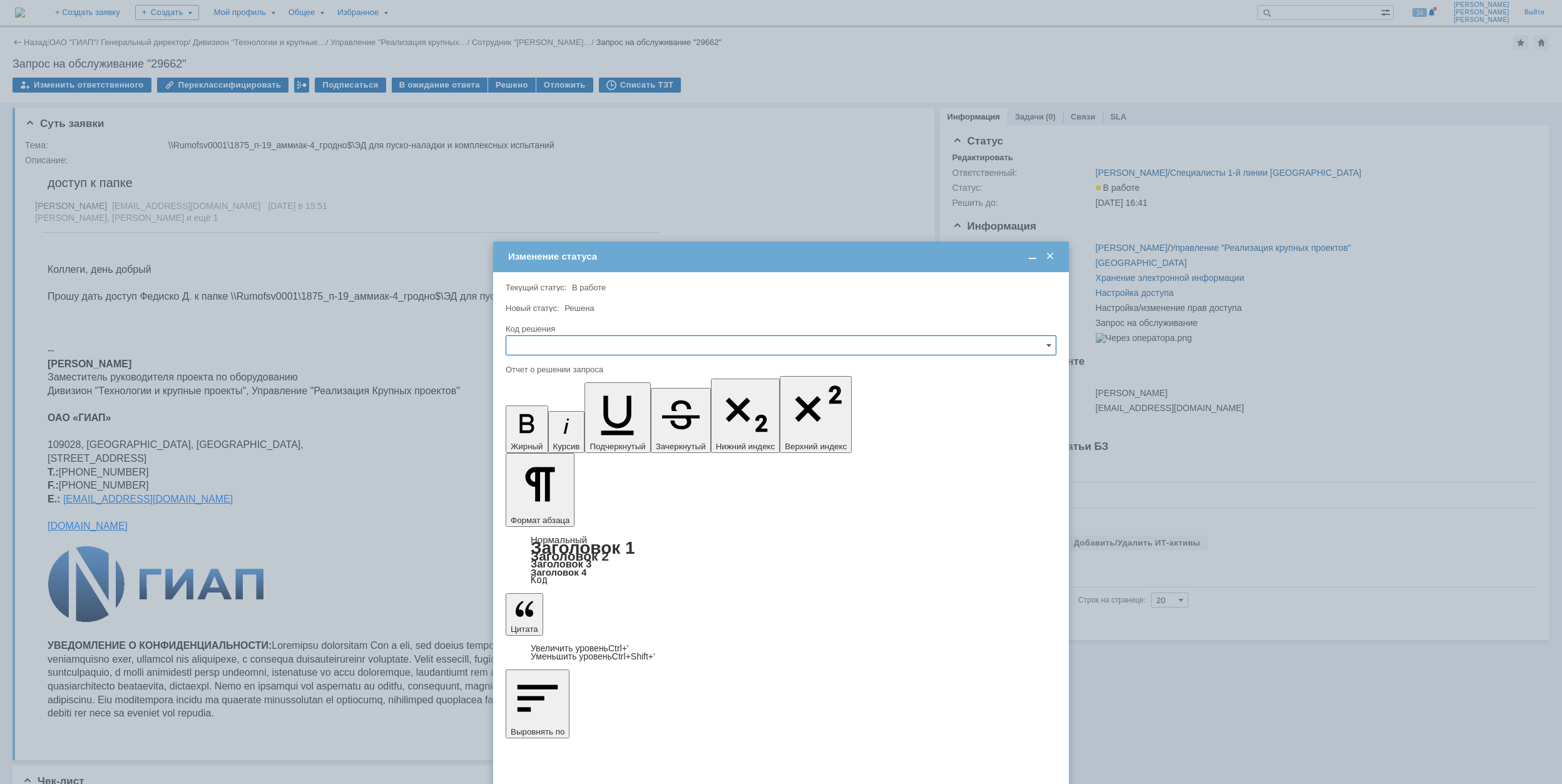
click at [606, 346] on input "text" at bounding box center [781, 346] width 550 height 20
click at [606, 433] on span "Решено" at bounding box center [781, 431] width 534 height 10
type input "Решено"
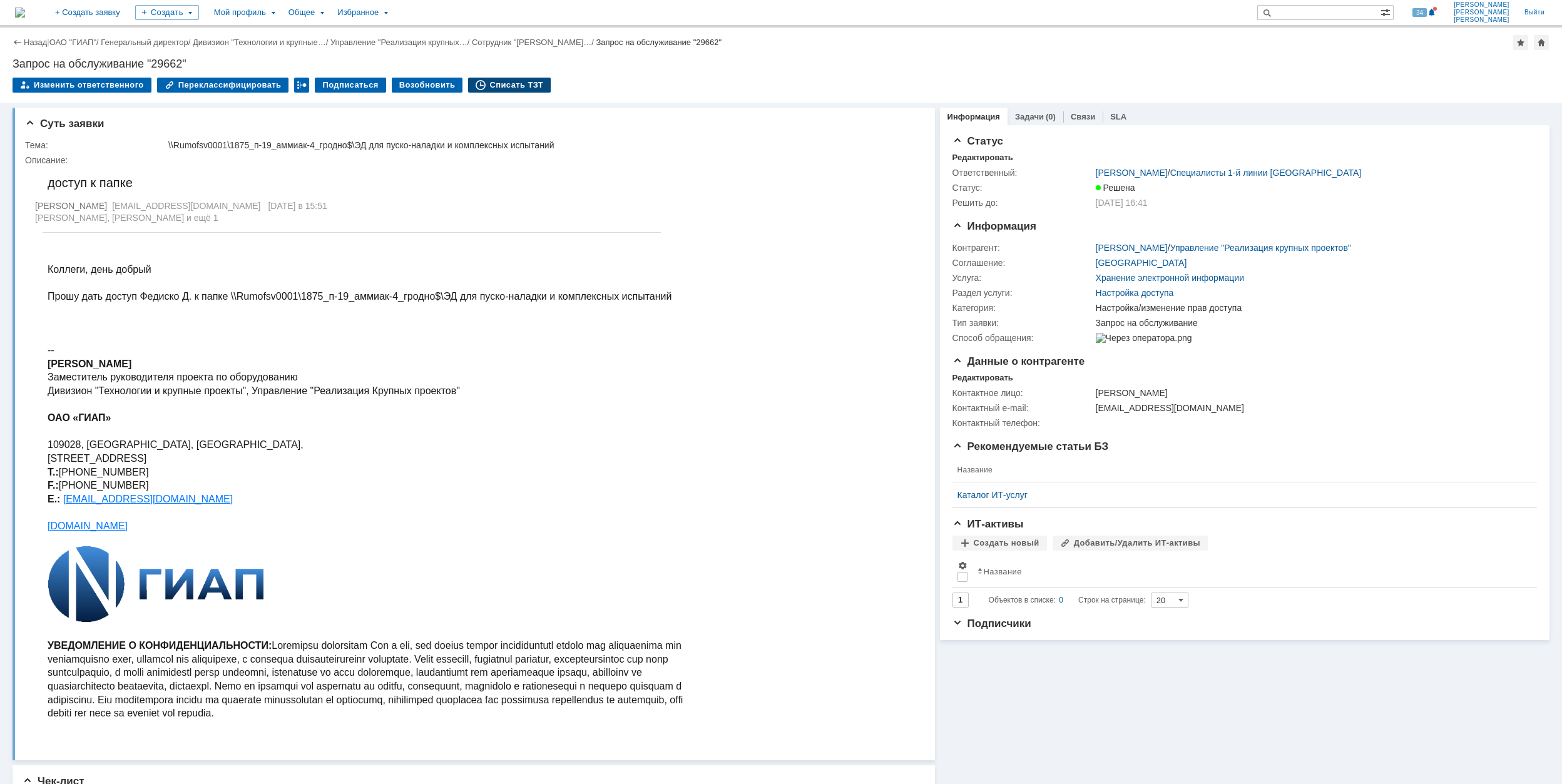
click at [508, 82] on div "Списать ТЗТ" at bounding box center [509, 84] width 82 height 15
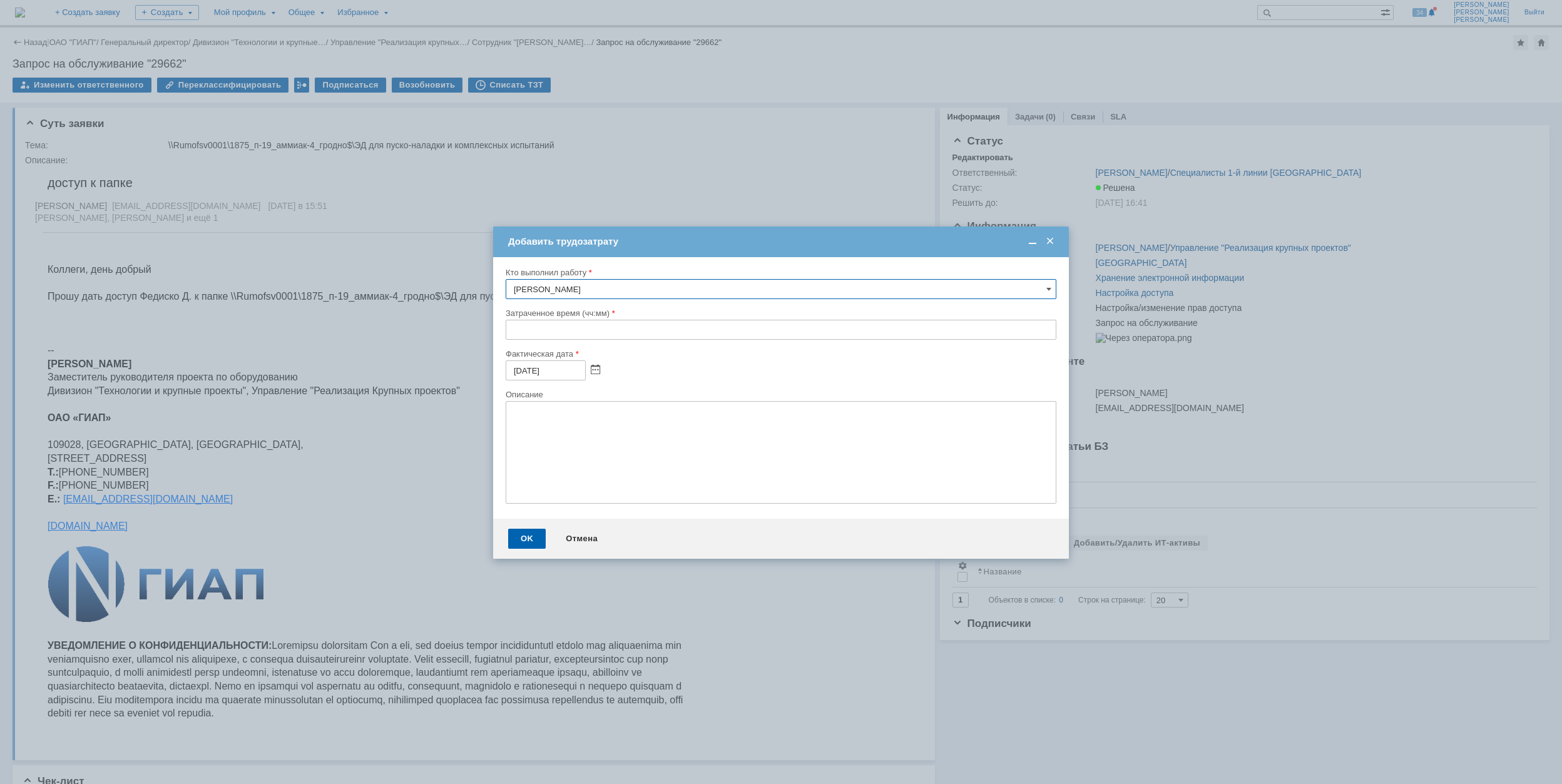
click at [510, 329] on input "text" at bounding box center [781, 329] width 550 height 20
type input "00:30"
click at [522, 531] on div "OK" at bounding box center [527, 538] width 37 height 20
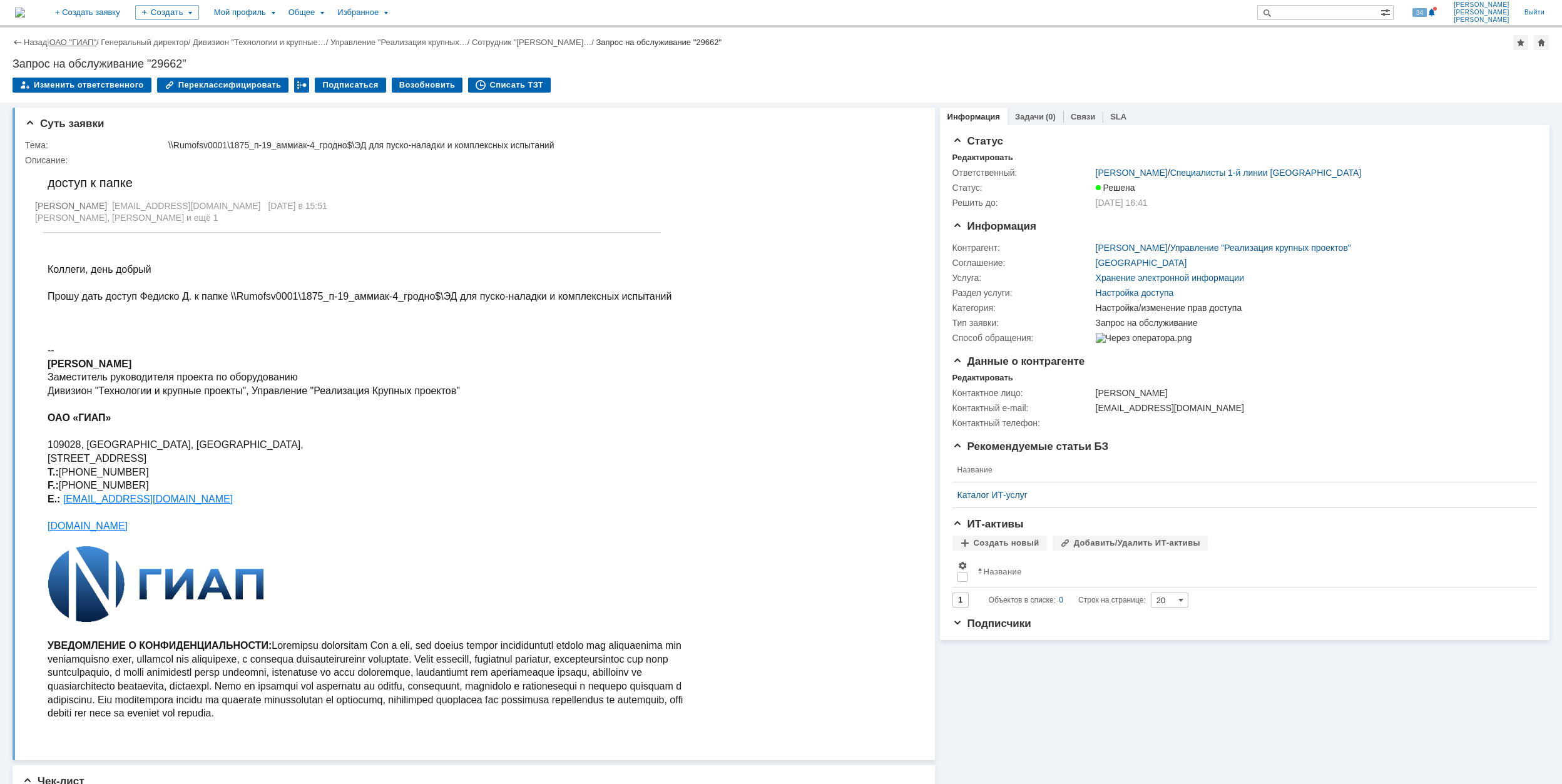
click at [81, 39] on link "ОАО "ГИАП"" at bounding box center [73, 42] width 47 height 9
